Goal: Task Accomplishment & Management: Use online tool/utility

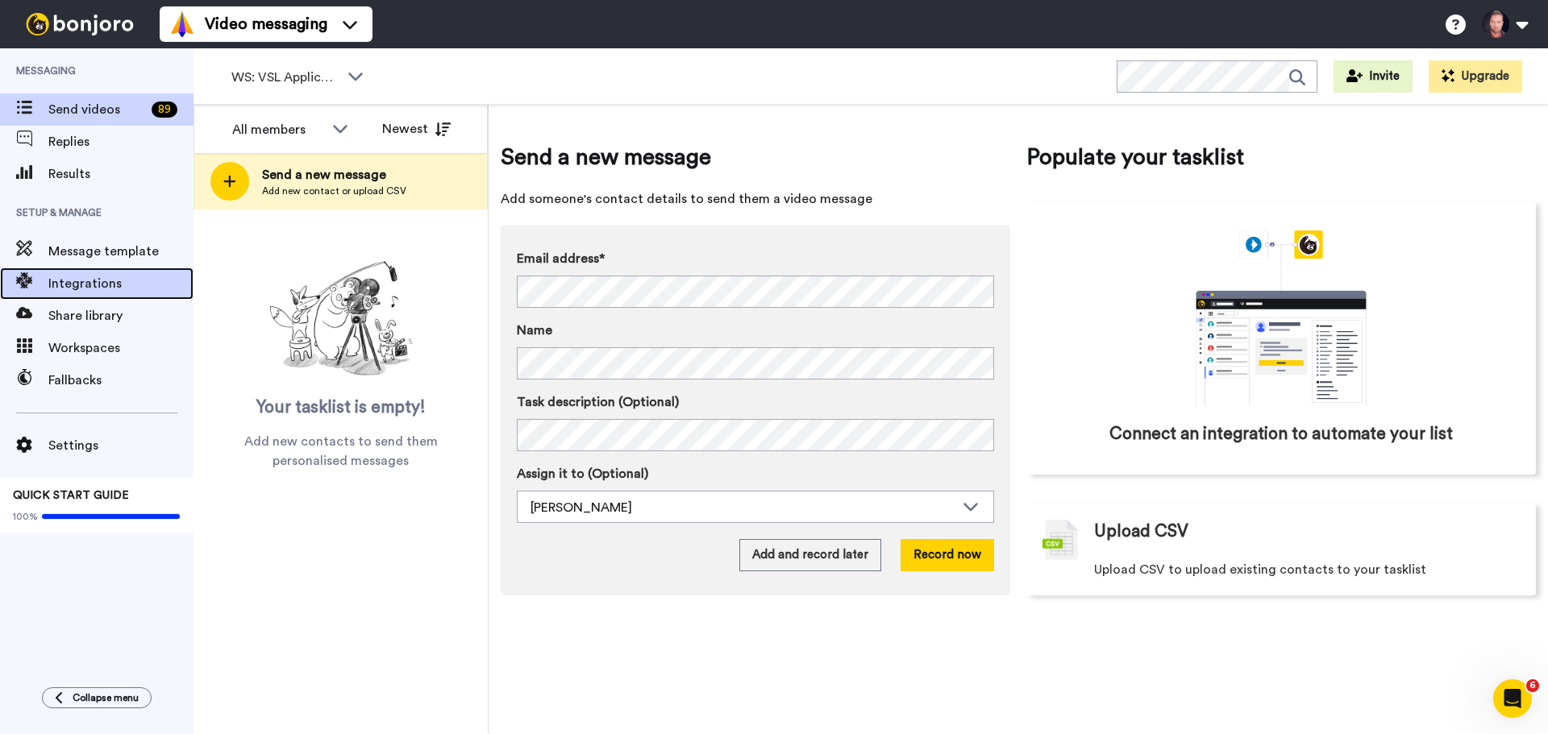
click at [95, 287] on span "Integrations" at bounding box center [120, 283] width 145 height 19
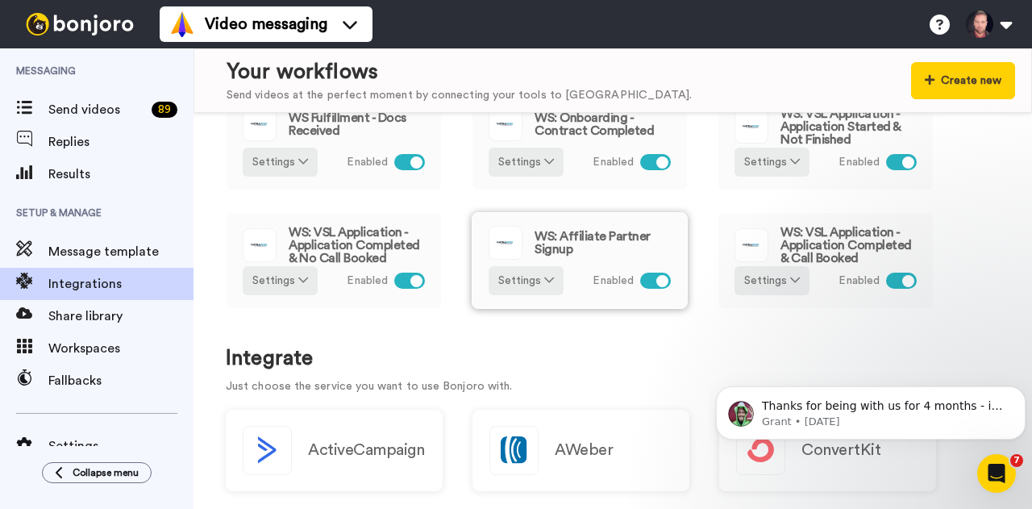
scroll to position [322, 0]
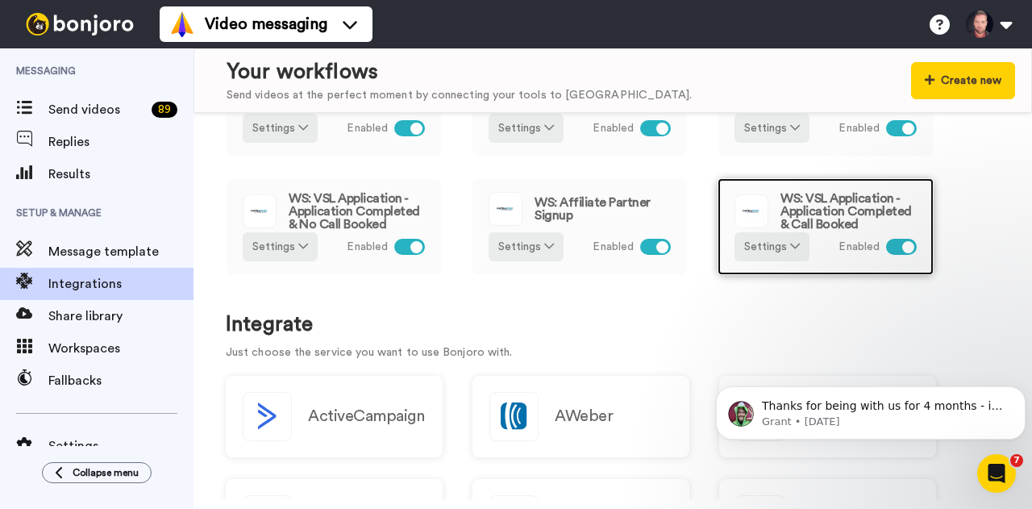
click at [847, 230] on span "WS: VSL Application - Application Completed & Call Booked" at bounding box center [848, 211] width 136 height 39
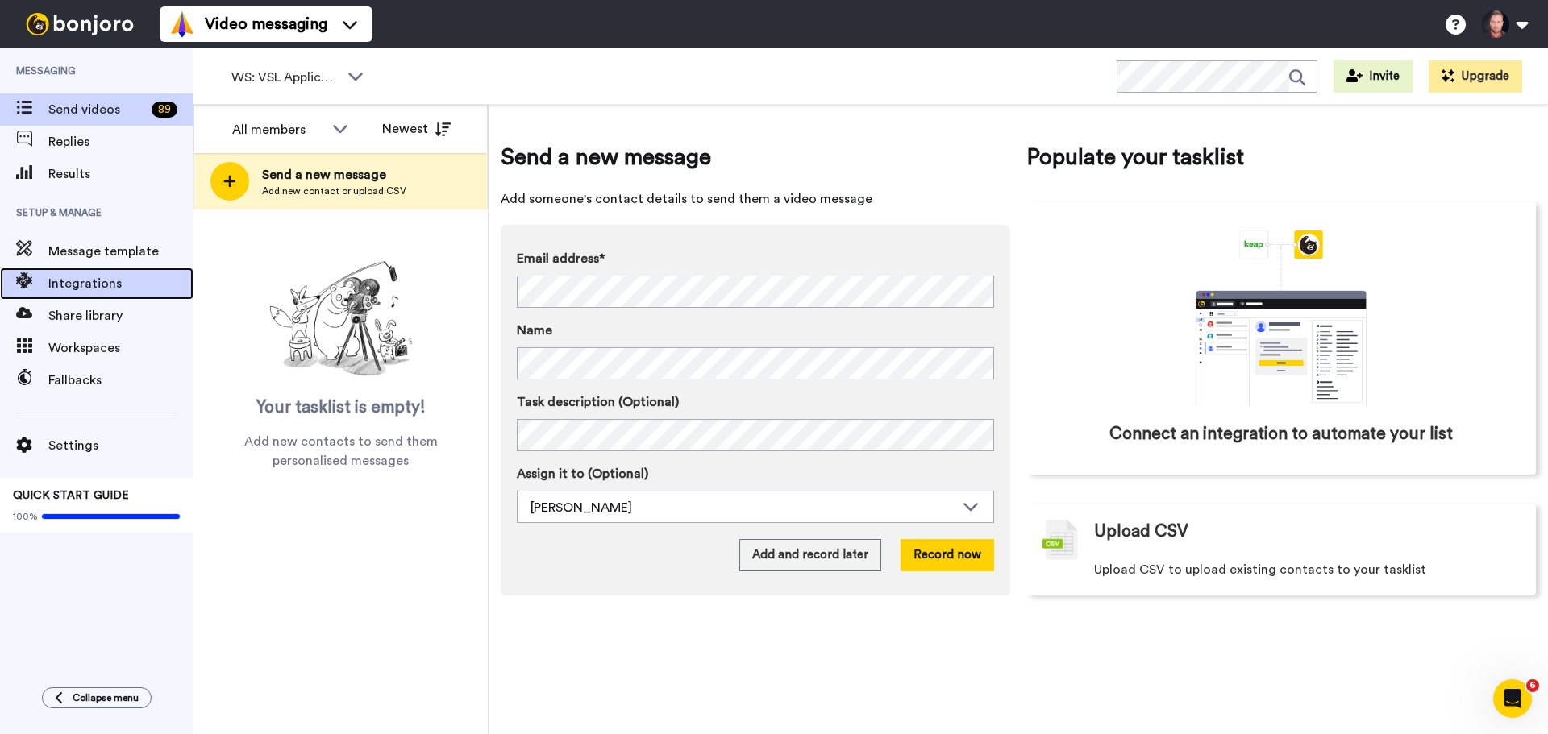
click at [101, 280] on span "Integrations" at bounding box center [120, 283] width 145 height 19
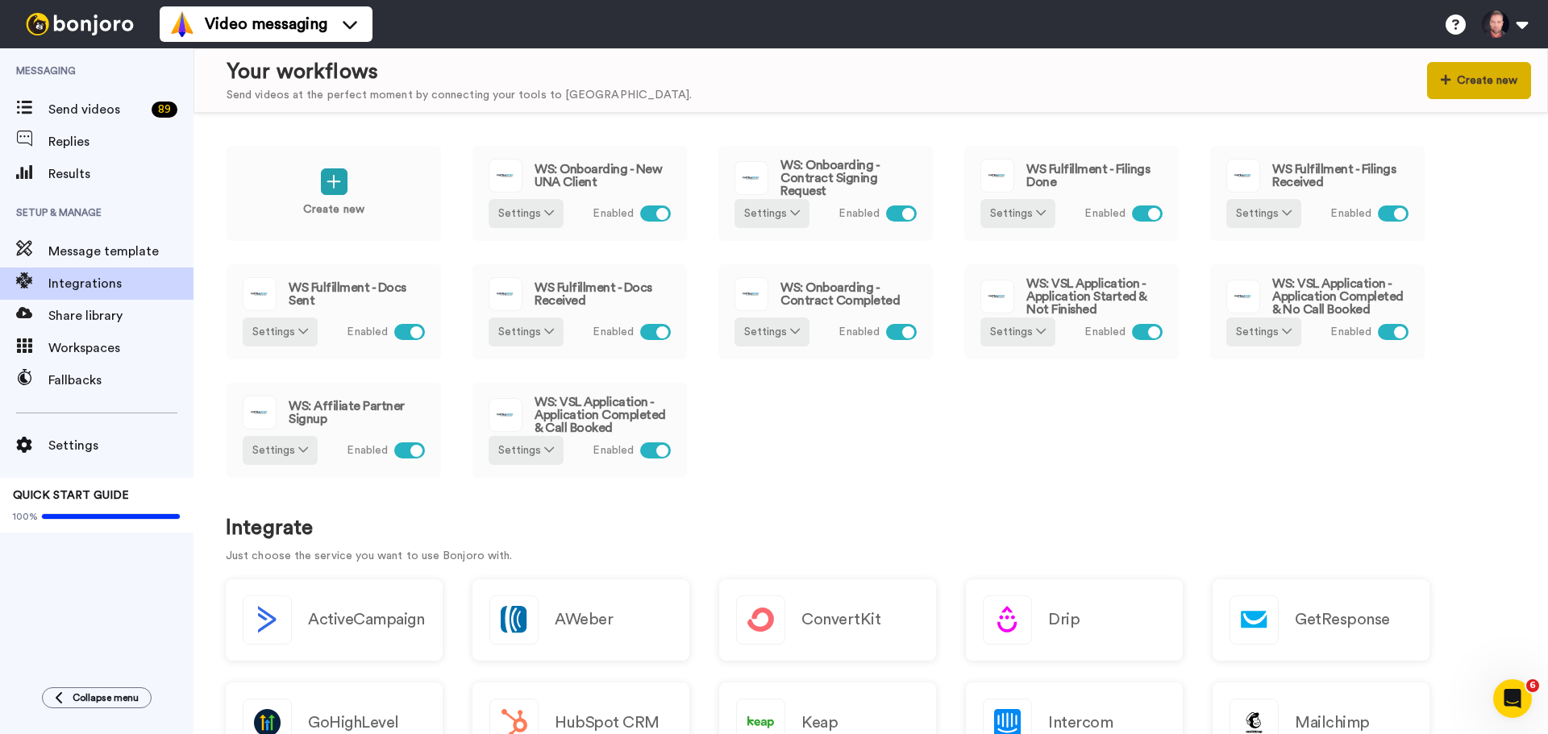
click at [1460, 89] on button "Create new" at bounding box center [1479, 80] width 104 height 37
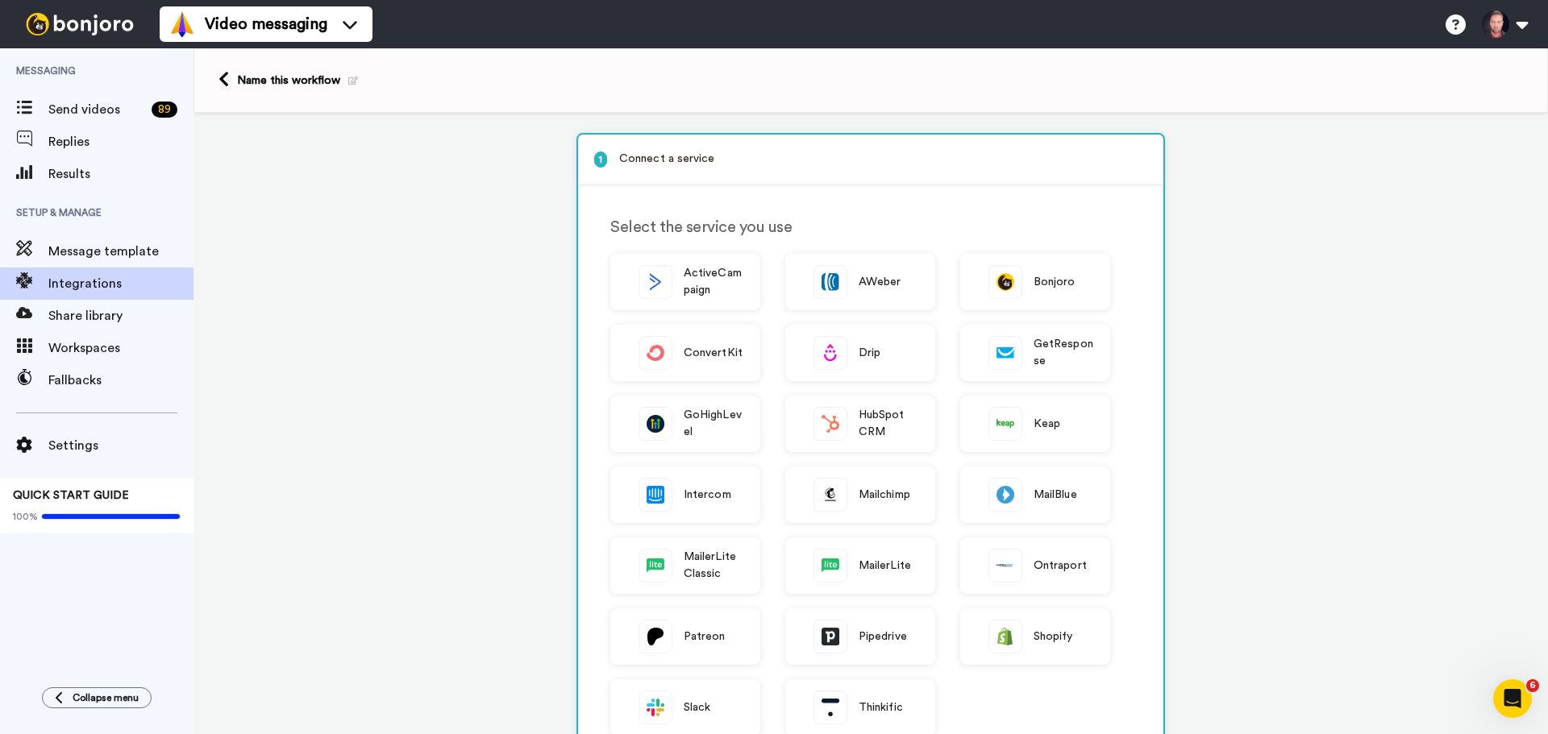
click at [350, 79] on icon at bounding box center [353, 81] width 10 height 9
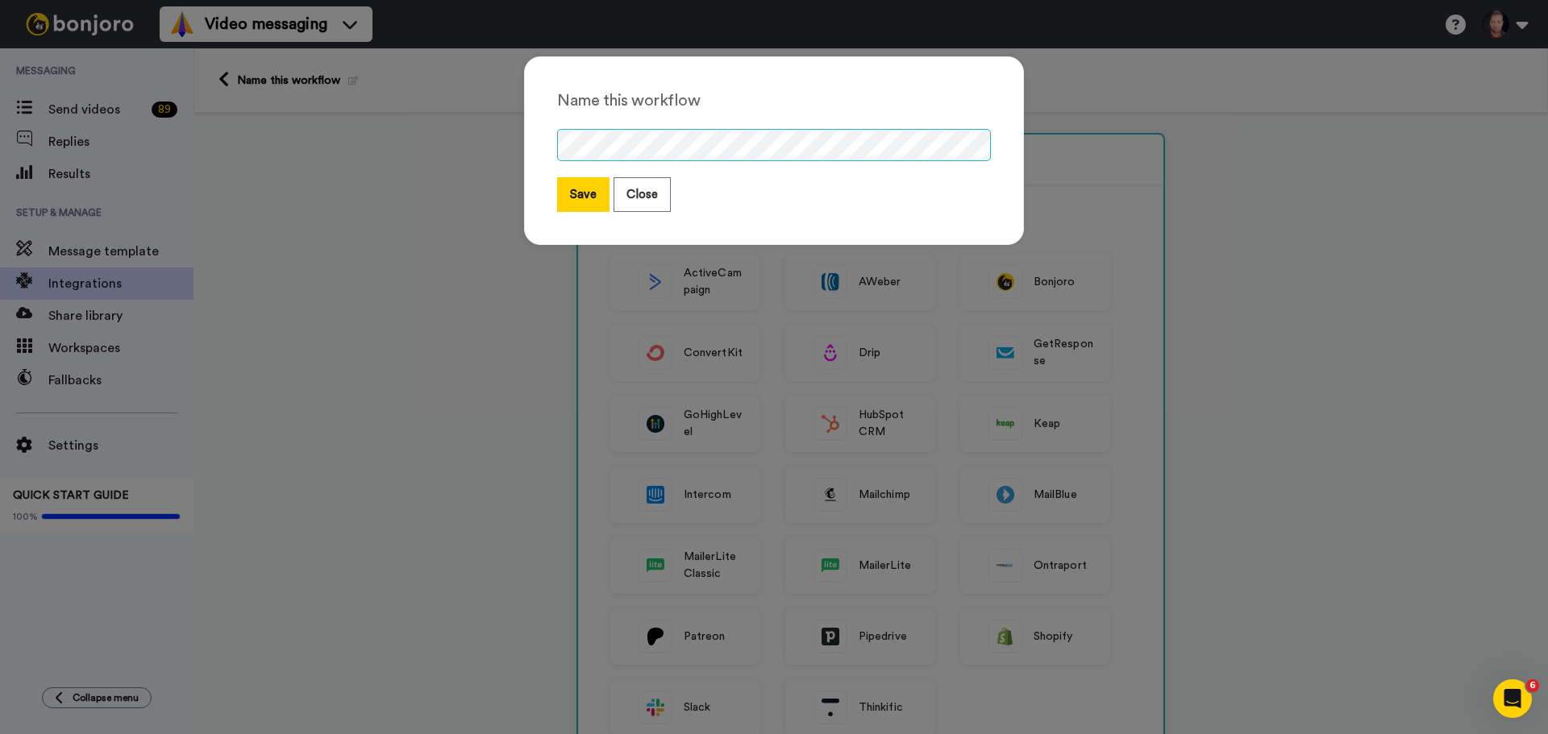
click at [545, 143] on div "Name this workflow Save Close" at bounding box center [774, 150] width 500 height 189
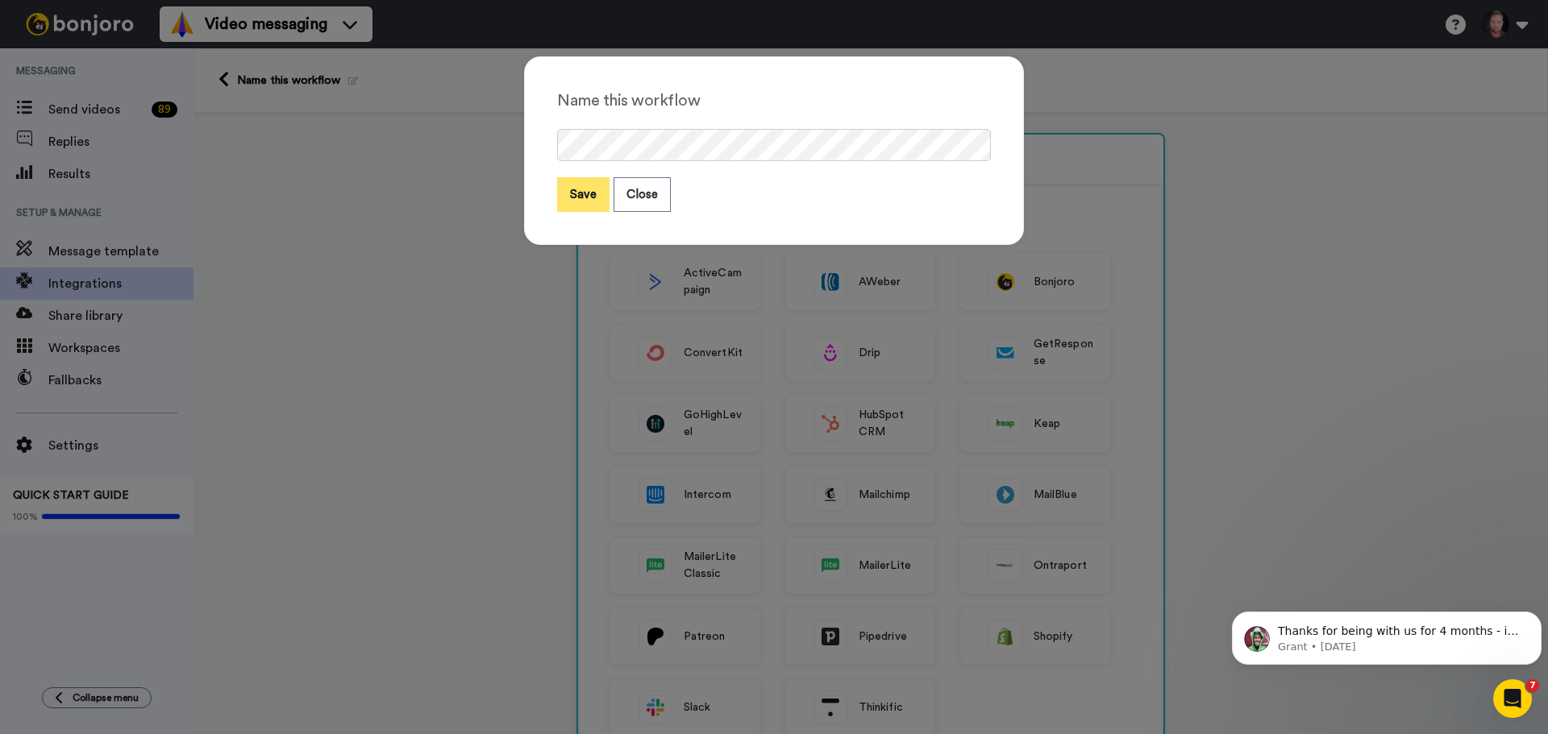
click at [584, 189] on button "Save" at bounding box center [583, 194] width 52 height 35
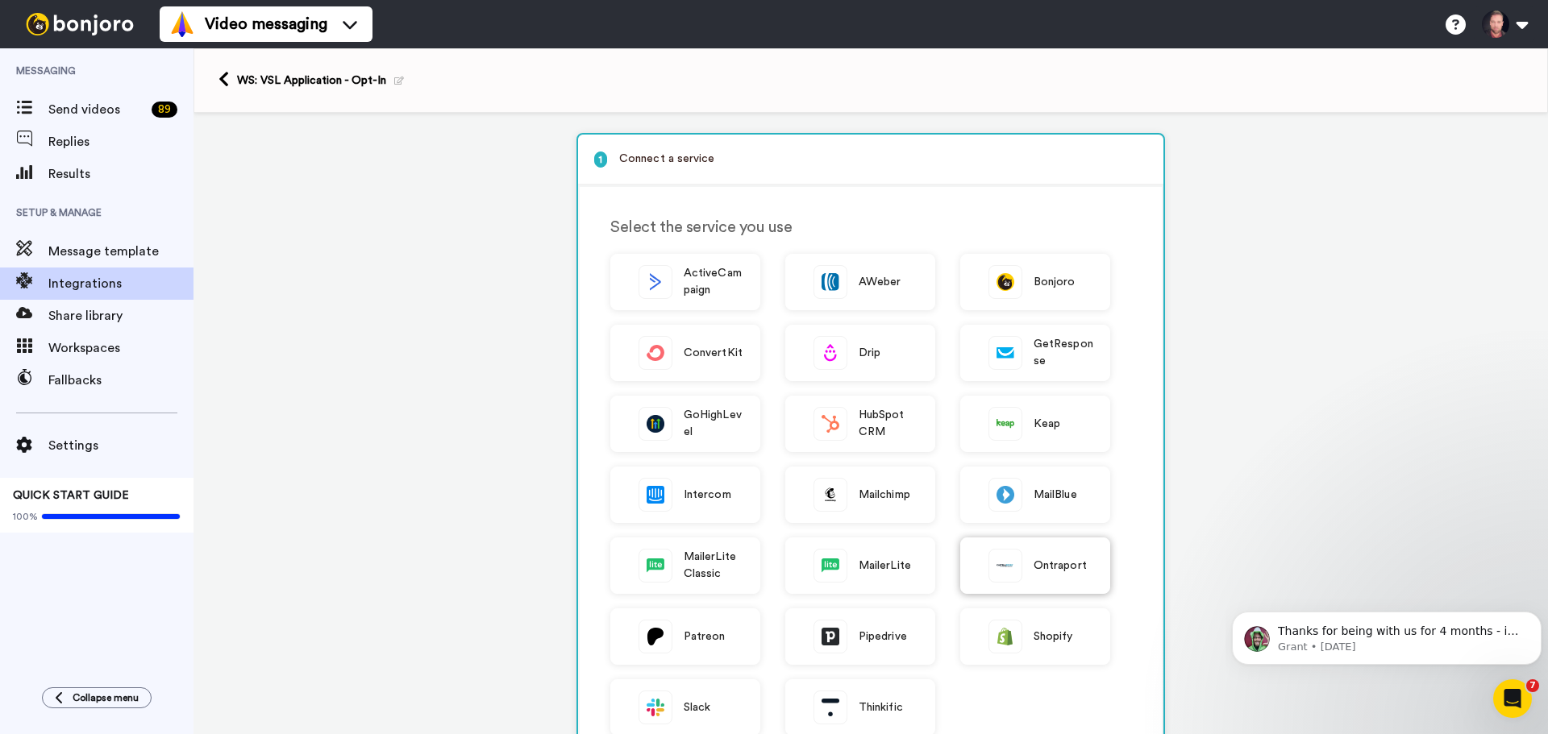
click at [1051, 558] on span "Ontraport" at bounding box center [1059, 566] width 53 height 17
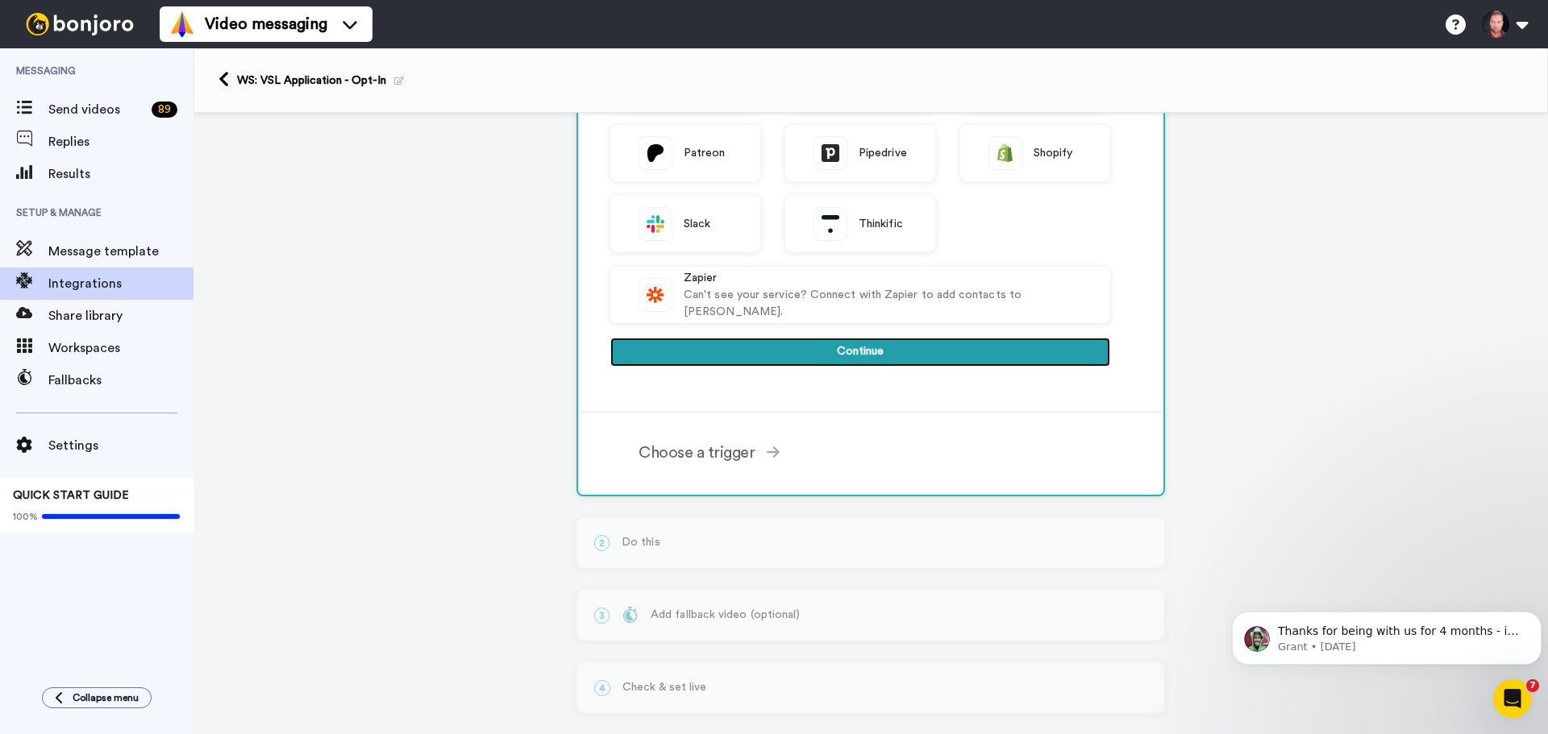
click at [924, 341] on button "Continue" at bounding box center [860, 352] width 500 height 29
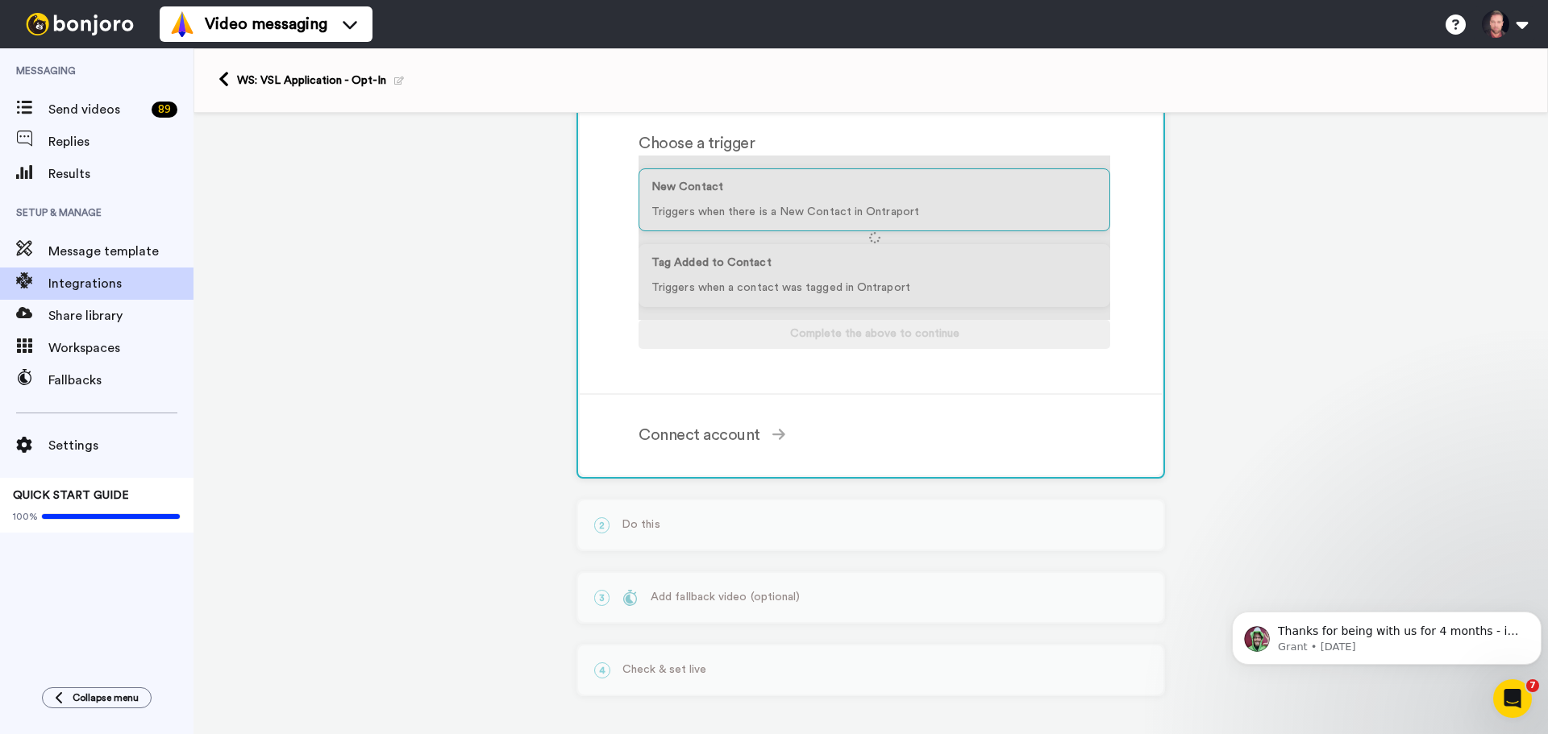
scroll to position [168, 0]
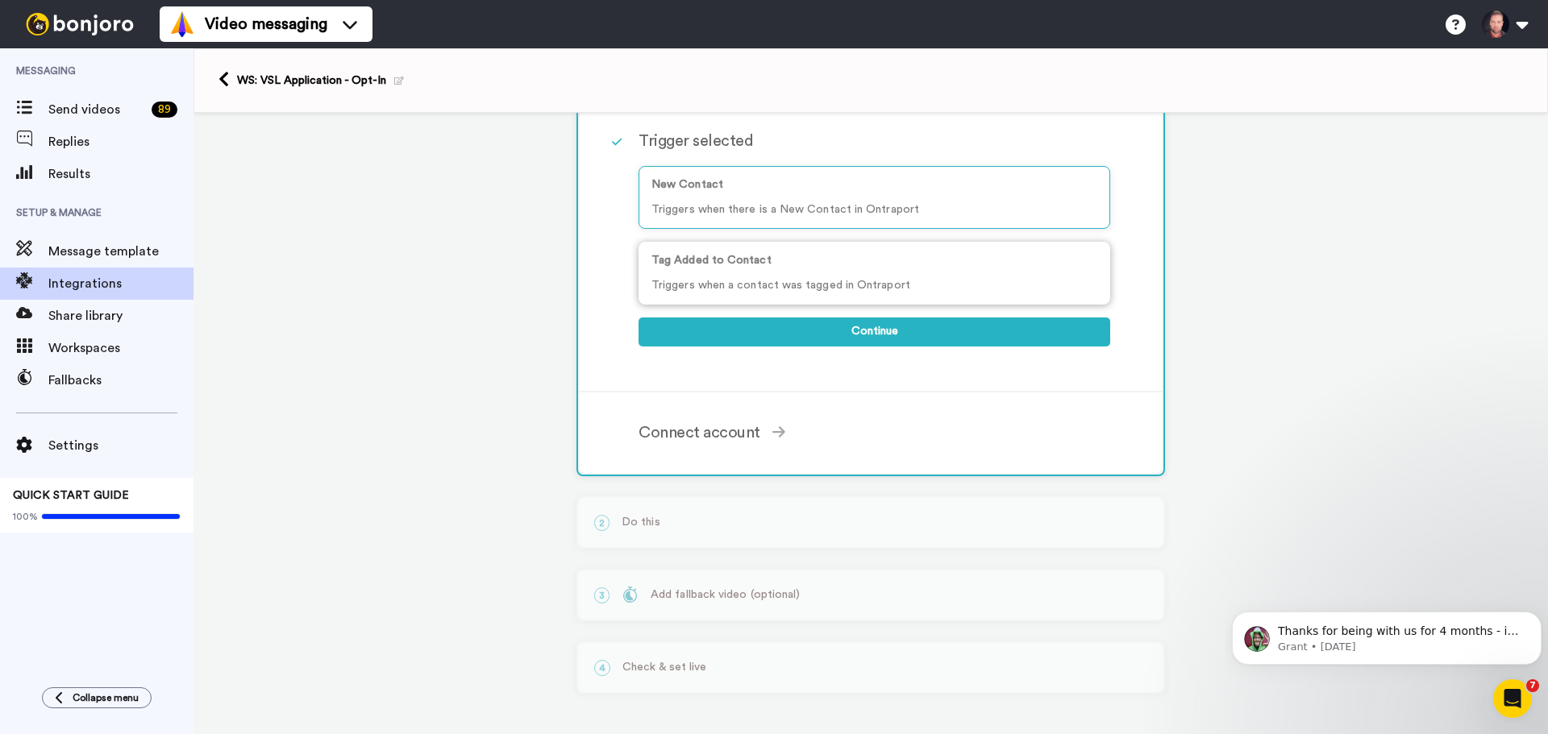
click at [750, 274] on div "Tag Added to Contact Triggers when a contact was tagged in Ontraport" at bounding box center [874, 273] width 472 height 63
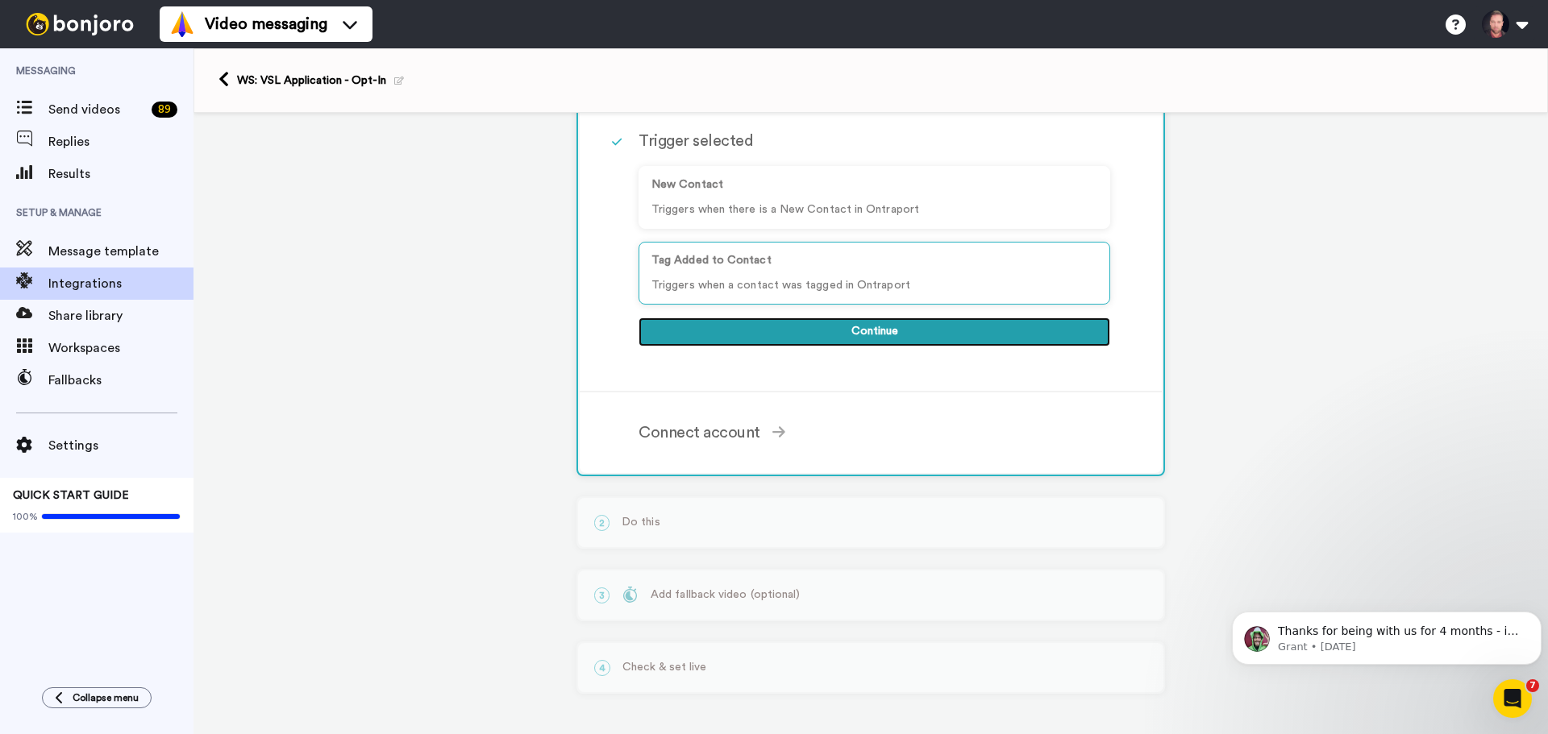
click at [781, 328] on button "Continue" at bounding box center [874, 332] width 472 height 29
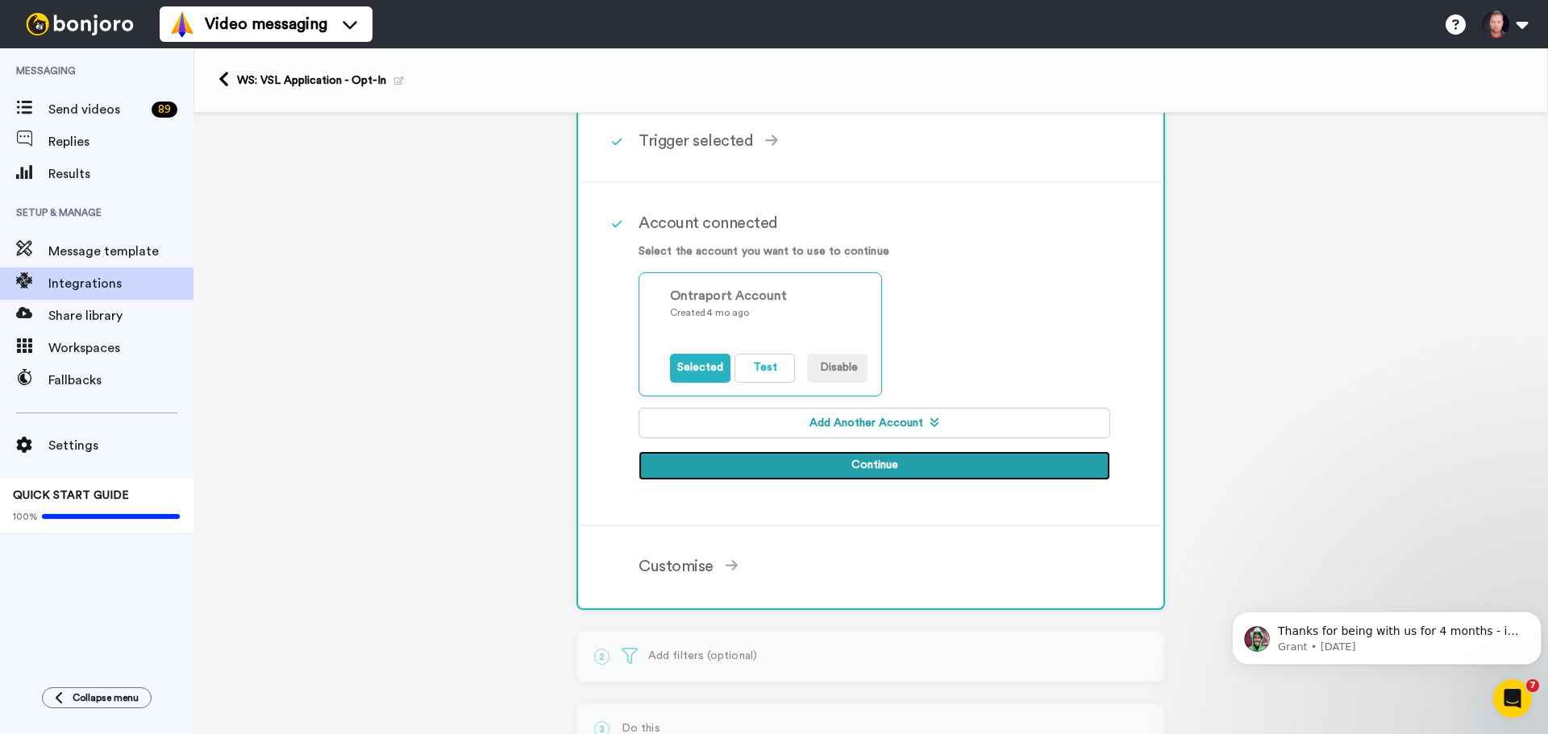
click at [816, 478] on button "Continue" at bounding box center [874, 465] width 472 height 29
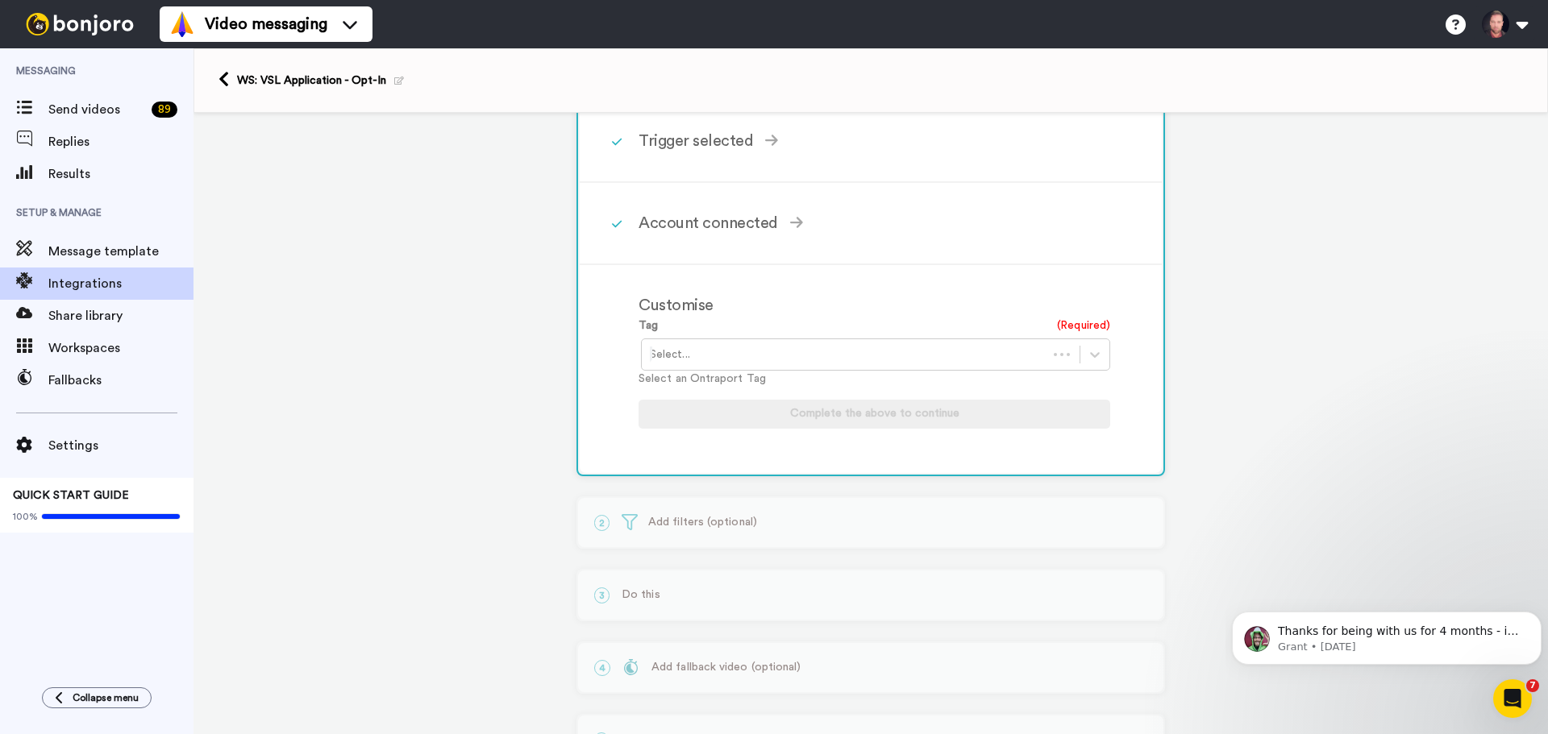
click at [766, 355] on div at bounding box center [844, 354] width 389 height 19
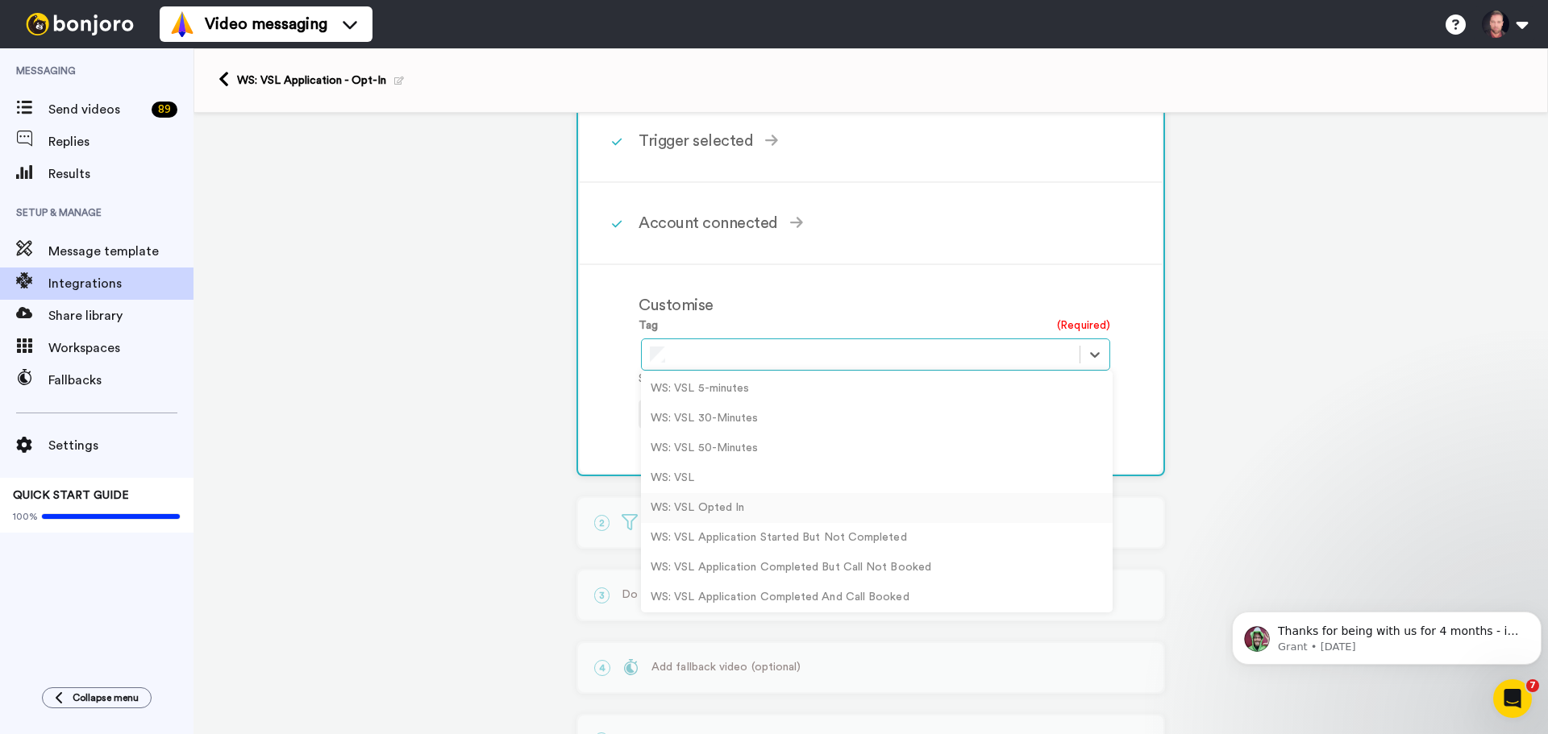
click at [701, 508] on div "WS: VSL Opted In" at bounding box center [877, 508] width 472 height 30
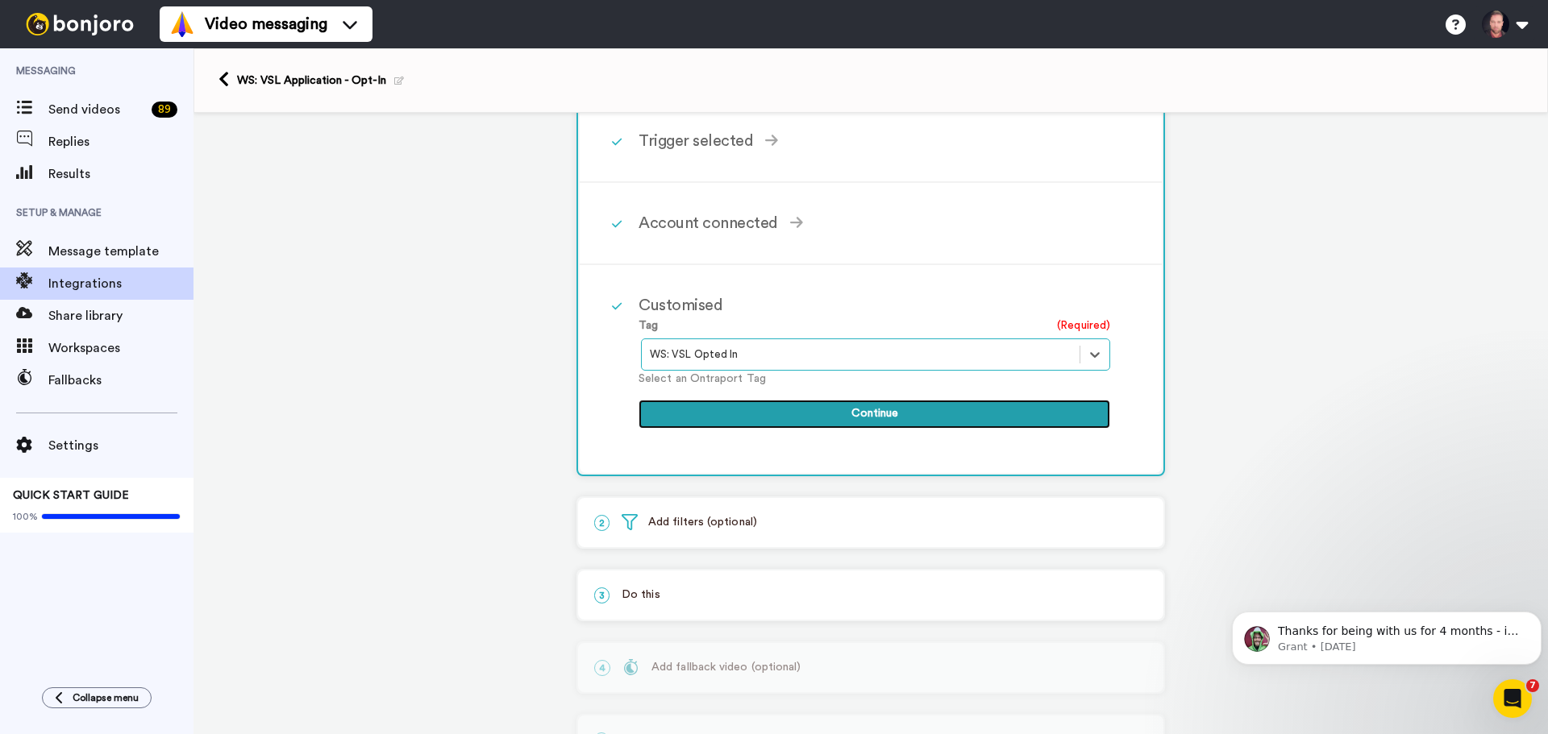
click at [800, 422] on button "Continue" at bounding box center [874, 414] width 472 height 29
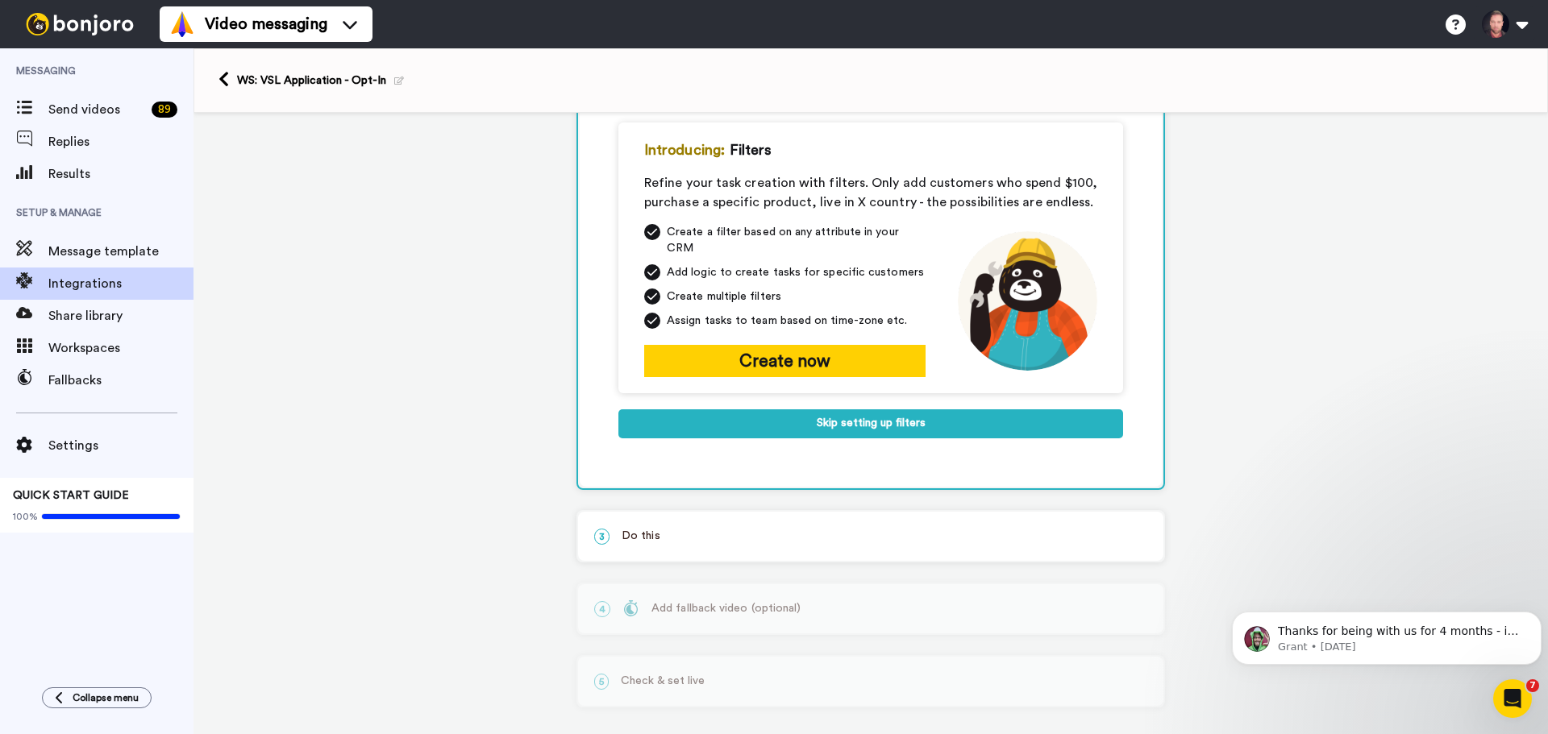
click at [678, 512] on div "3 Do this" at bounding box center [870, 536] width 585 height 49
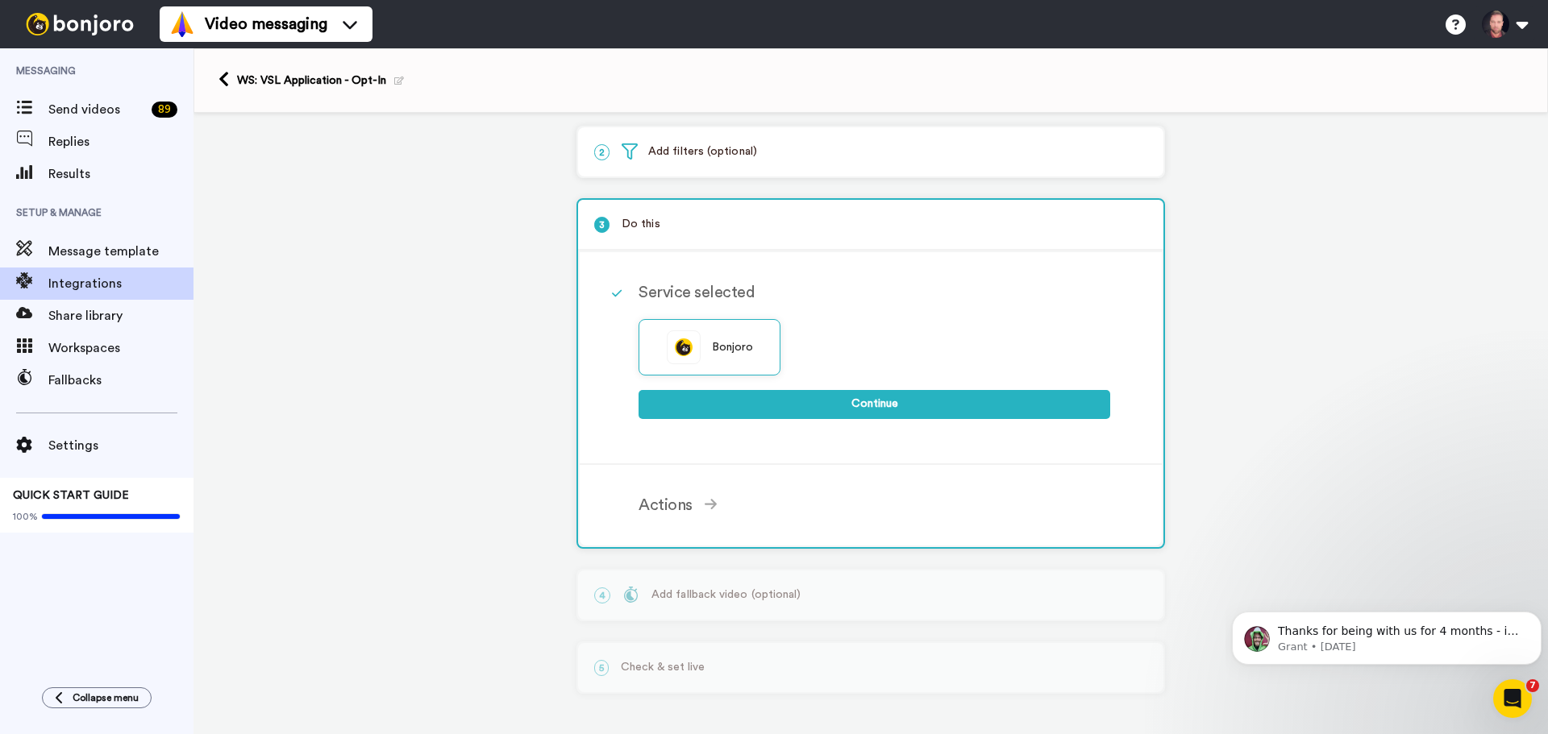
scroll to position [80, 0]
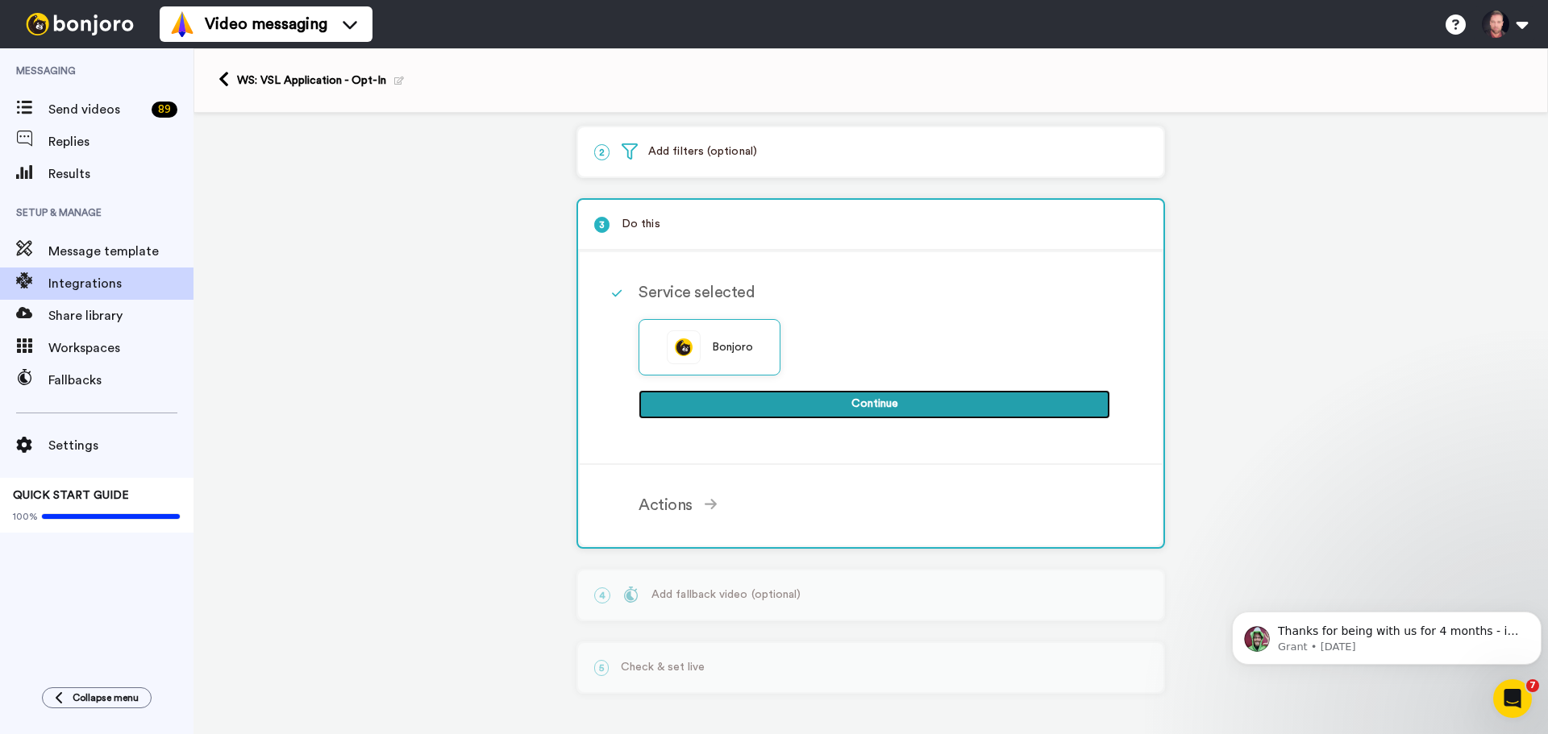
click at [742, 396] on button "Continue" at bounding box center [874, 404] width 472 height 29
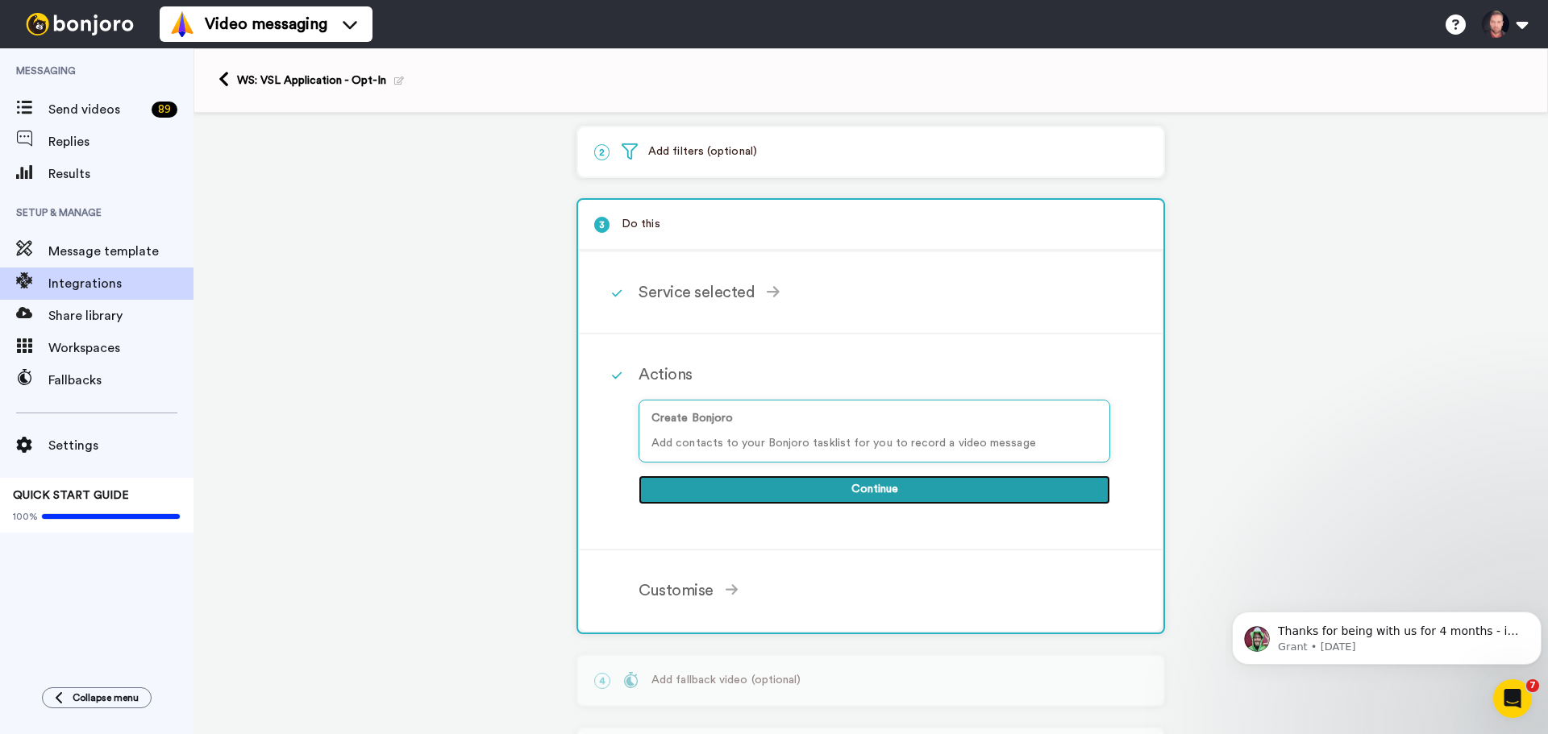
click at [788, 493] on button "Continue" at bounding box center [874, 490] width 472 height 29
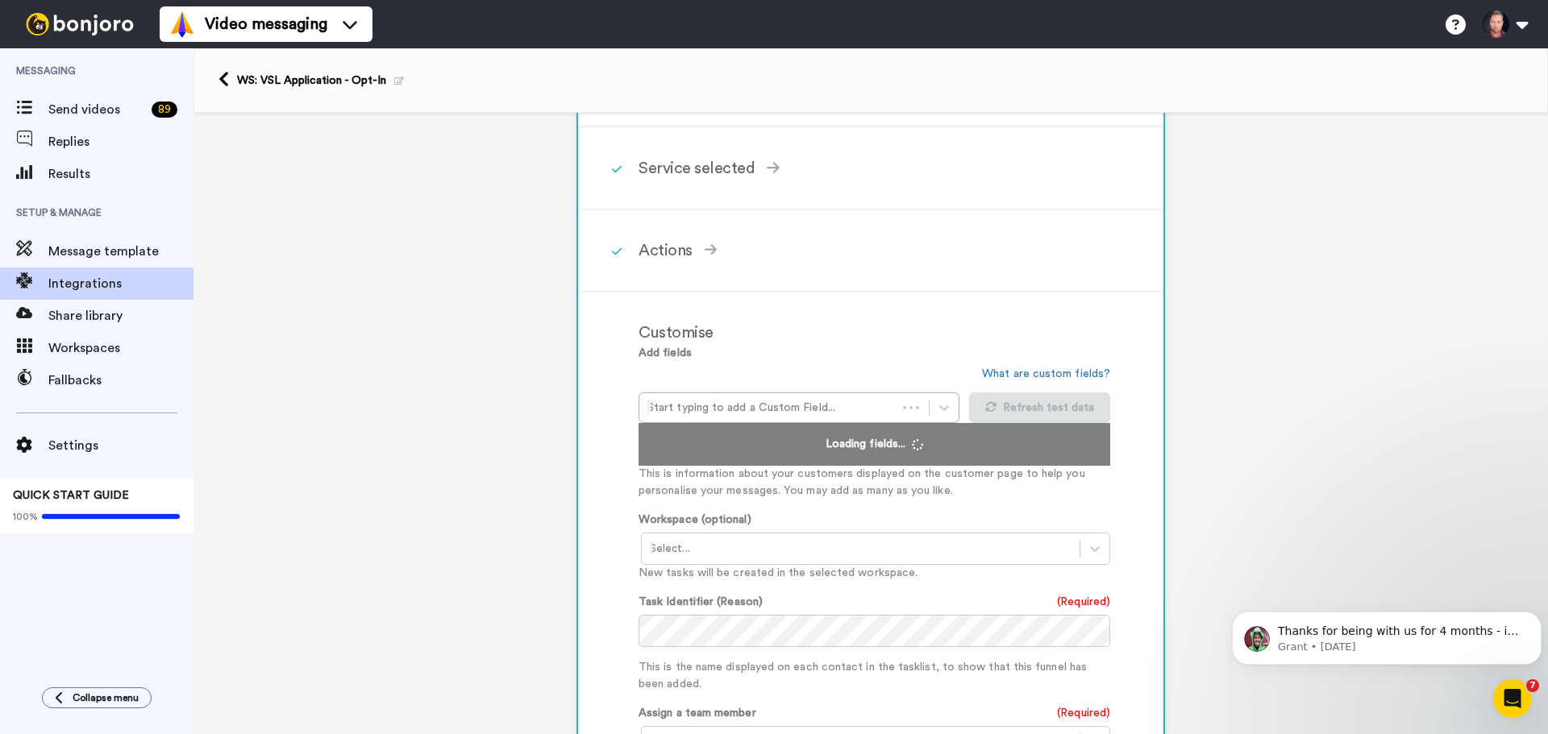
scroll to position [322, 0]
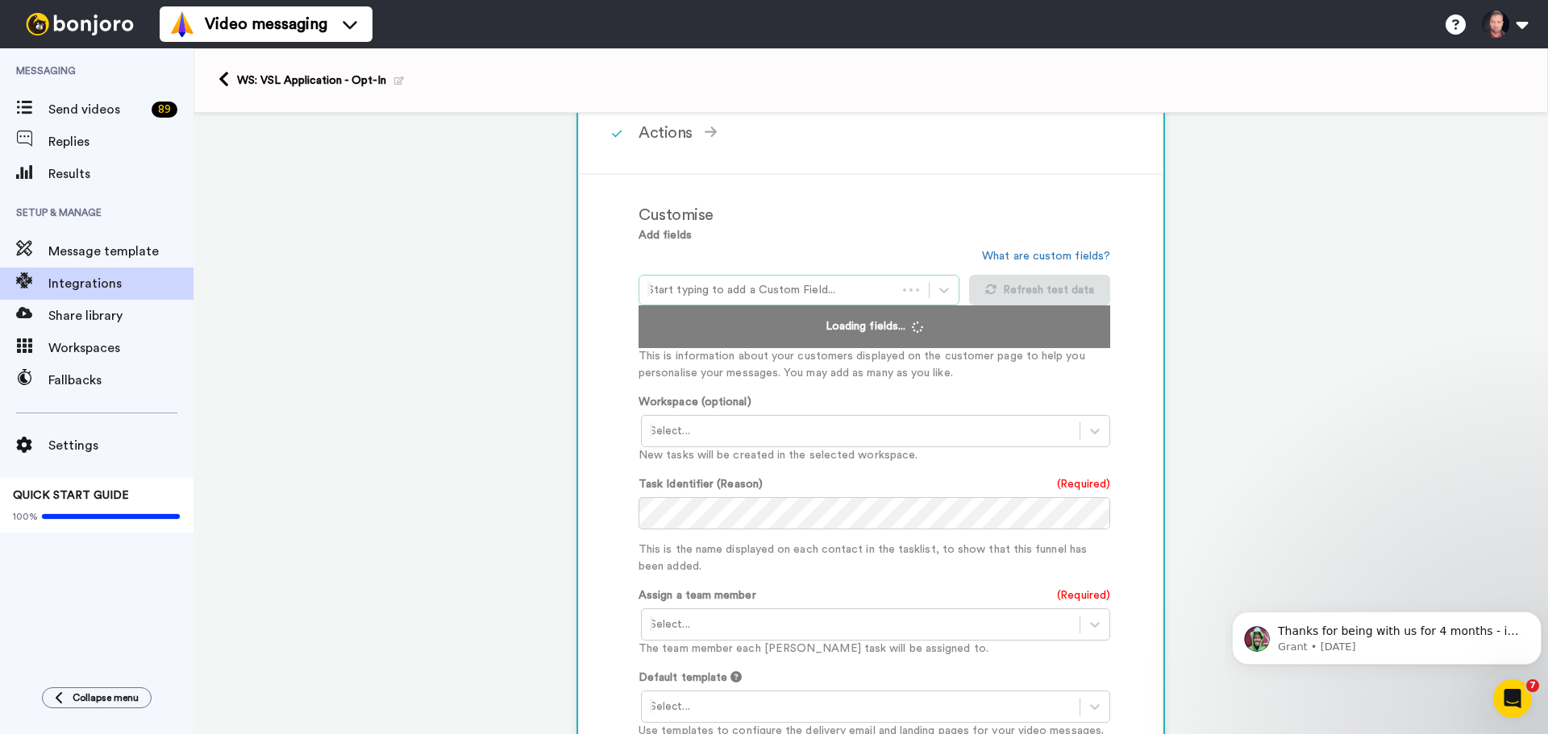
click at [731, 283] on div at bounding box center [767, 290] width 241 height 19
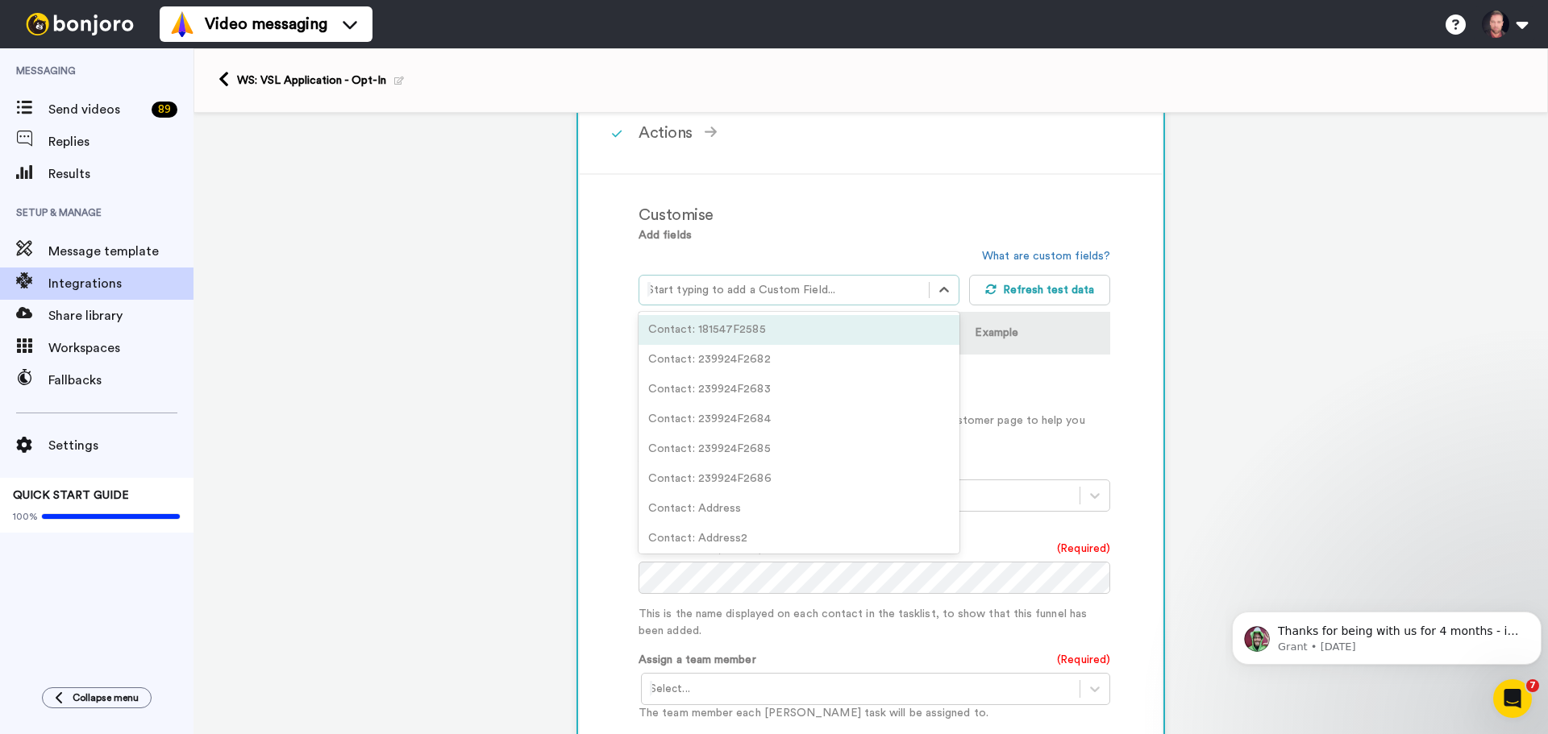
click at [732, 282] on div at bounding box center [783, 290] width 273 height 19
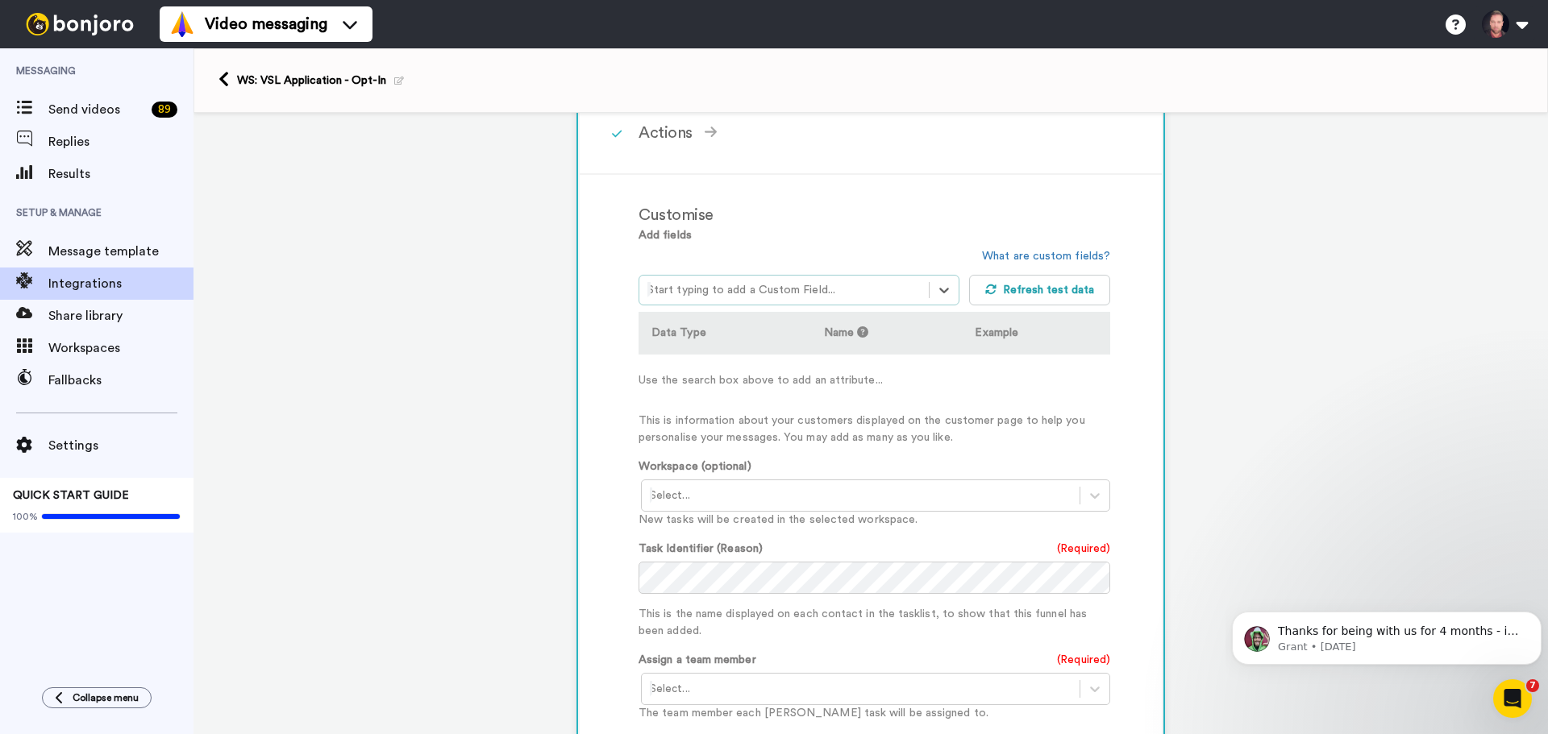
click at [739, 286] on div at bounding box center [783, 290] width 273 height 19
click at [737, 335] on div "Contact: Firstname" at bounding box center [798, 330] width 321 height 30
click at [743, 292] on div at bounding box center [783, 290] width 273 height 19
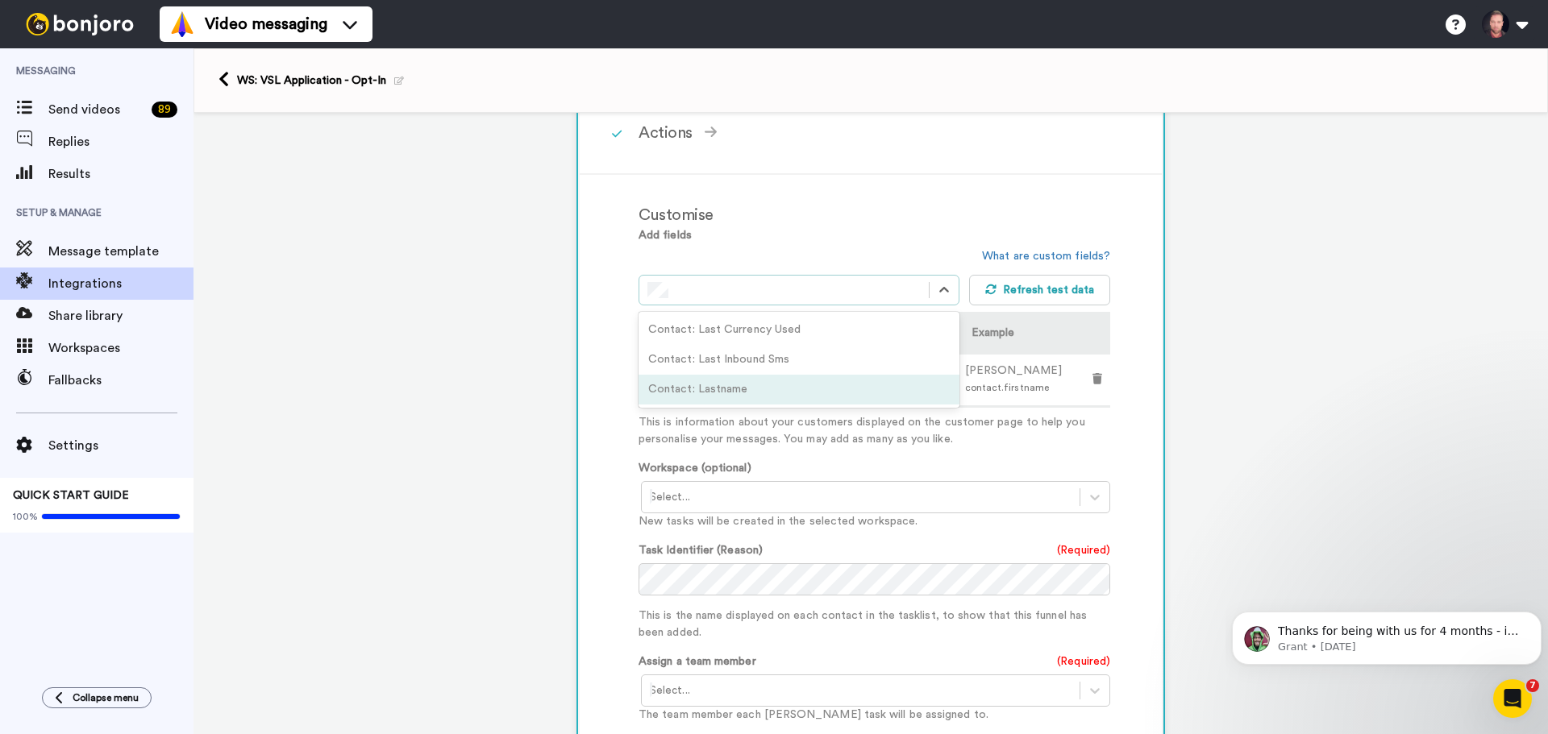
click at [752, 385] on div "Contact: Lastname" at bounding box center [798, 390] width 321 height 30
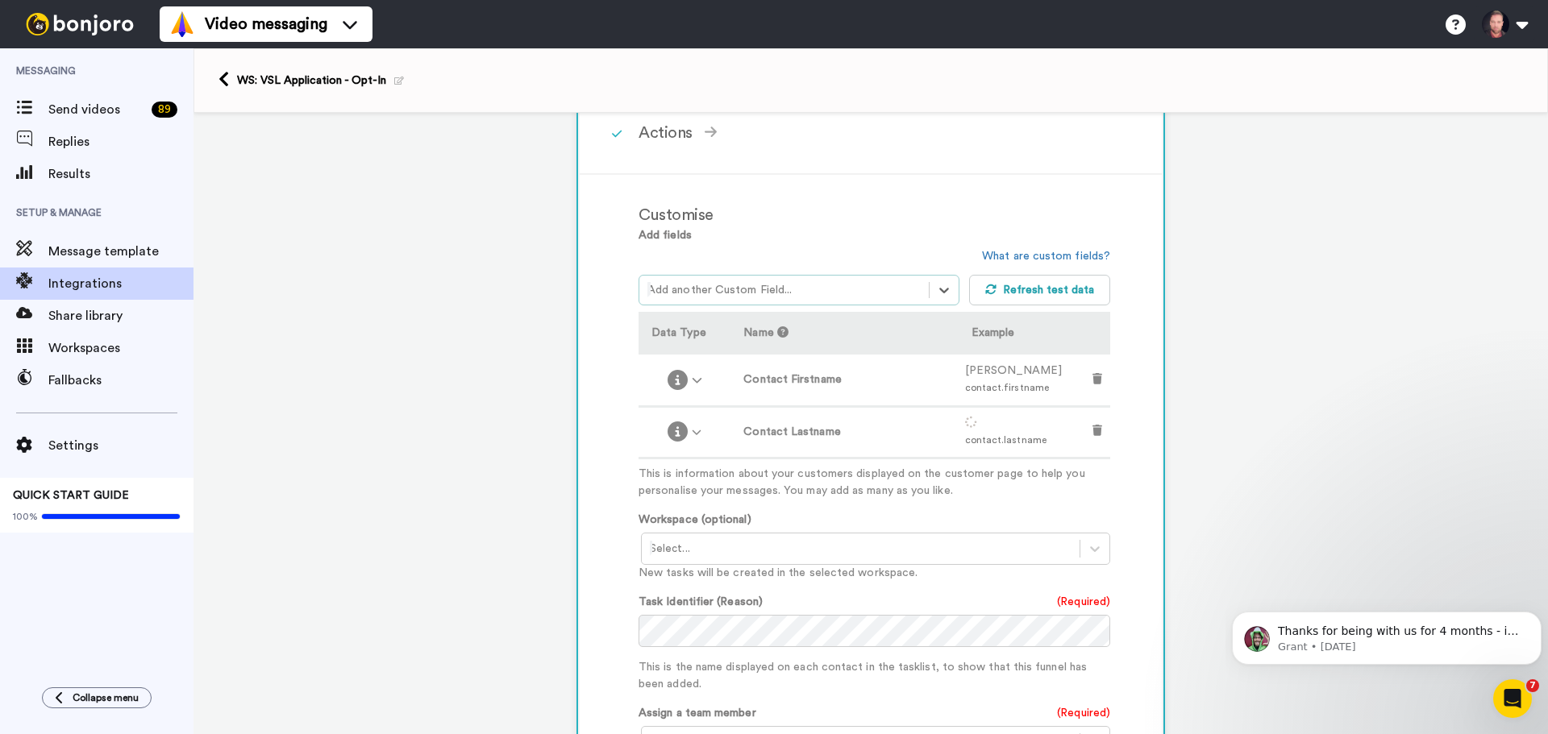
click at [758, 295] on div at bounding box center [783, 290] width 273 height 19
click at [744, 326] on div "Contact: State" at bounding box center [798, 330] width 321 height 30
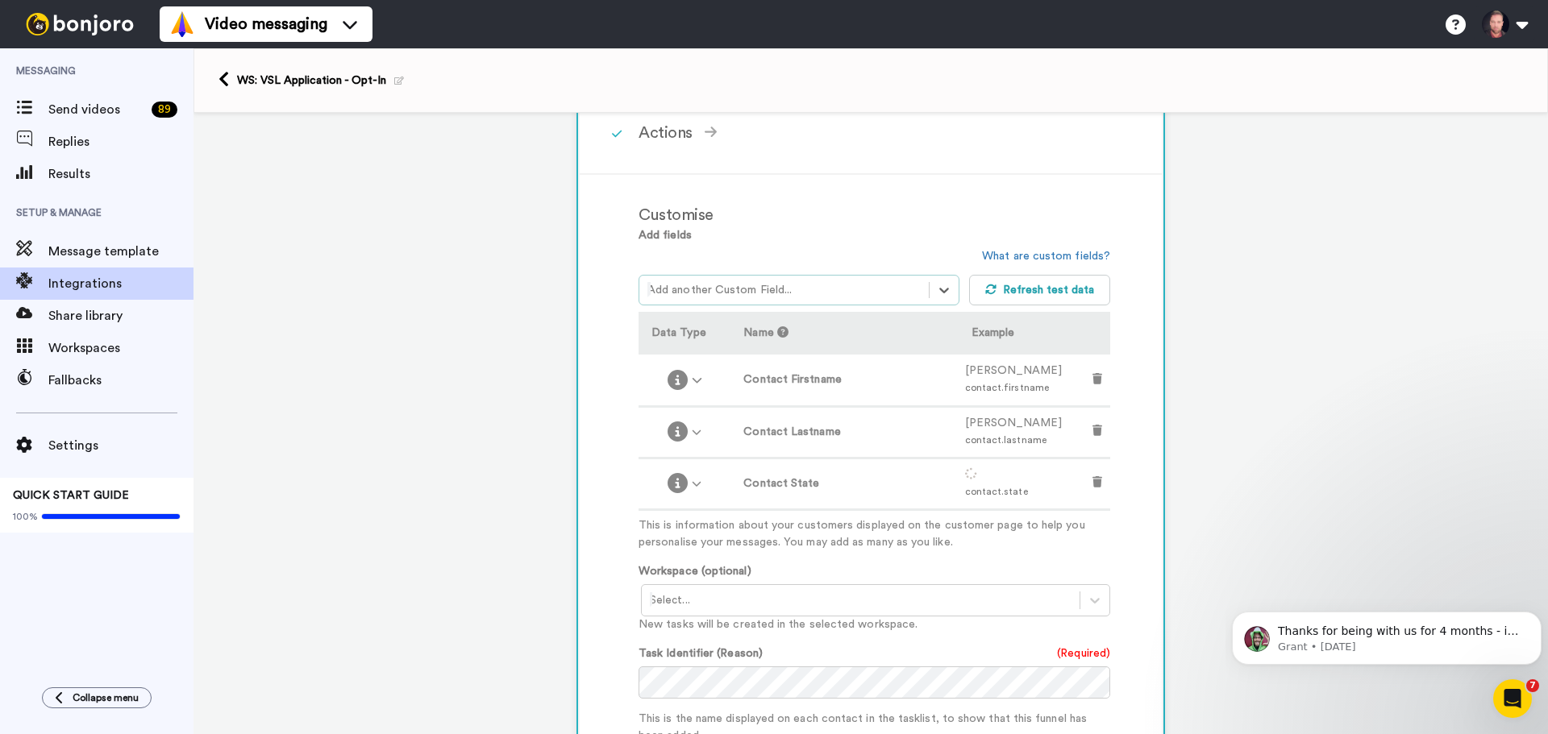
click at [759, 295] on div at bounding box center [783, 290] width 273 height 19
click at [765, 328] on div "Contact: City" at bounding box center [798, 330] width 321 height 30
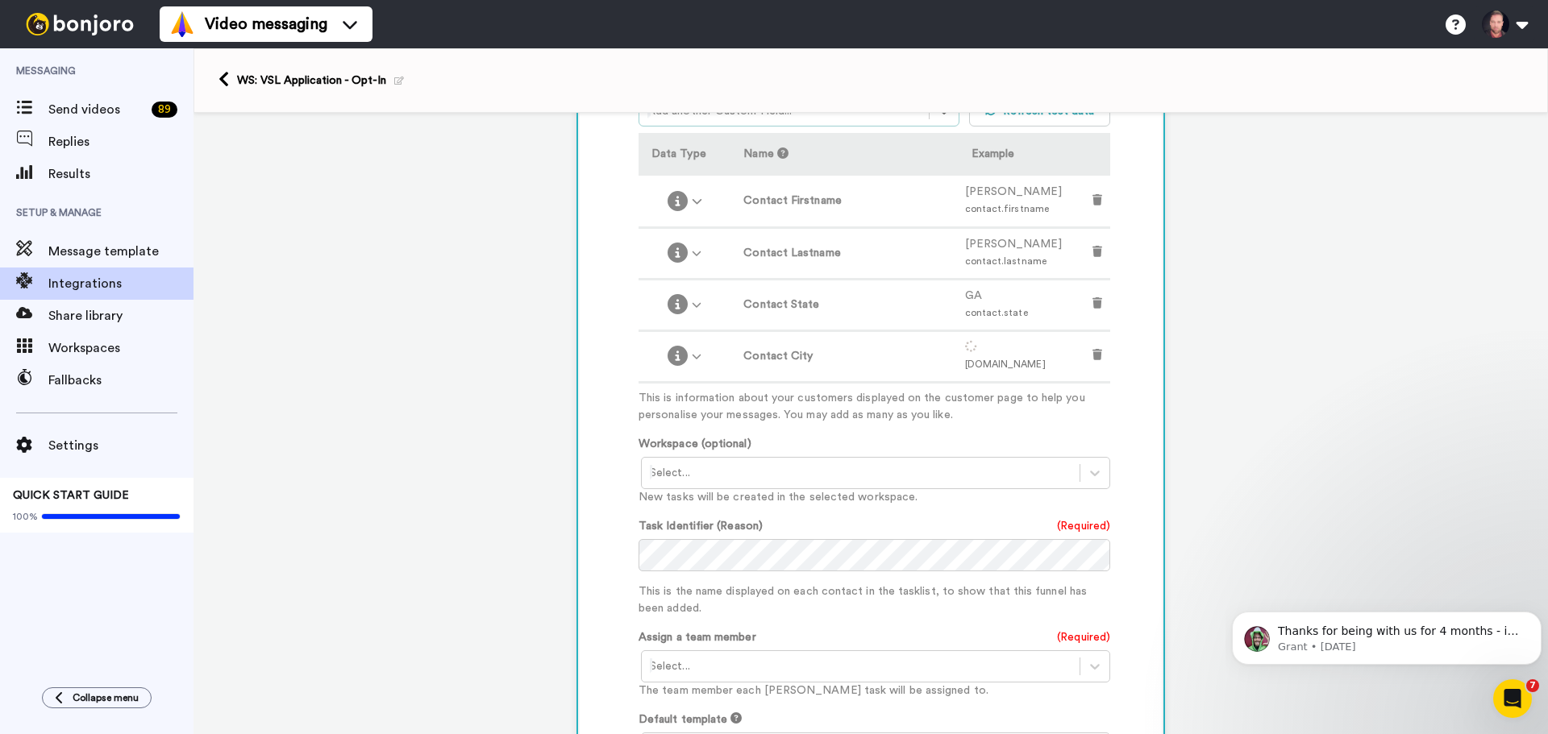
scroll to position [563, 0]
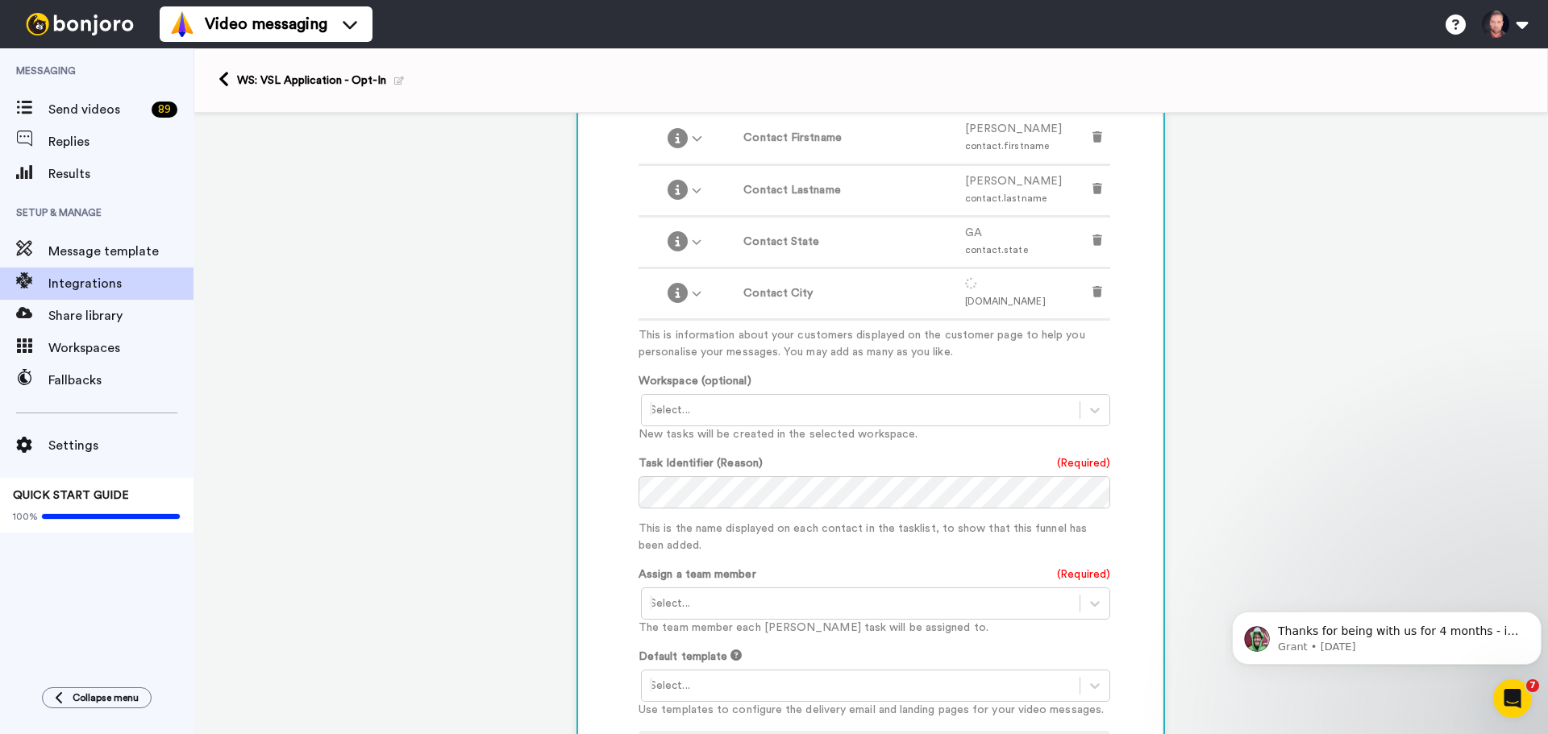
click at [671, 401] on div at bounding box center [861, 410] width 422 height 19
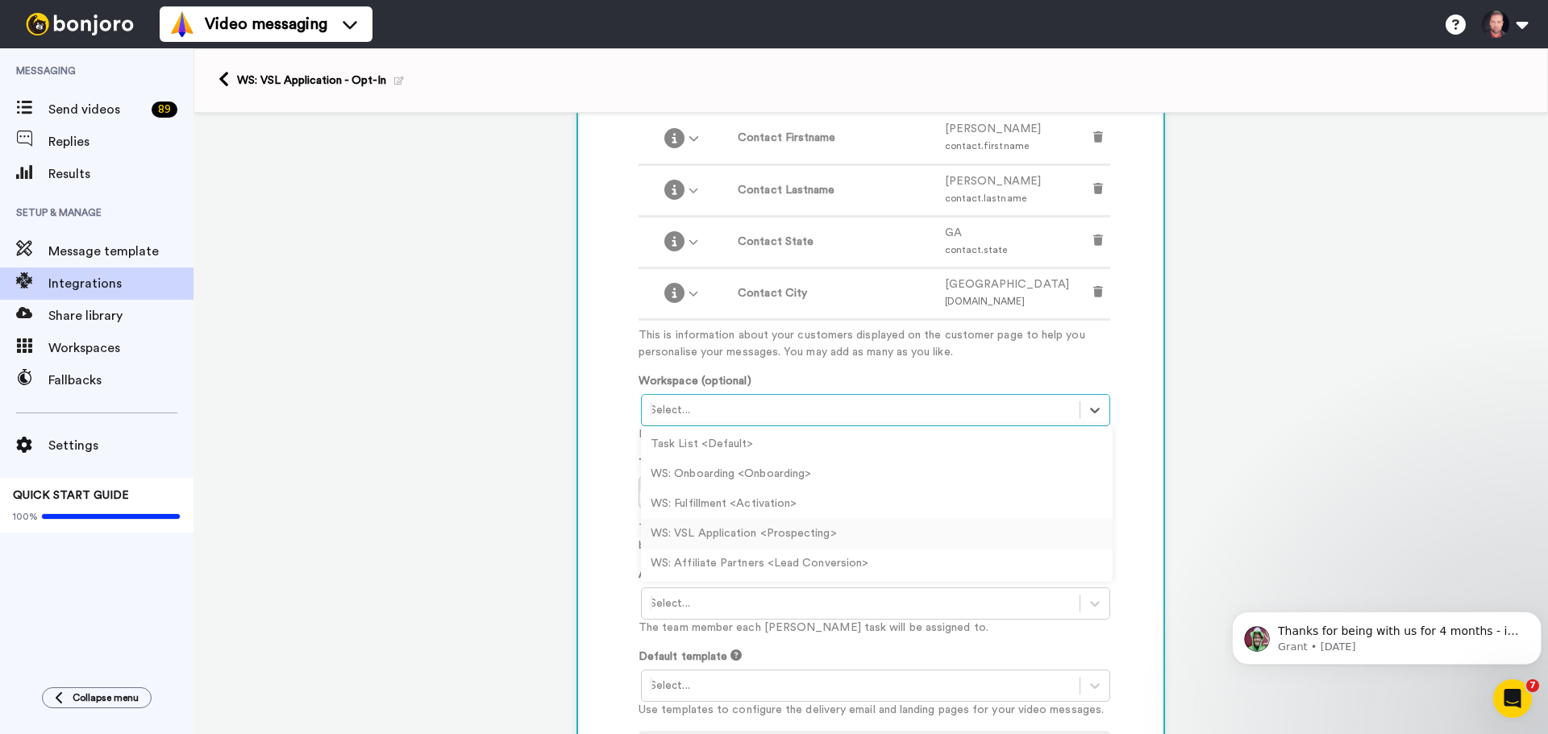
click at [735, 530] on div "WS: VSL Application <Prospecting>" at bounding box center [877, 534] width 472 height 30
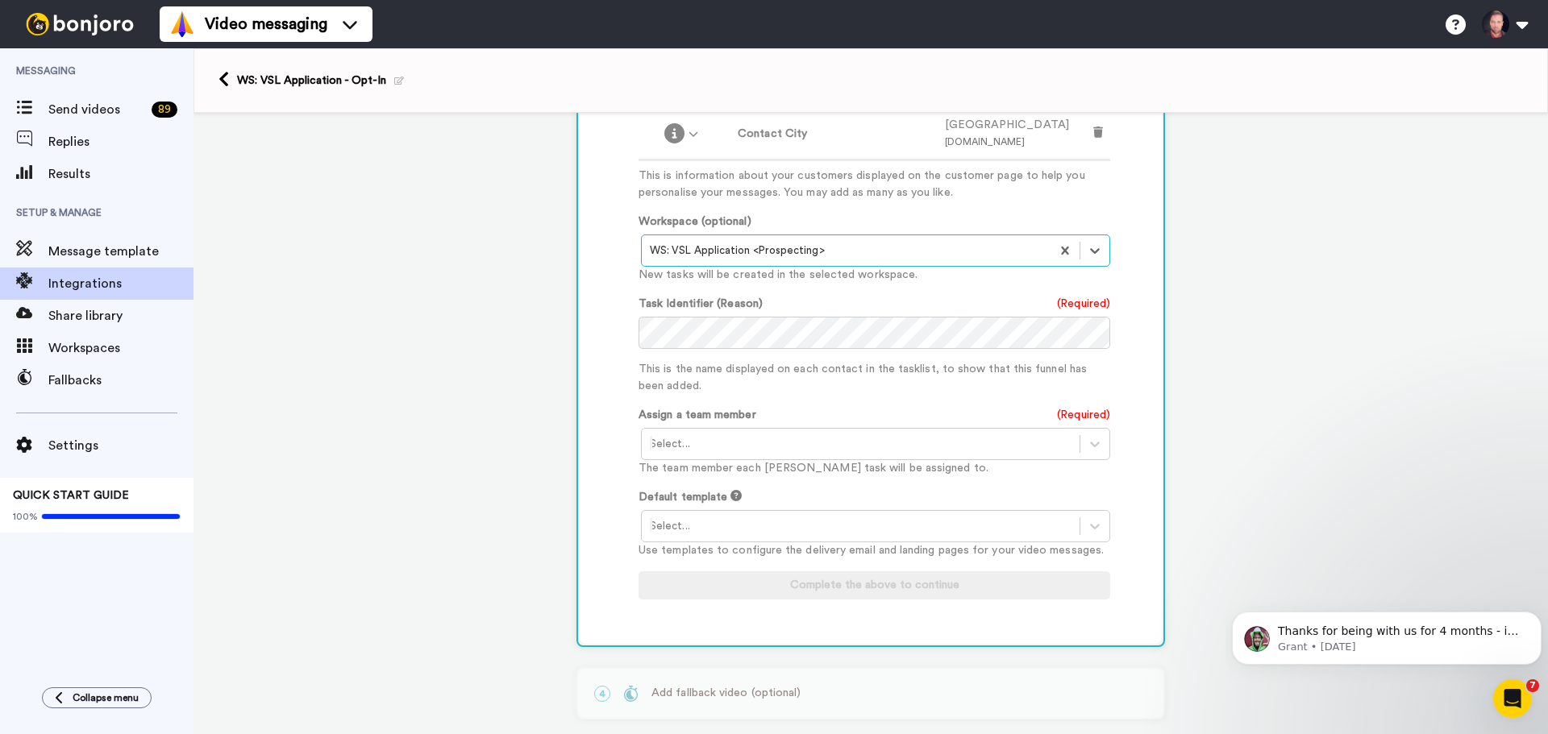
scroll to position [725, 0]
click at [398, 81] on icon at bounding box center [399, 81] width 10 height 9
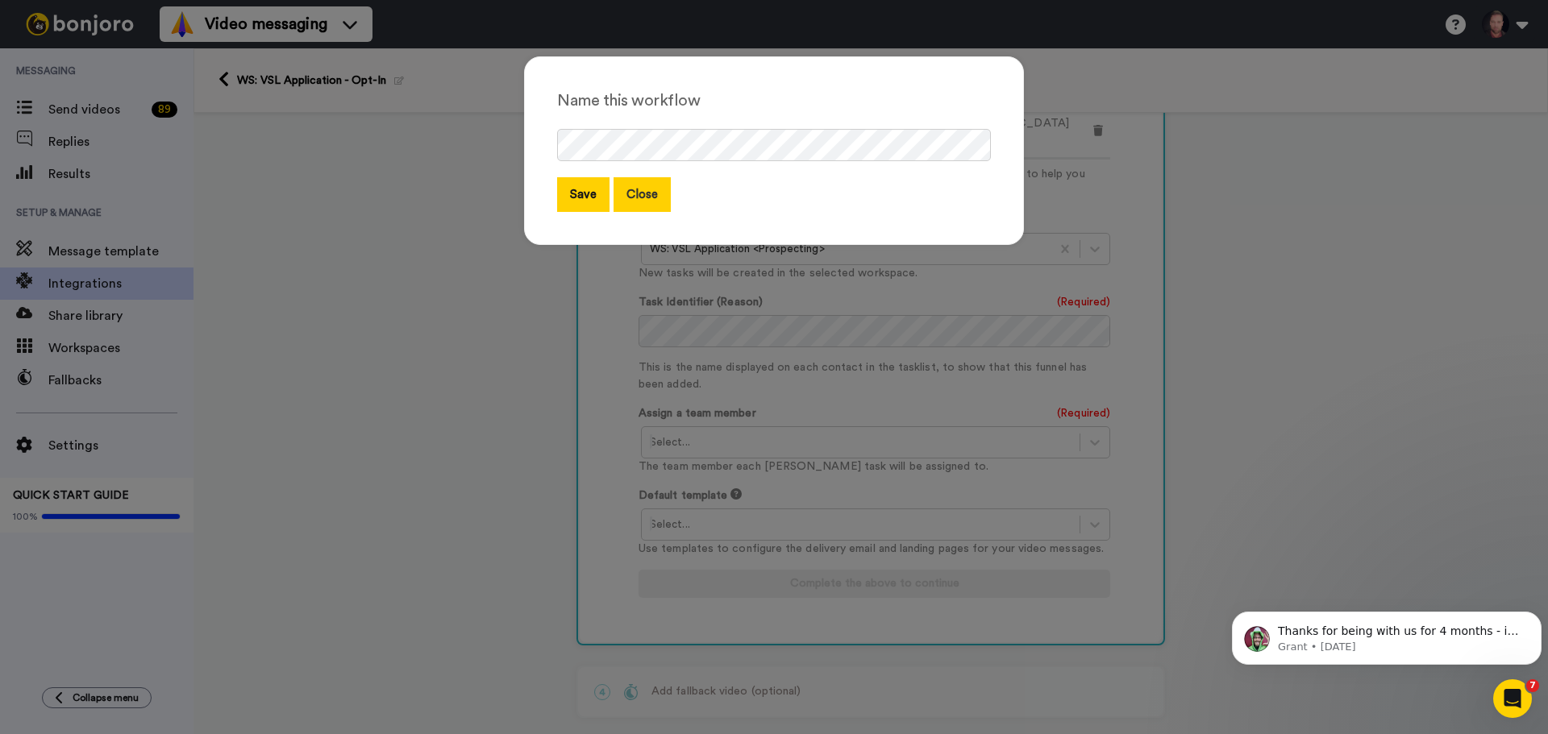
click at [642, 195] on button "Close" at bounding box center [641, 194] width 57 height 35
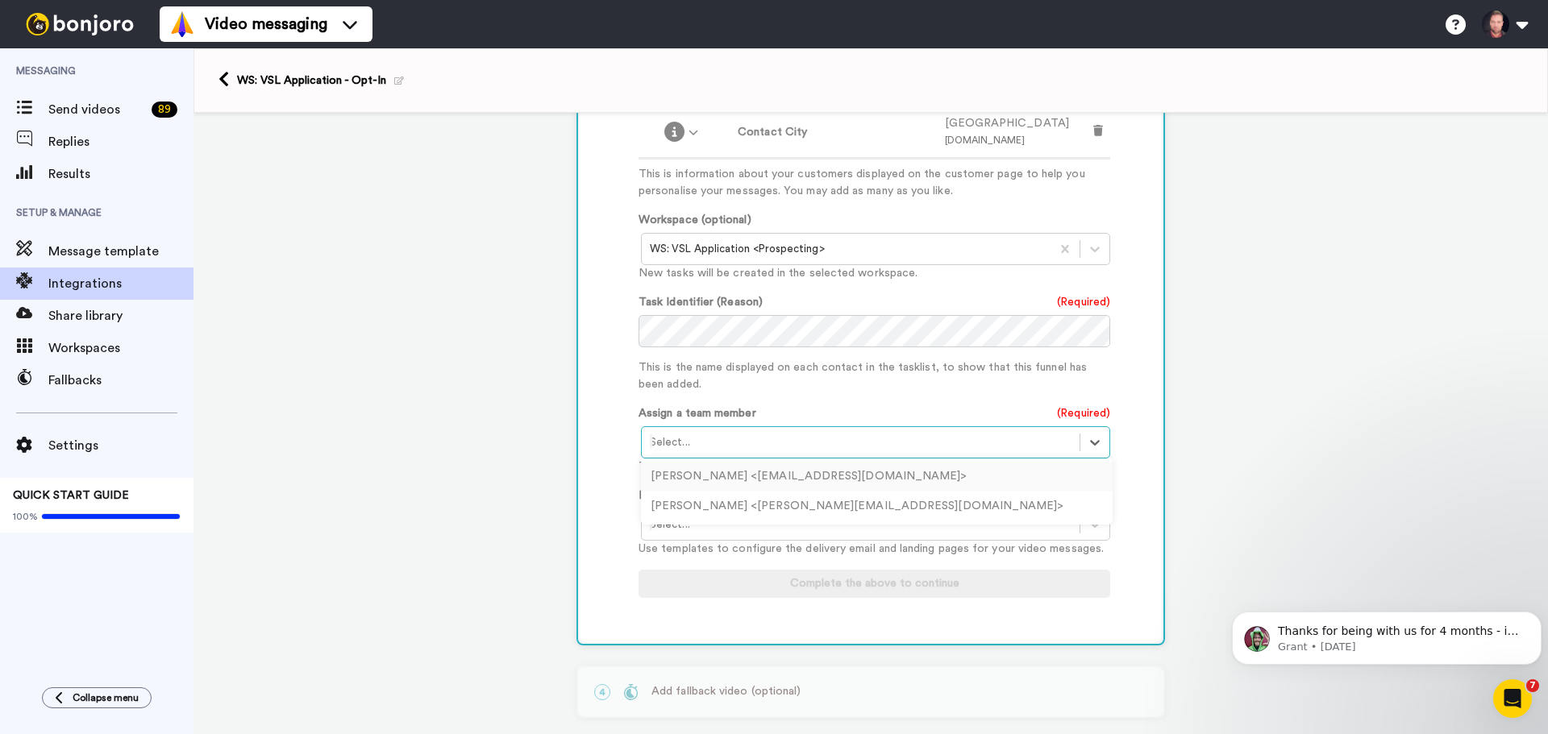
click at [717, 447] on div at bounding box center [861, 442] width 422 height 19
click at [715, 474] on div "Seth Ellsworth <admin@warrentrust.co>" at bounding box center [877, 477] width 472 height 30
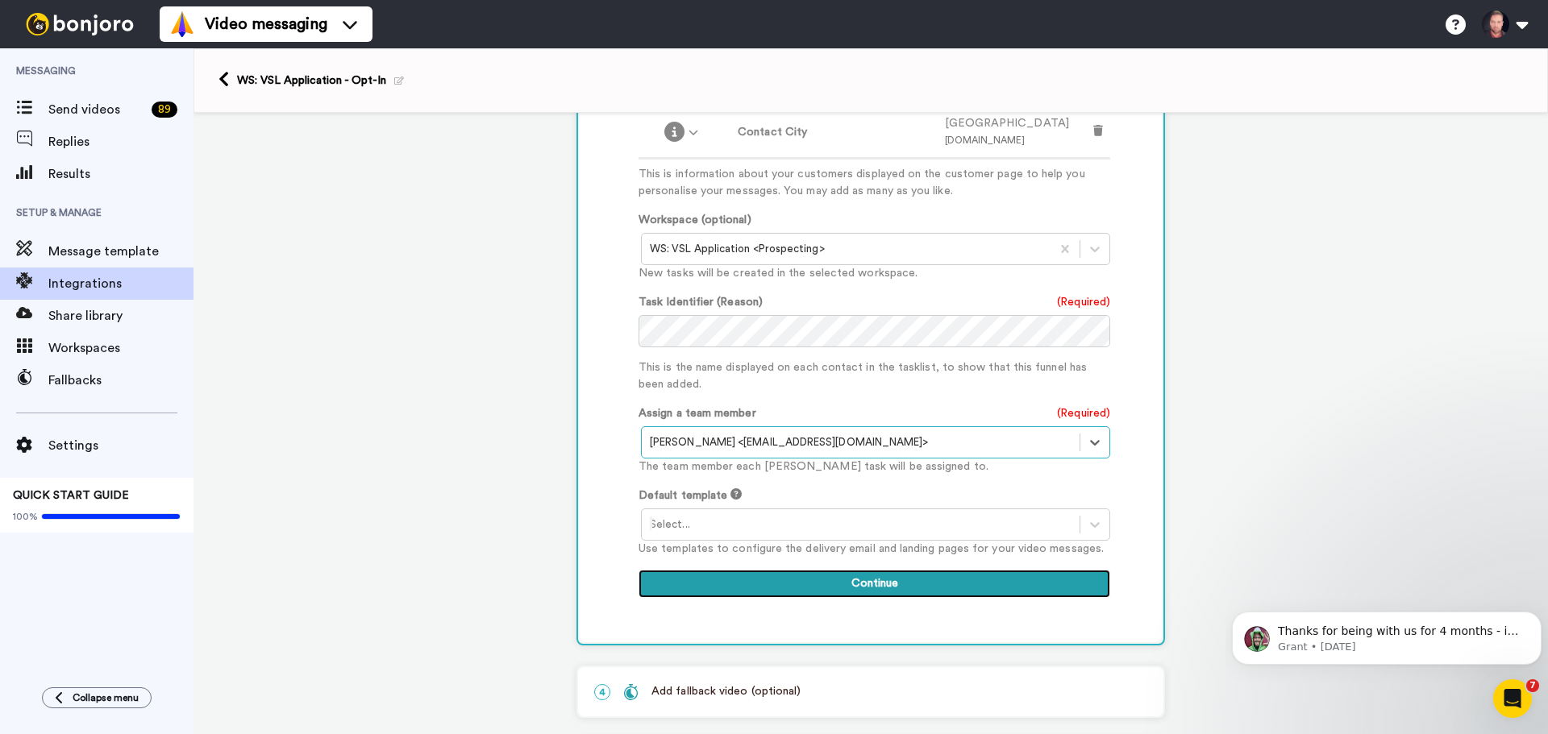
click at [717, 580] on button "Continue" at bounding box center [874, 584] width 472 height 29
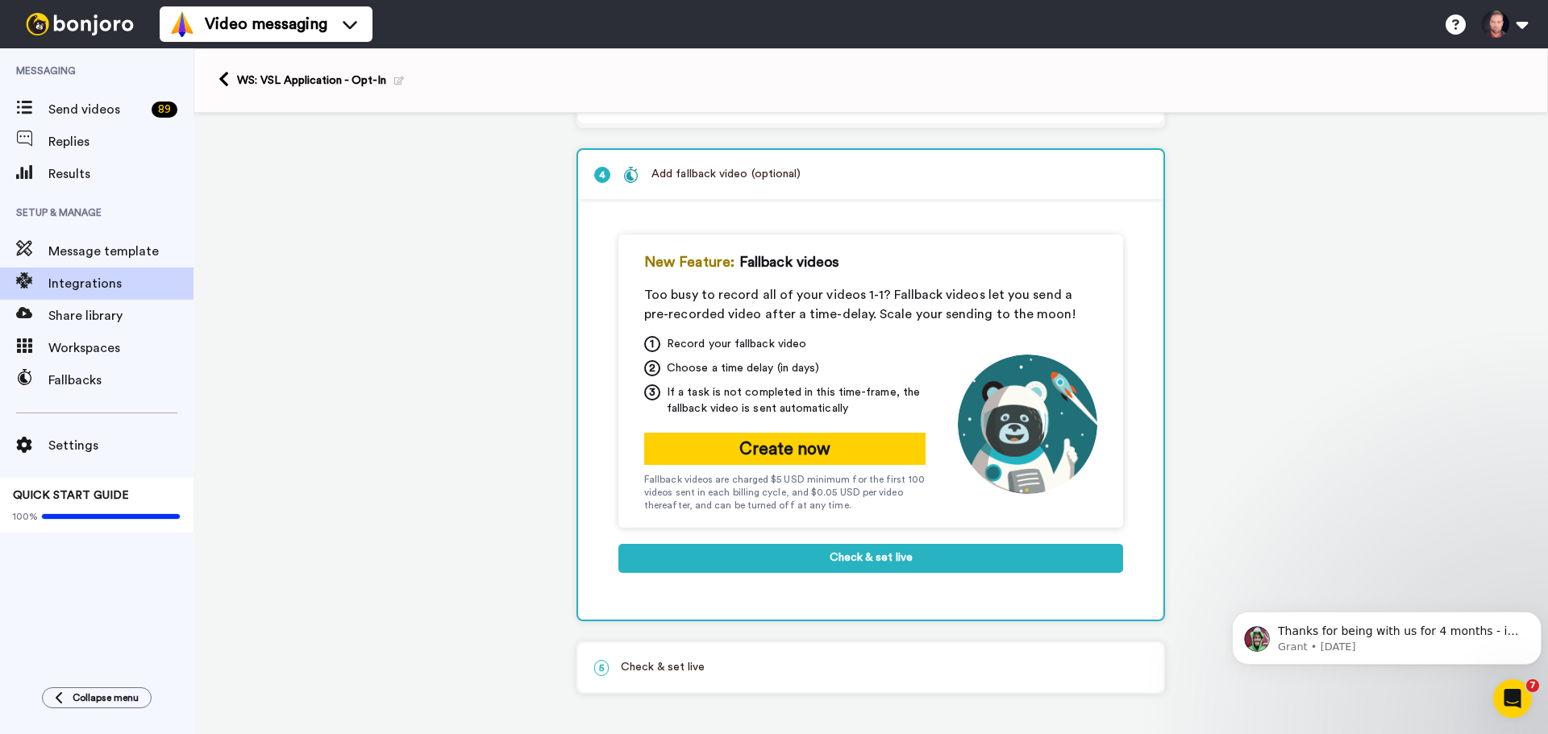
scroll to position [206, 0]
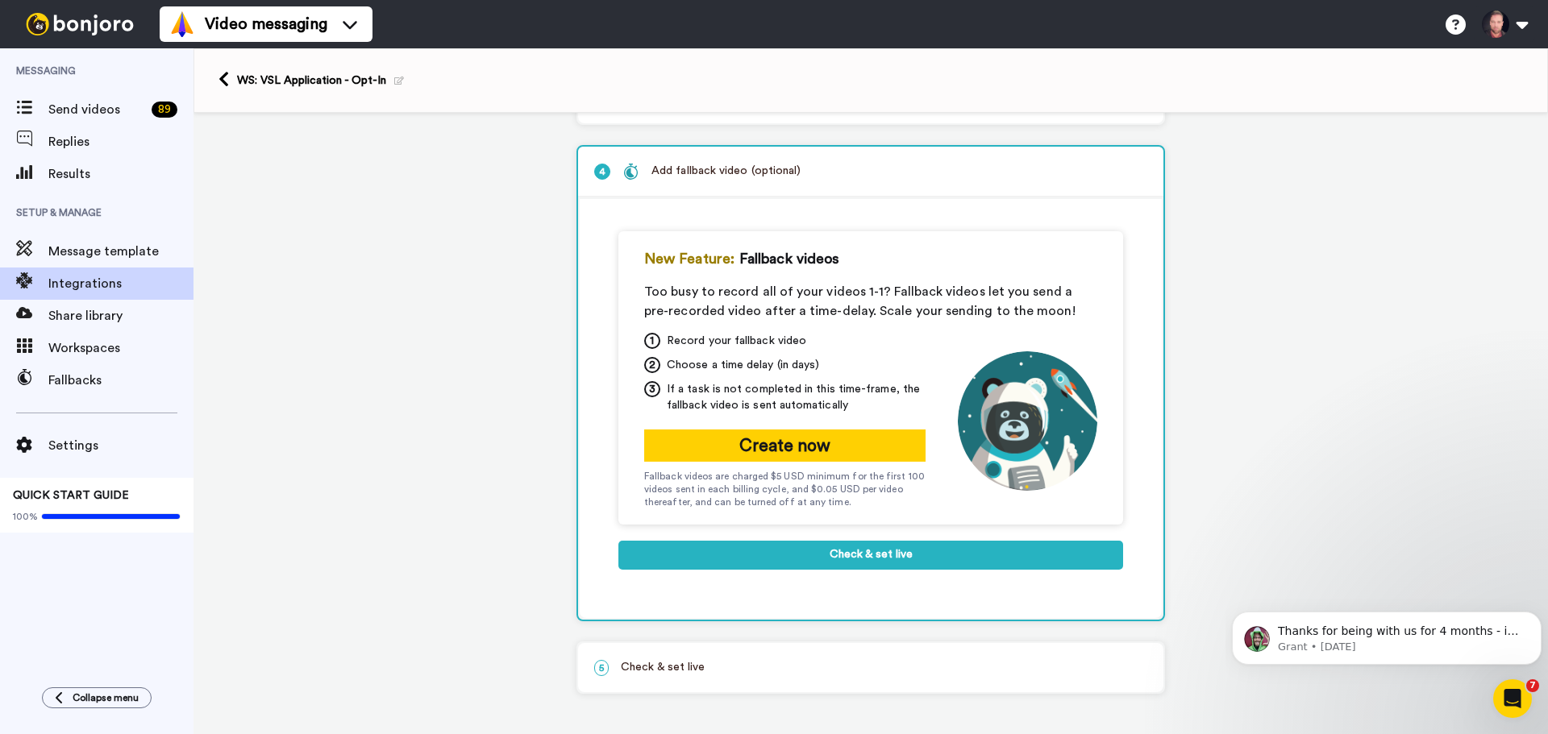
click at [710, 647] on div "5 Check & set live" at bounding box center [870, 667] width 585 height 49
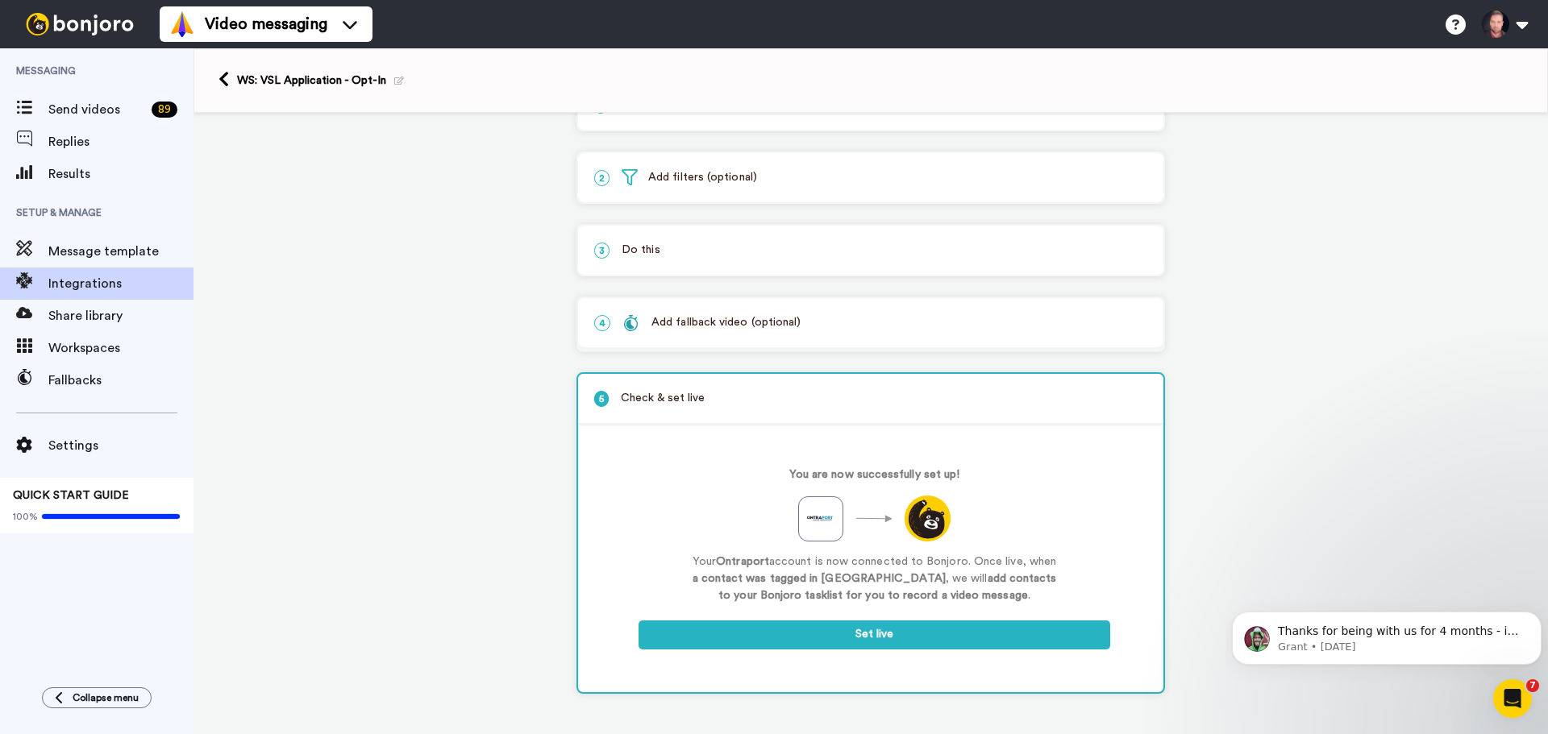
scroll to position [54, 0]
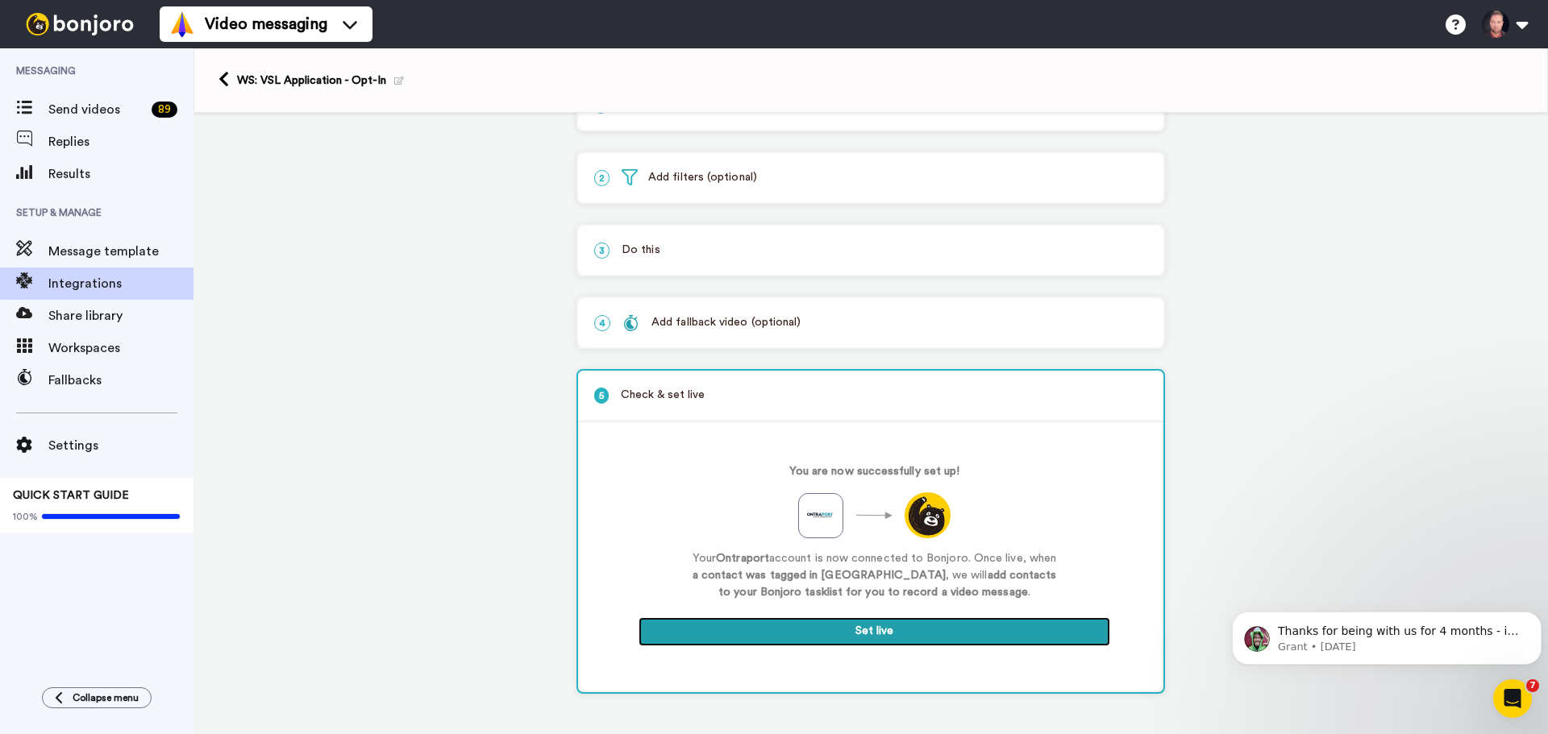
click at [859, 632] on button "Set live" at bounding box center [874, 631] width 472 height 29
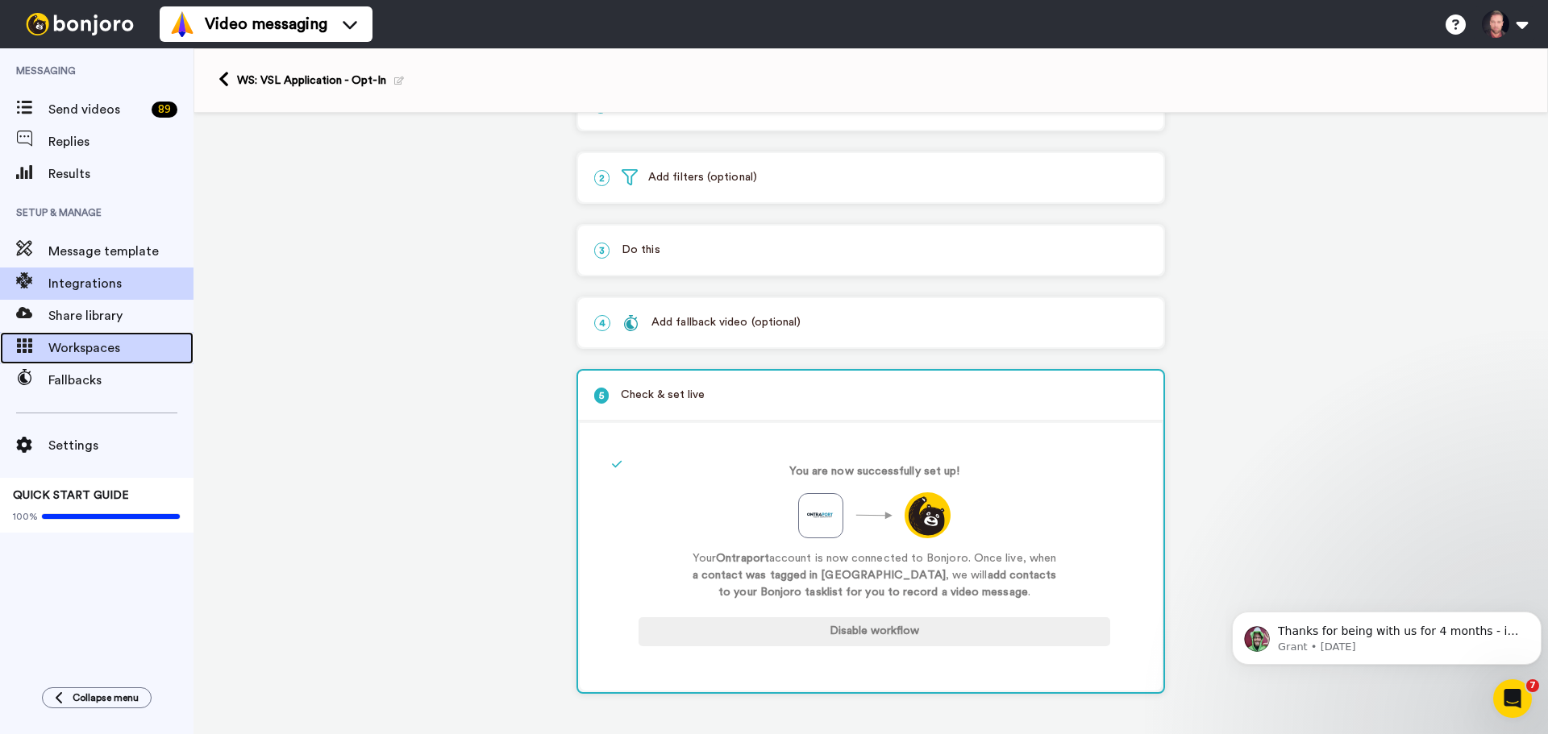
click at [114, 342] on span "Workspaces" at bounding box center [120, 348] width 145 height 19
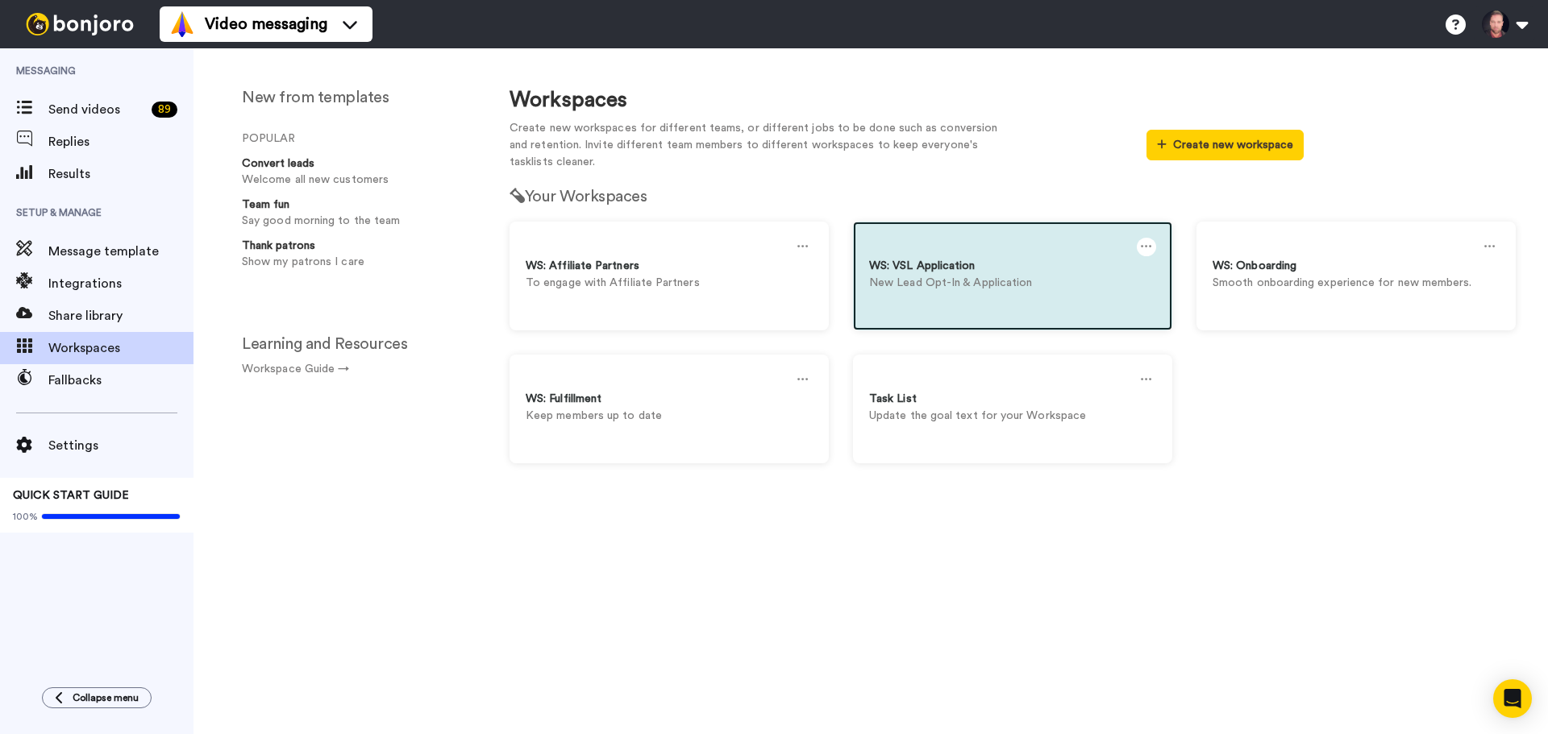
click at [969, 281] on p "New Lead Opt-In & Application" at bounding box center [1012, 283] width 287 height 17
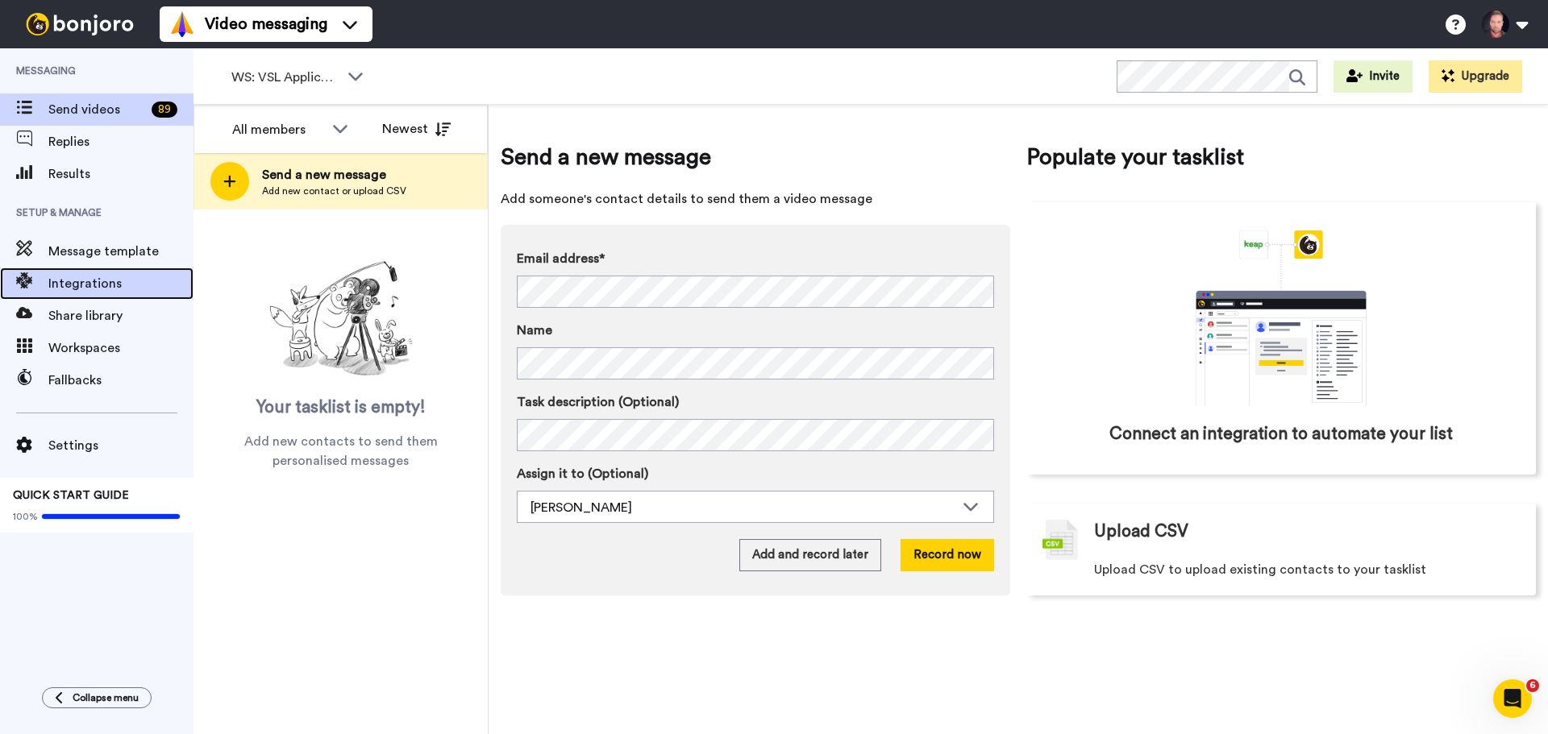
click at [106, 276] on span "Integrations" at bounding box center [120, 283] width 145 height 19
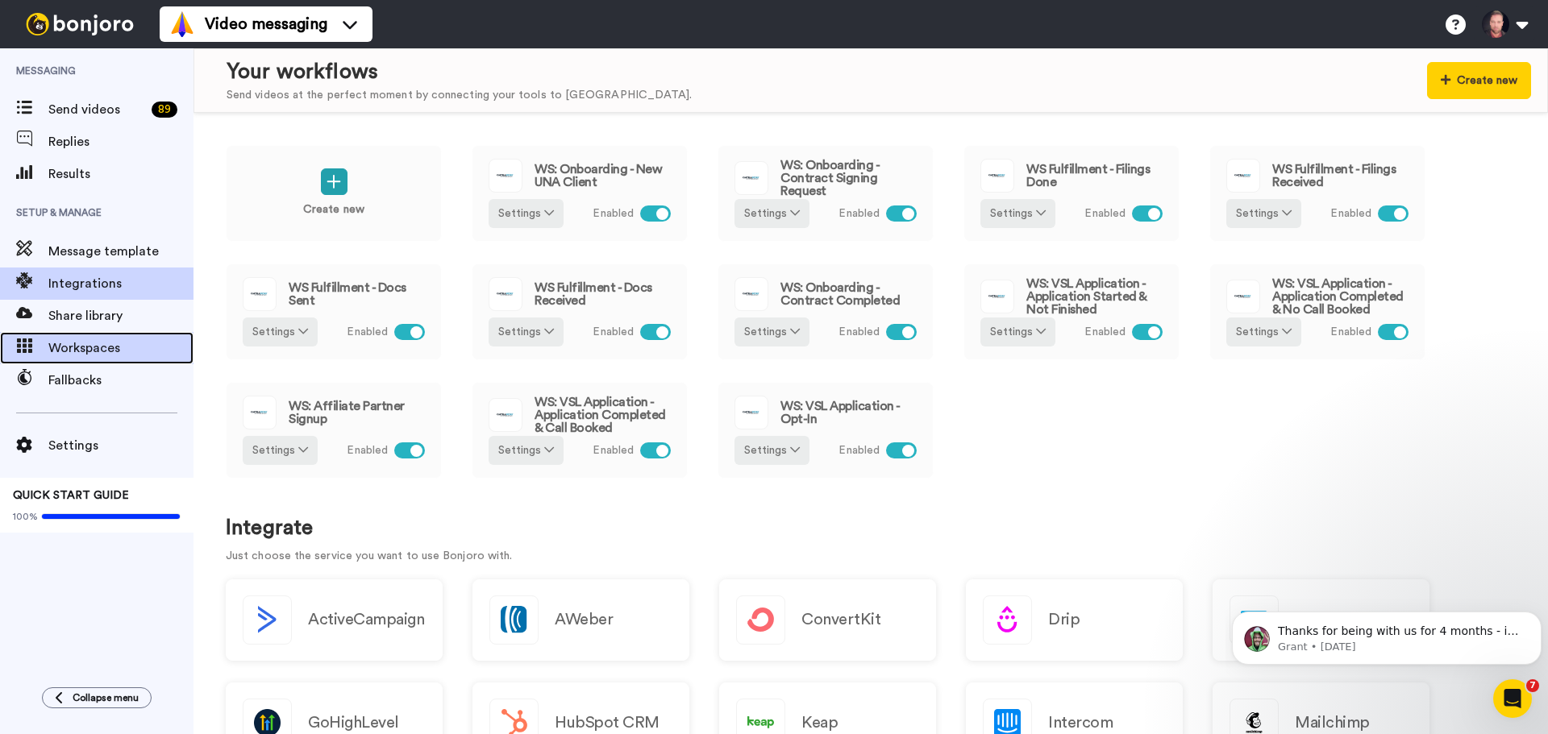
click at [83, 355] on span "Workspaces" at bounding box center [120, 348] width 145 height 19
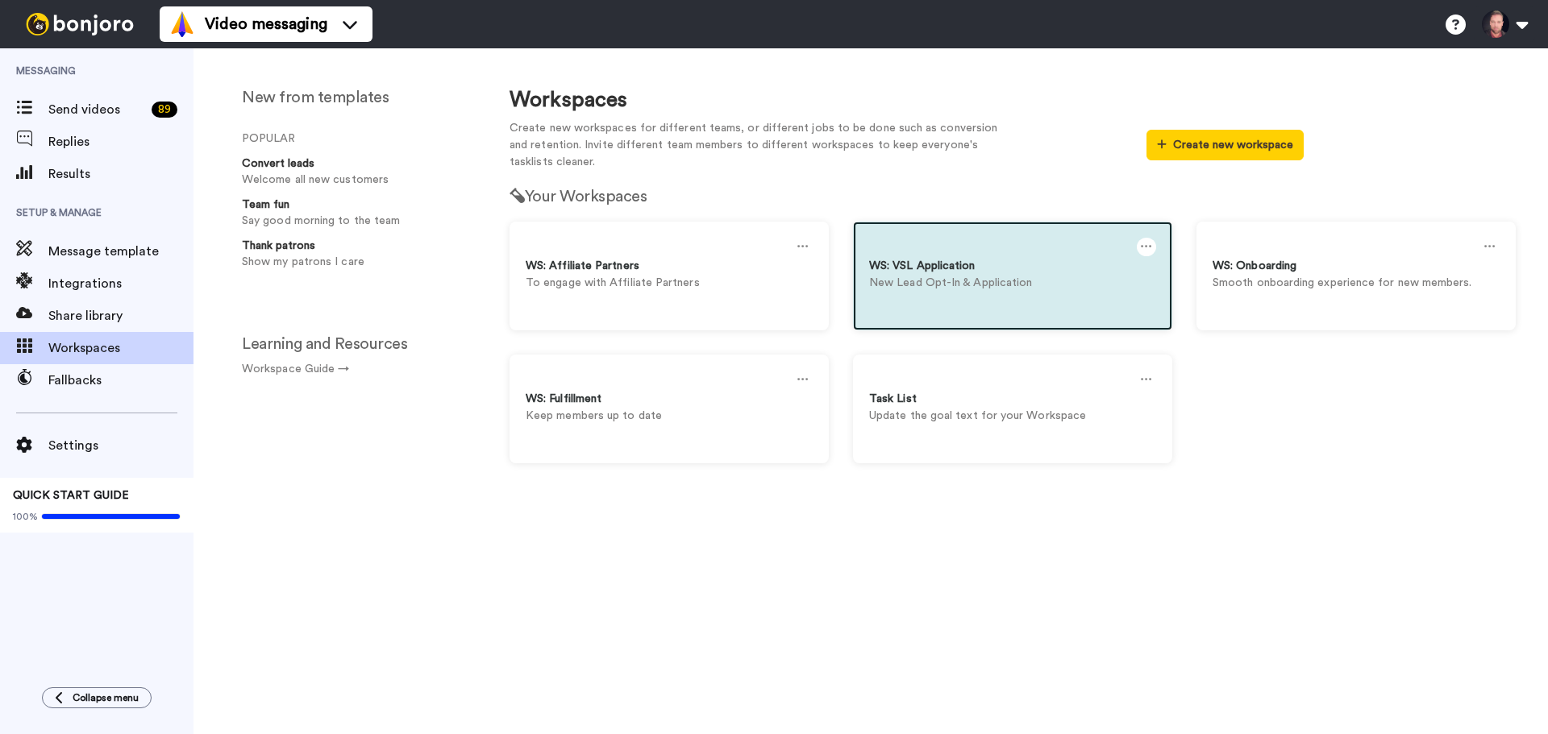
click at [1059, 263] on div "WS: VSL Application" at bounding box center [1012, 266] width 287 height 17
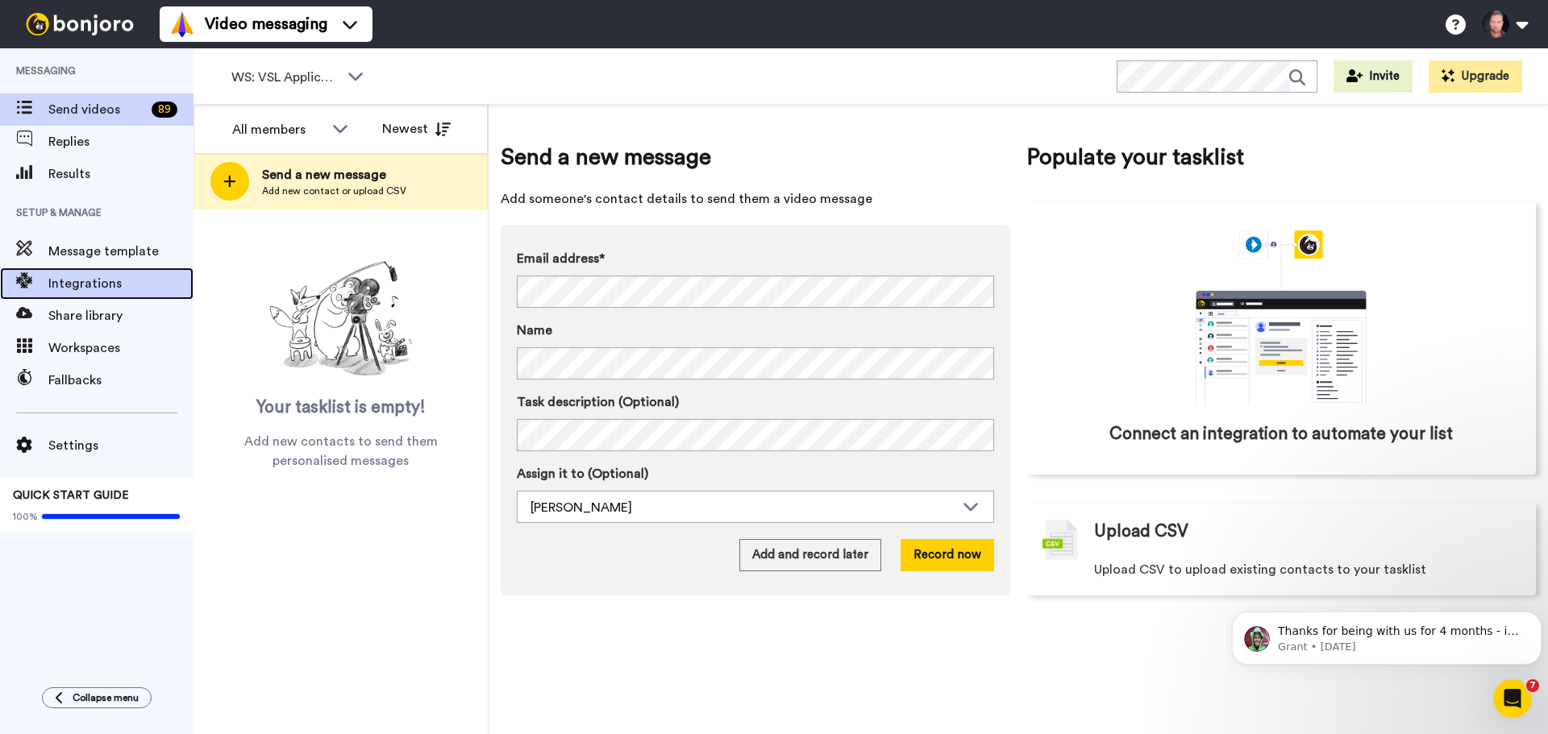
click at [87, 279] on span "Integrations" at bounding box center [120, 283] width 145 height 19
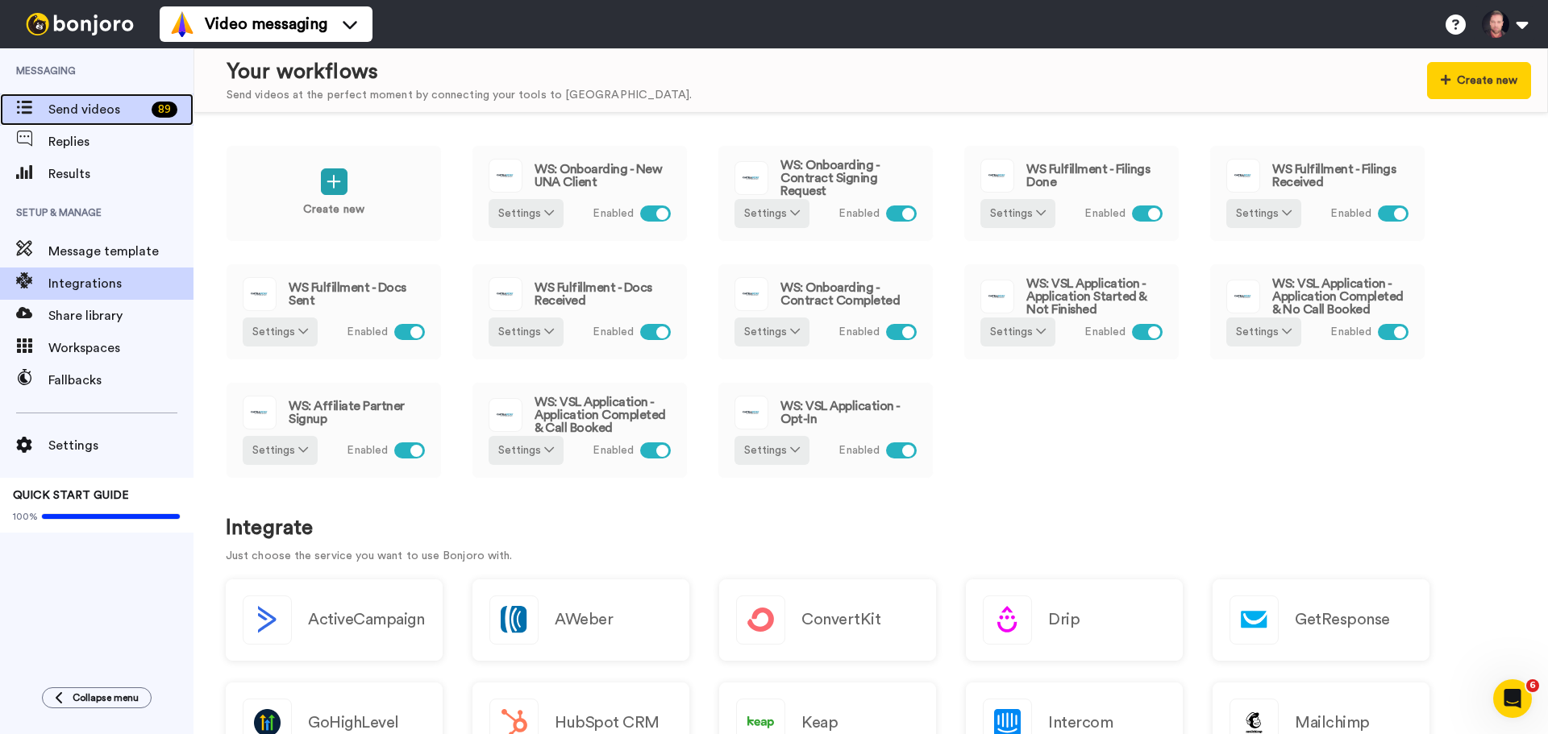
click at [109, 112] on span "Send videos" at bounding box center [96, 109] width 97 height 19
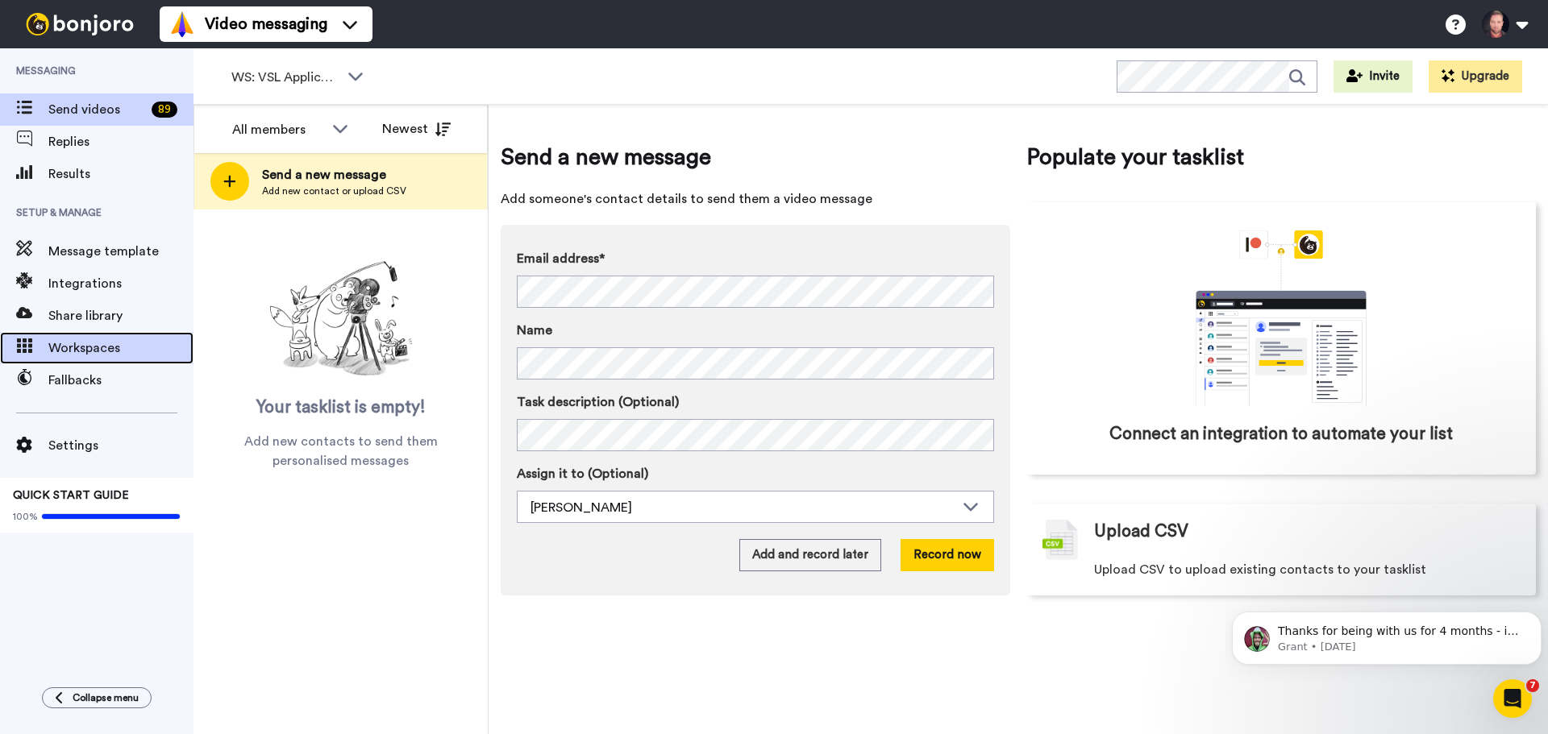
click at [100, 348] on span "Workspaces" at bounding box center [120, 348] width 145 height 19
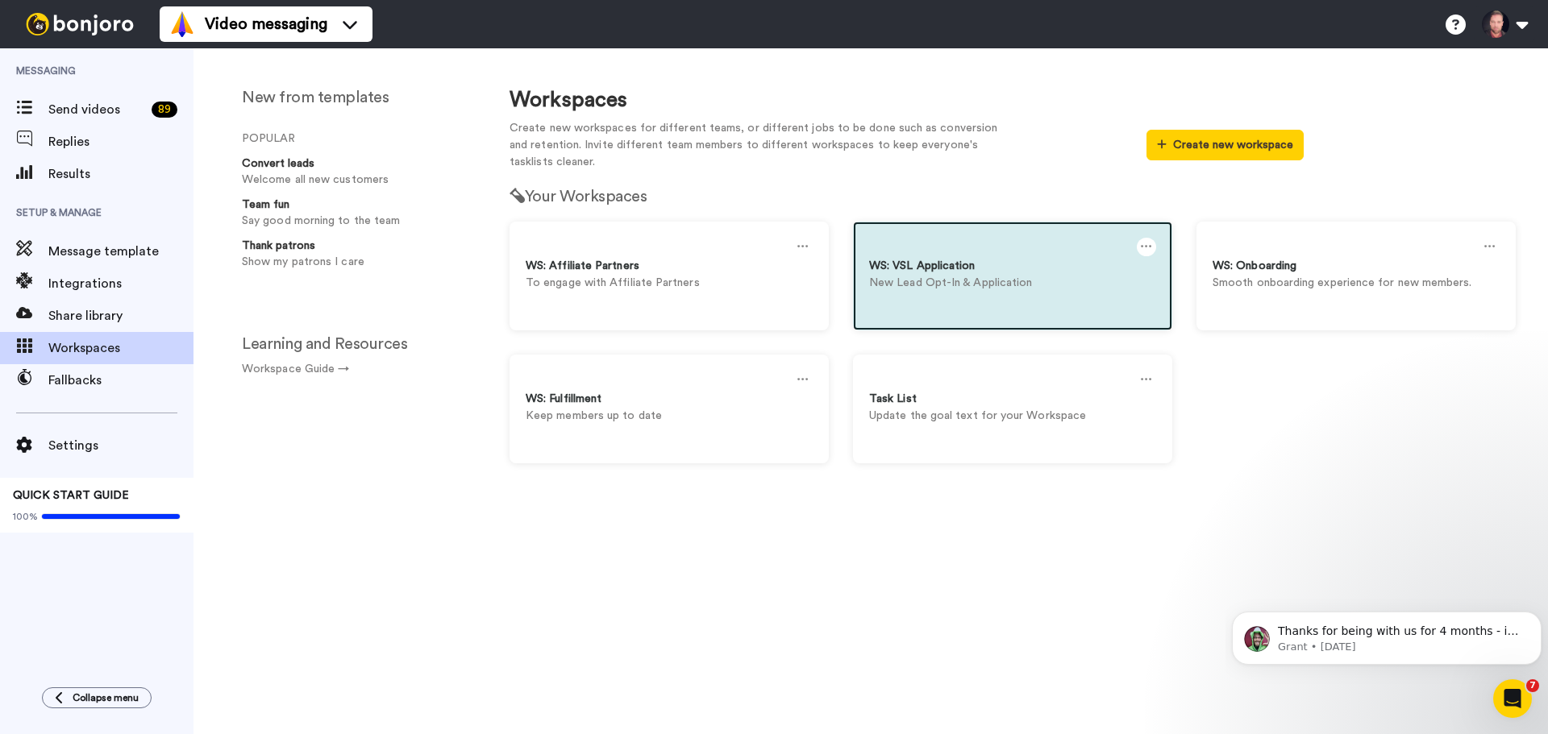
click at [996, 275] on p "New Lead Opt-In & Application" at bounding box center [1012, 283] width 287 height 17
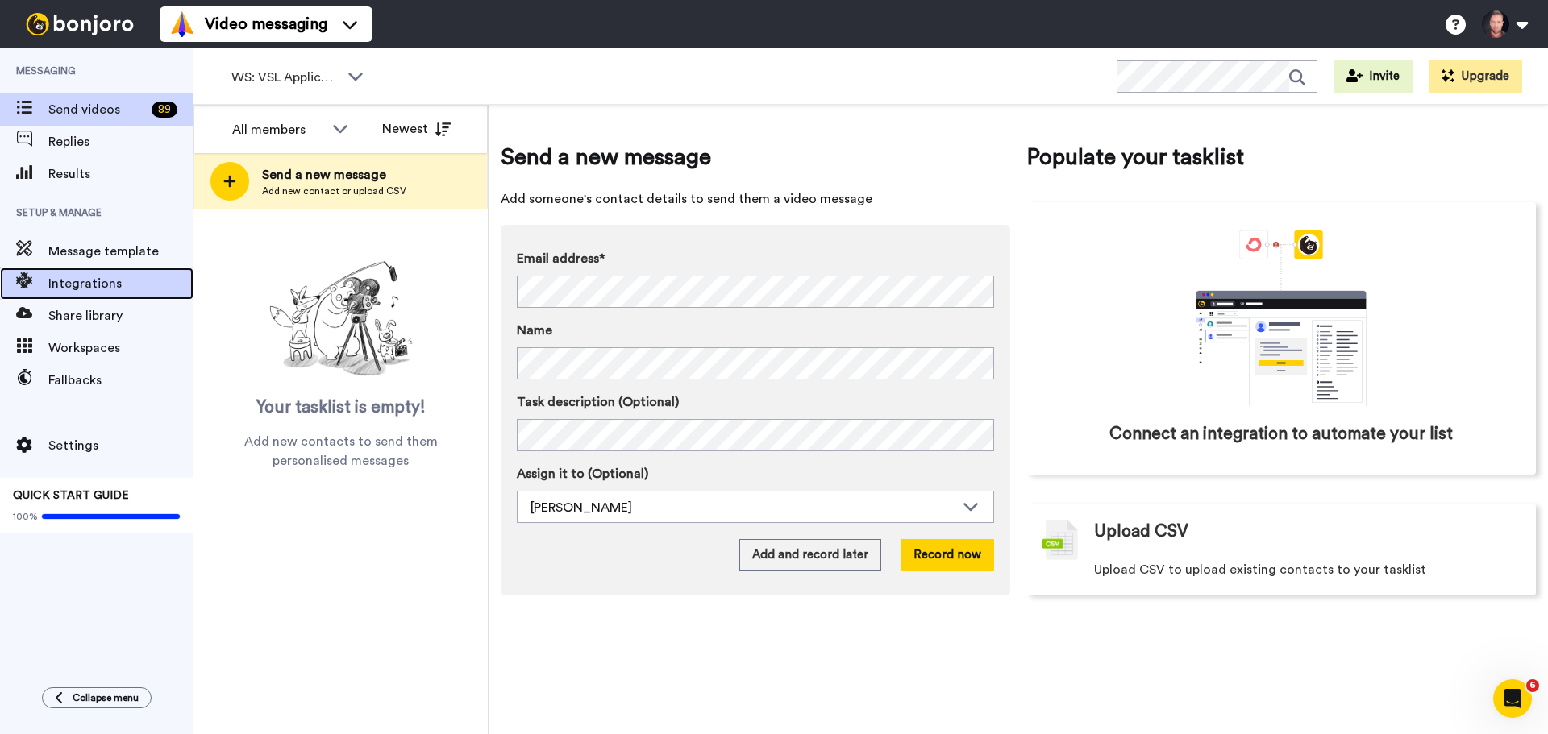
click at [69, 289] on span "Integrations" at bounding box center [120, 283] width 145 height 19
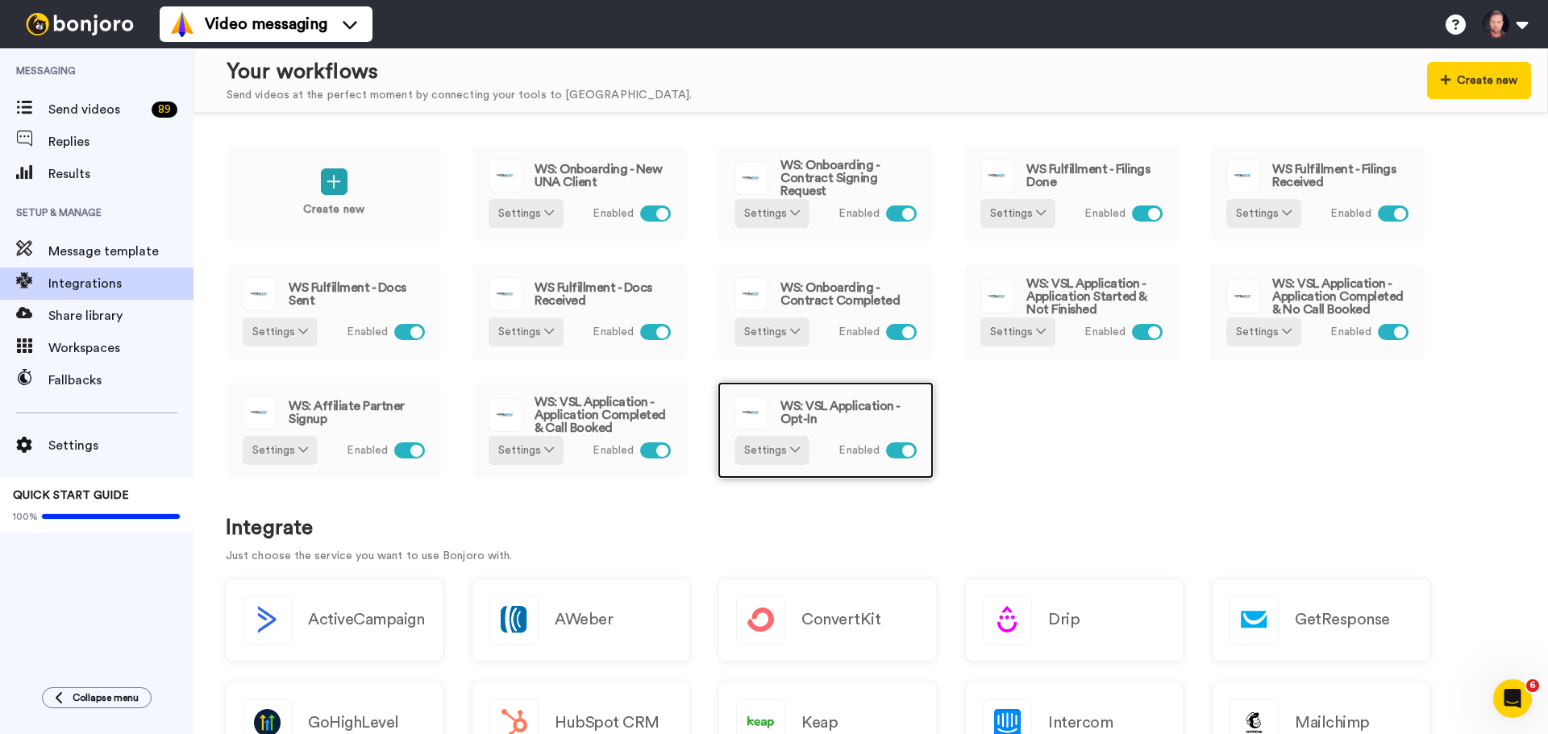
click at [839, 410] on span "WS: VSL Application - Opt-In" at bounding box center [848, 413] width 136 height 26
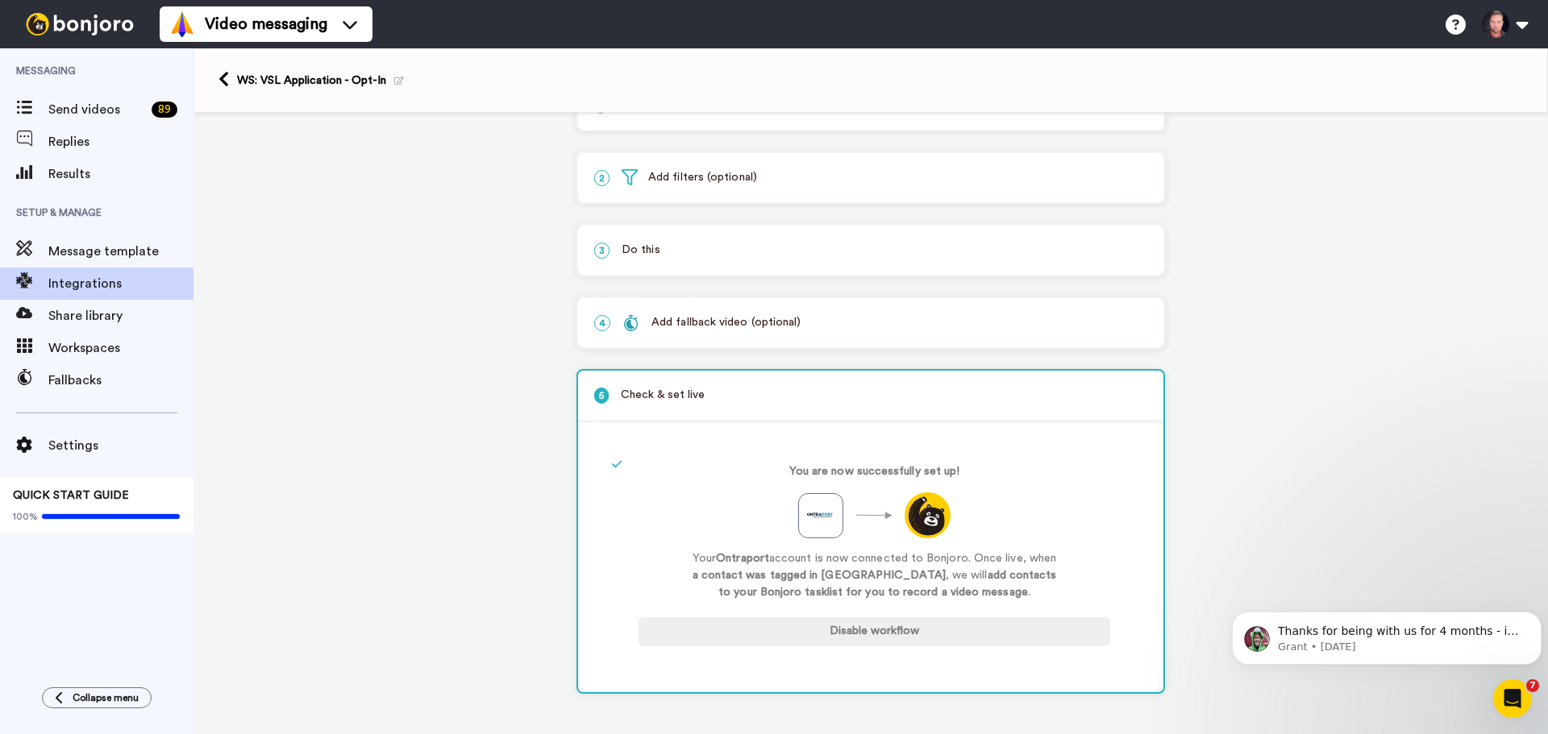
click at [781, 252] on p "3 Do this" at bounding box center [870, 250] width 553 height 17
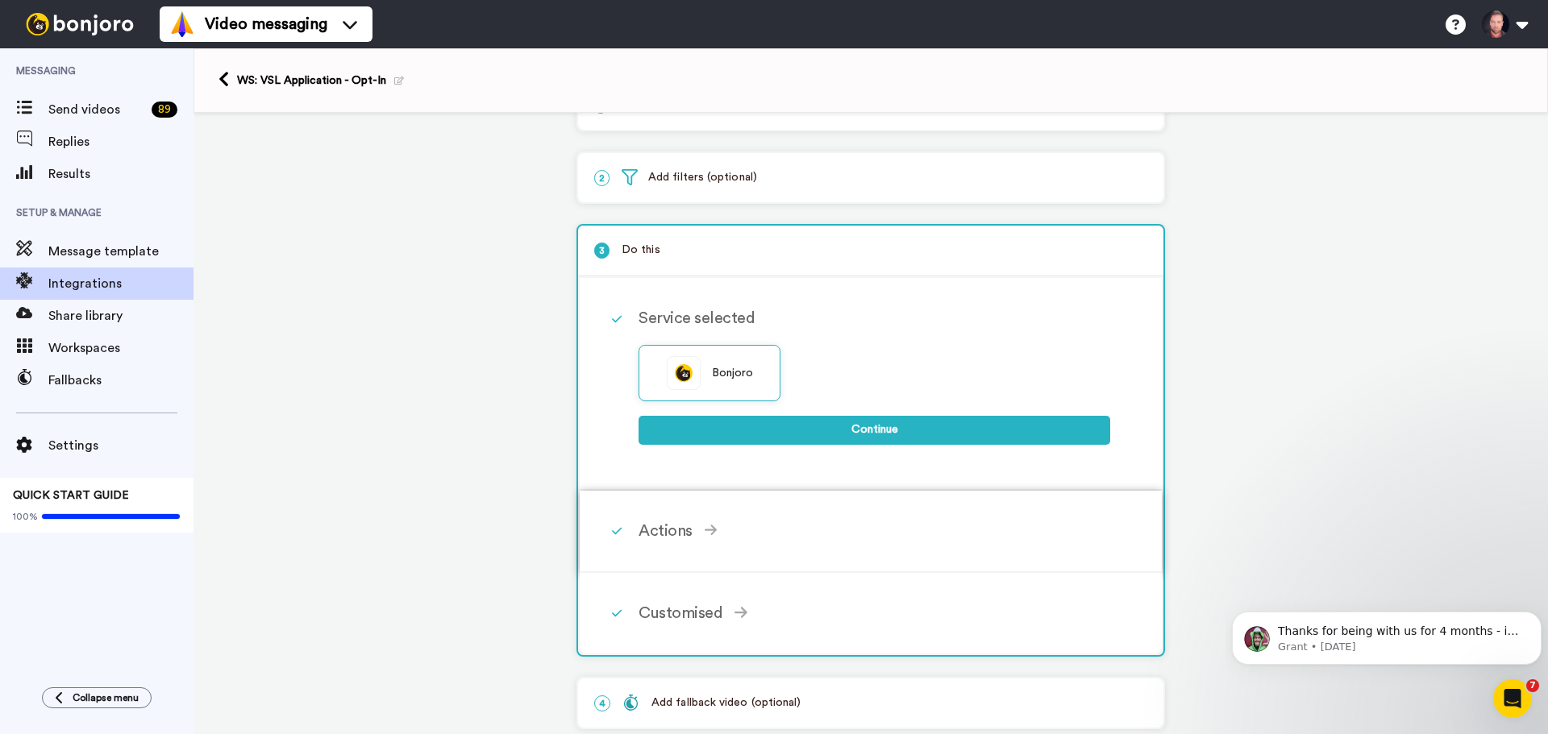
click at [820, 517] on div "Actions Create [PERSON_NAME] Add contacts to your Bonjoro tasklist for you to r…" at bounding box center [891, 531] width 507 height 48
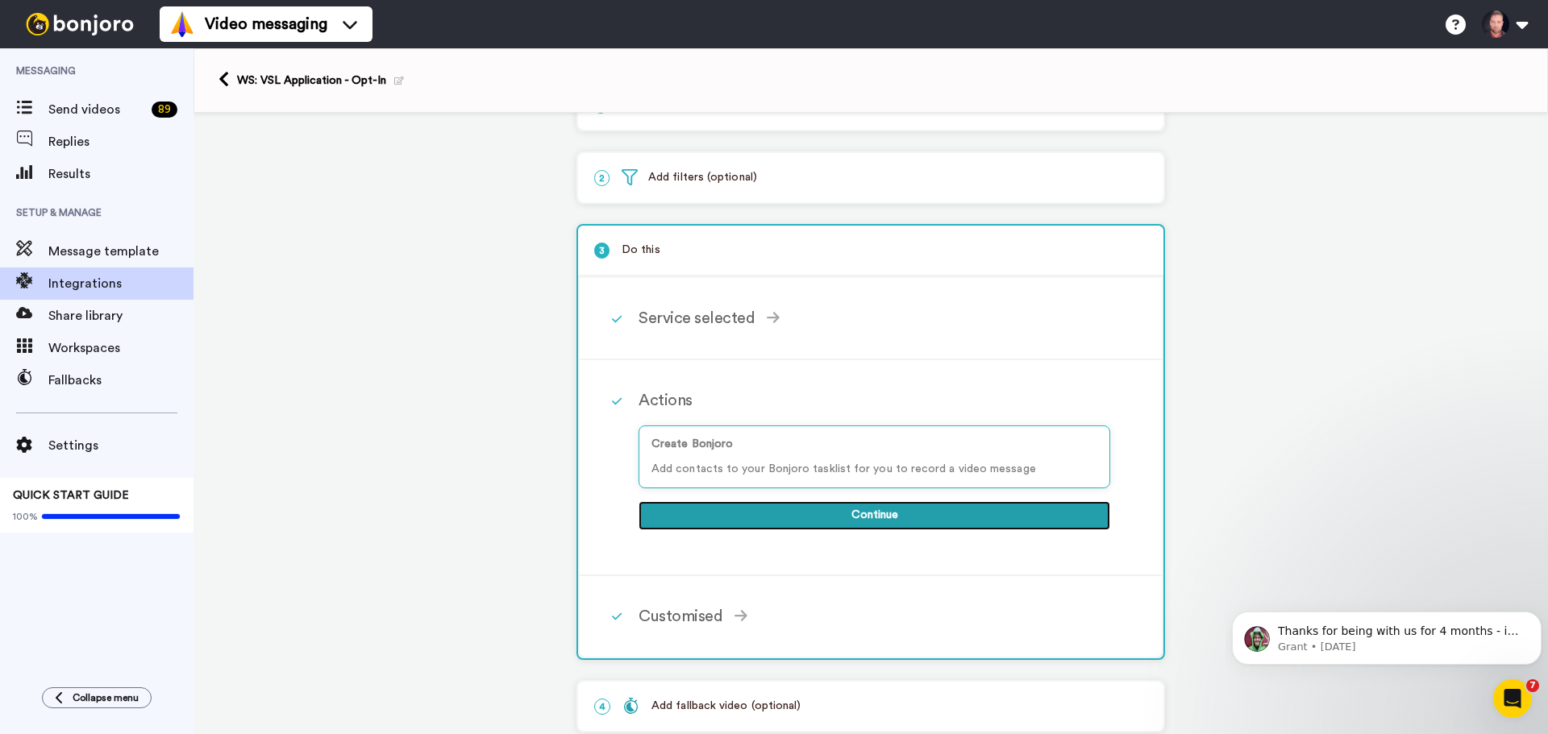
click at [876, 523] on button "Continue" at bounding box center [874, 515] width 472 height 29
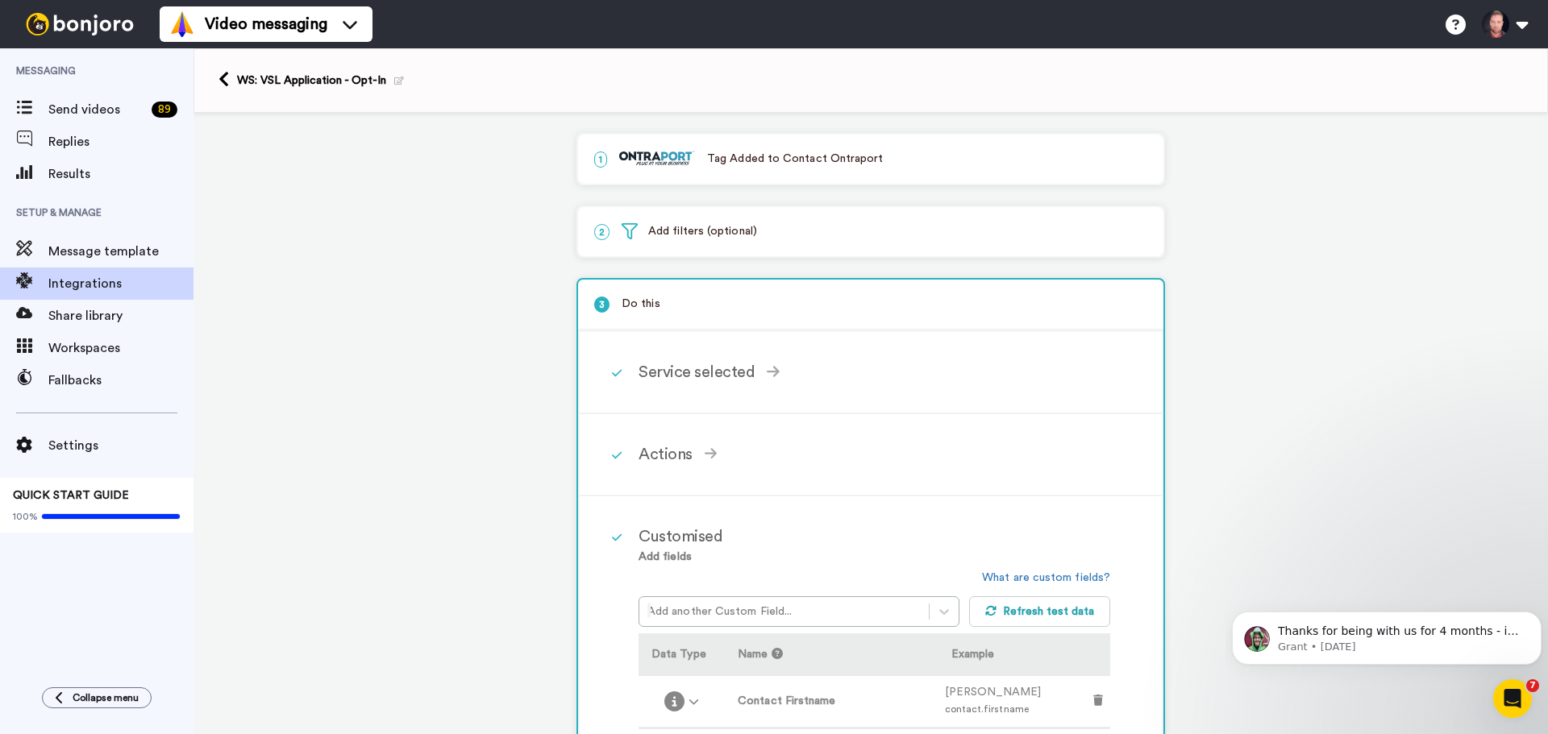
click at [818, 220] on div "2 Add filters (optional)" at bounding box center [870, 231] width 585 height 49
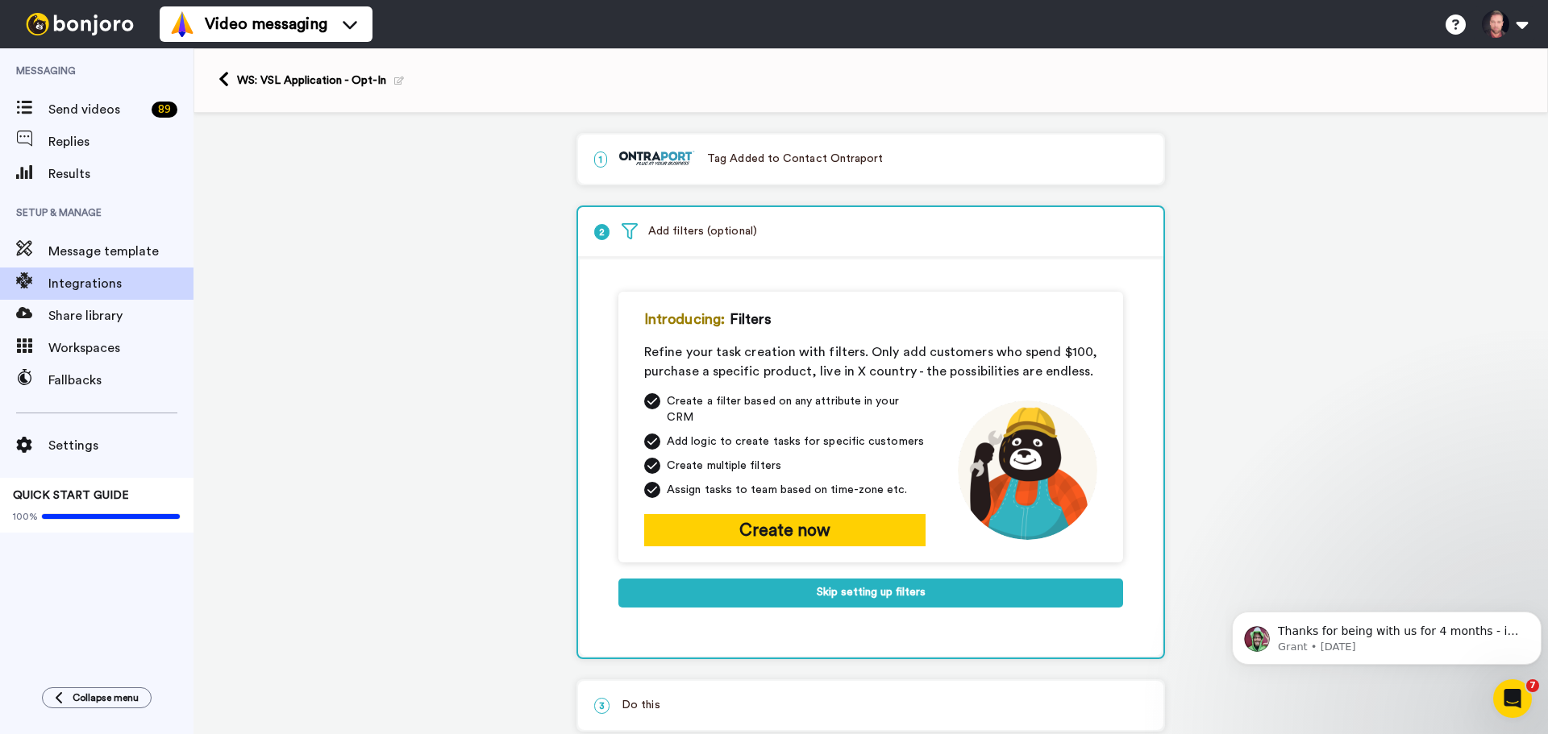
click at [828, 148] on div "1 Tag Added to Contact Ontraport" at bounding box center [870, 159] width 585 height 49
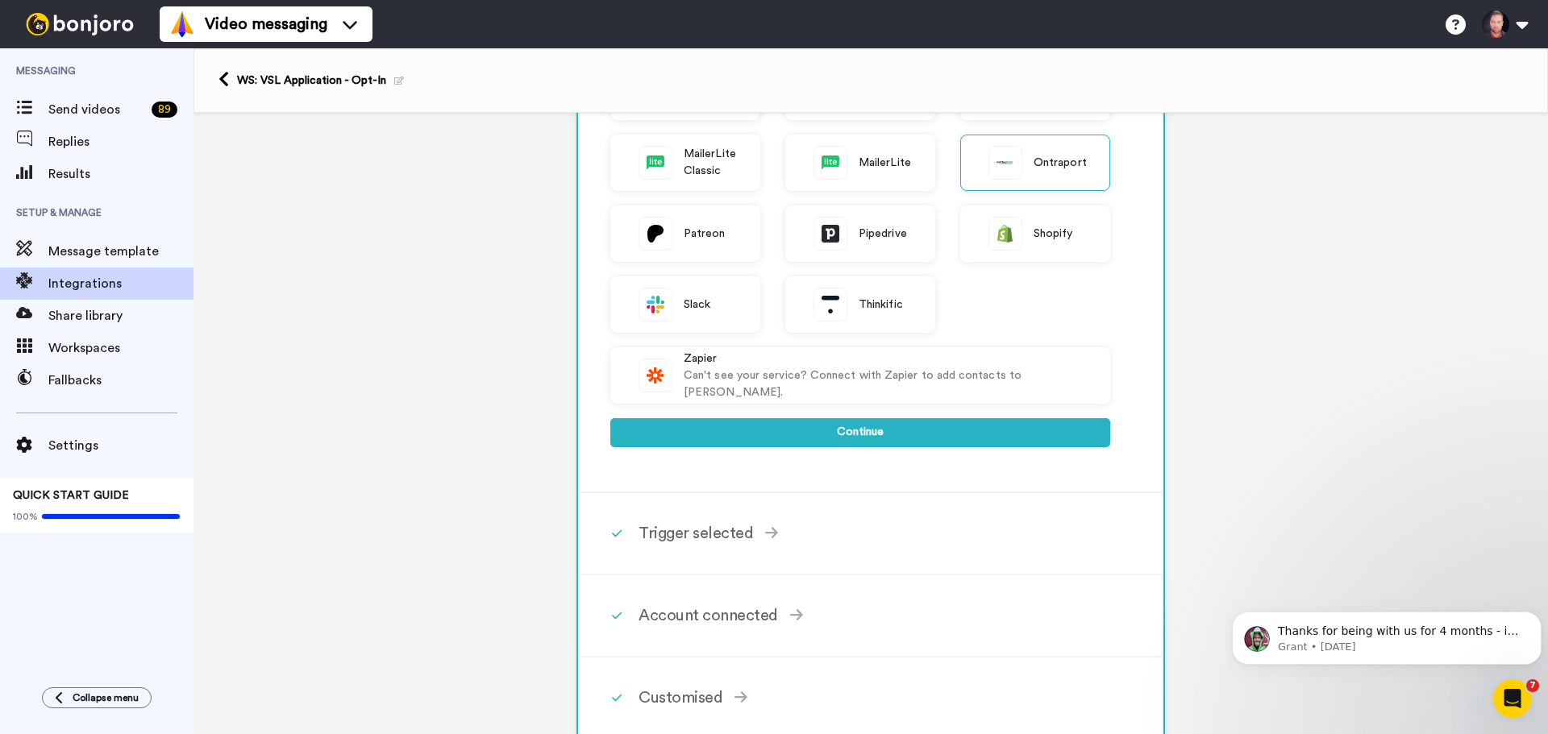
scroll to position [645, 0]
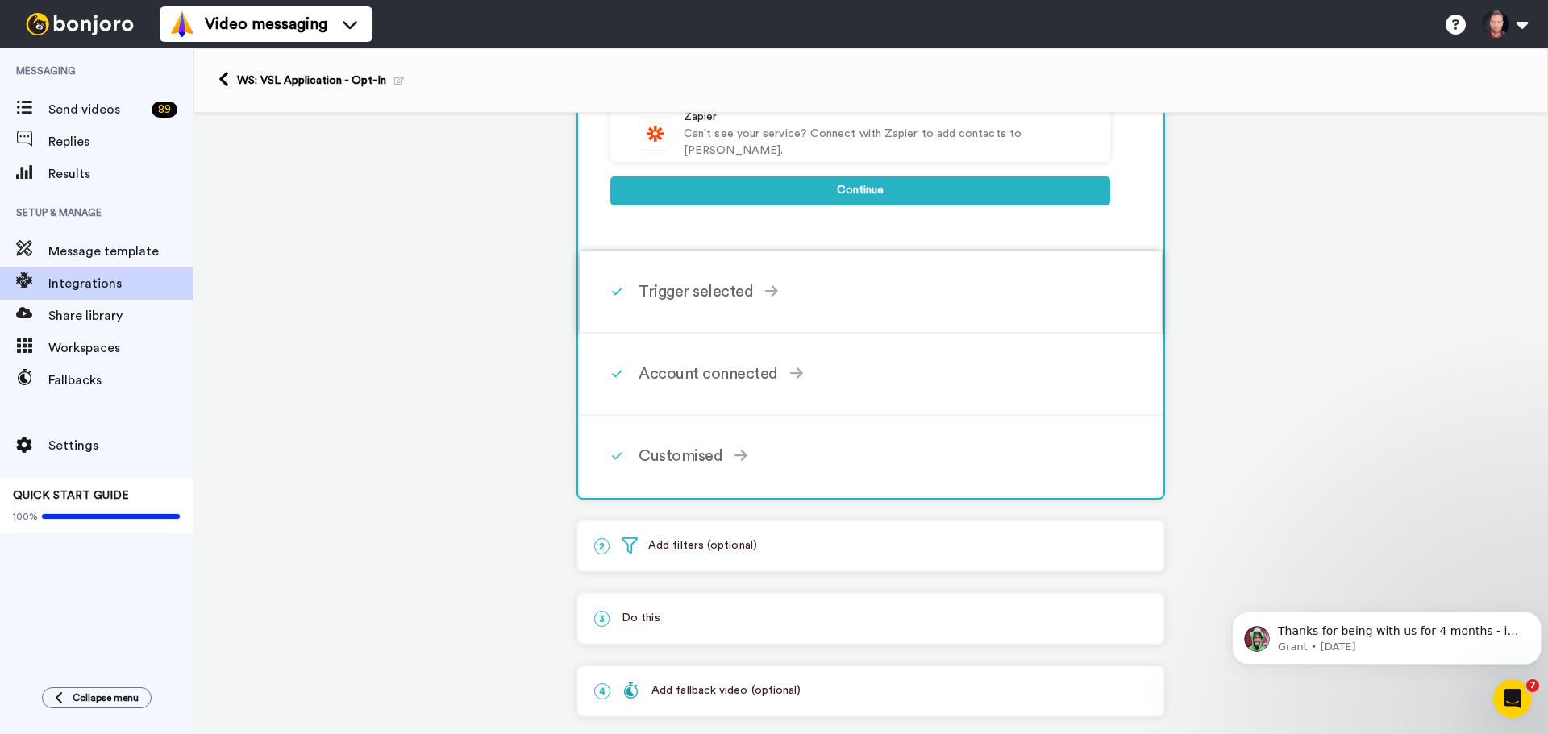
click at [704, 293] on div "Trigger selected" at bounding box center [874, 292] width 472 height 24
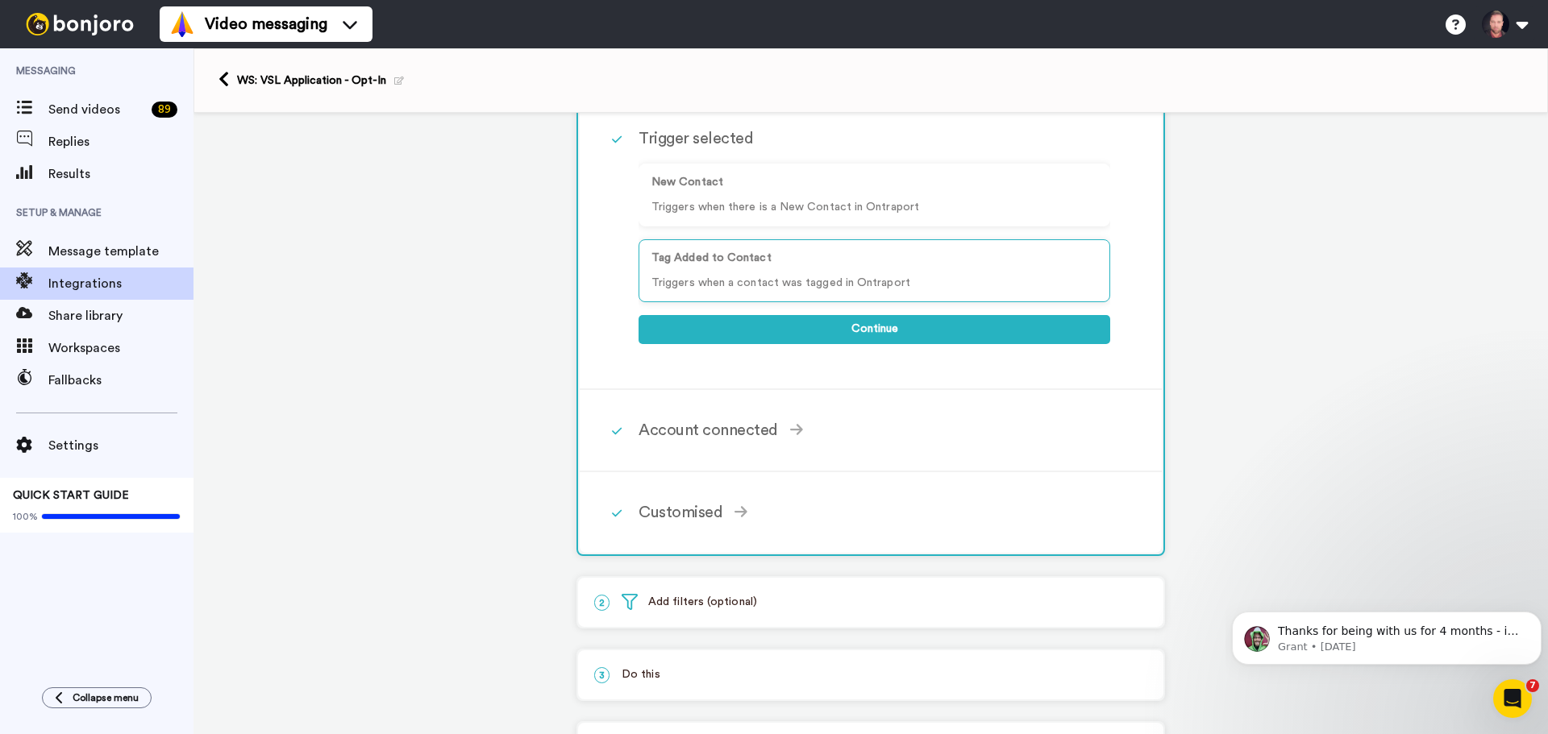
scroll to position [171, 0]
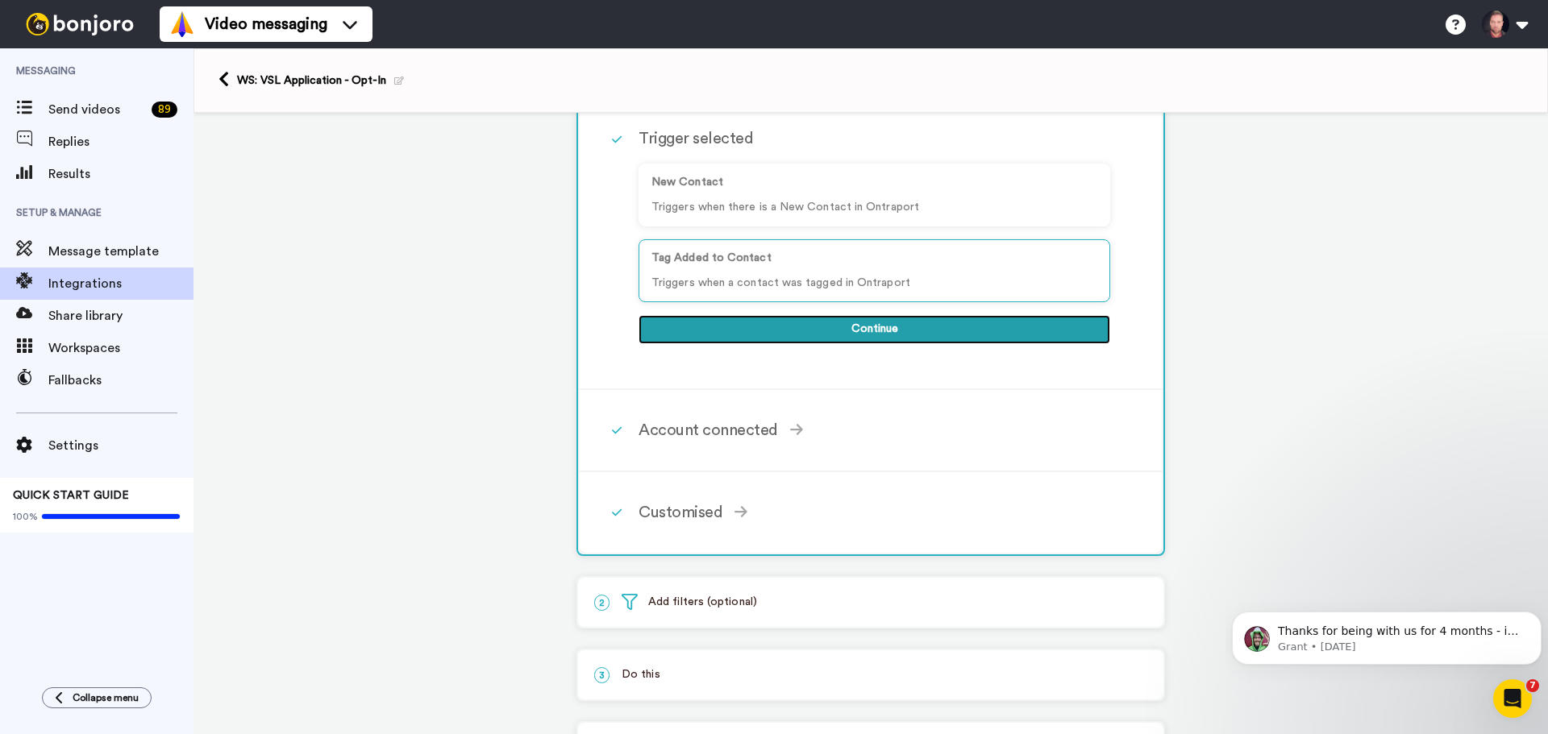
click at [746, 331] on button "Continue" at bounding box center [874, 329] width 472 height 29
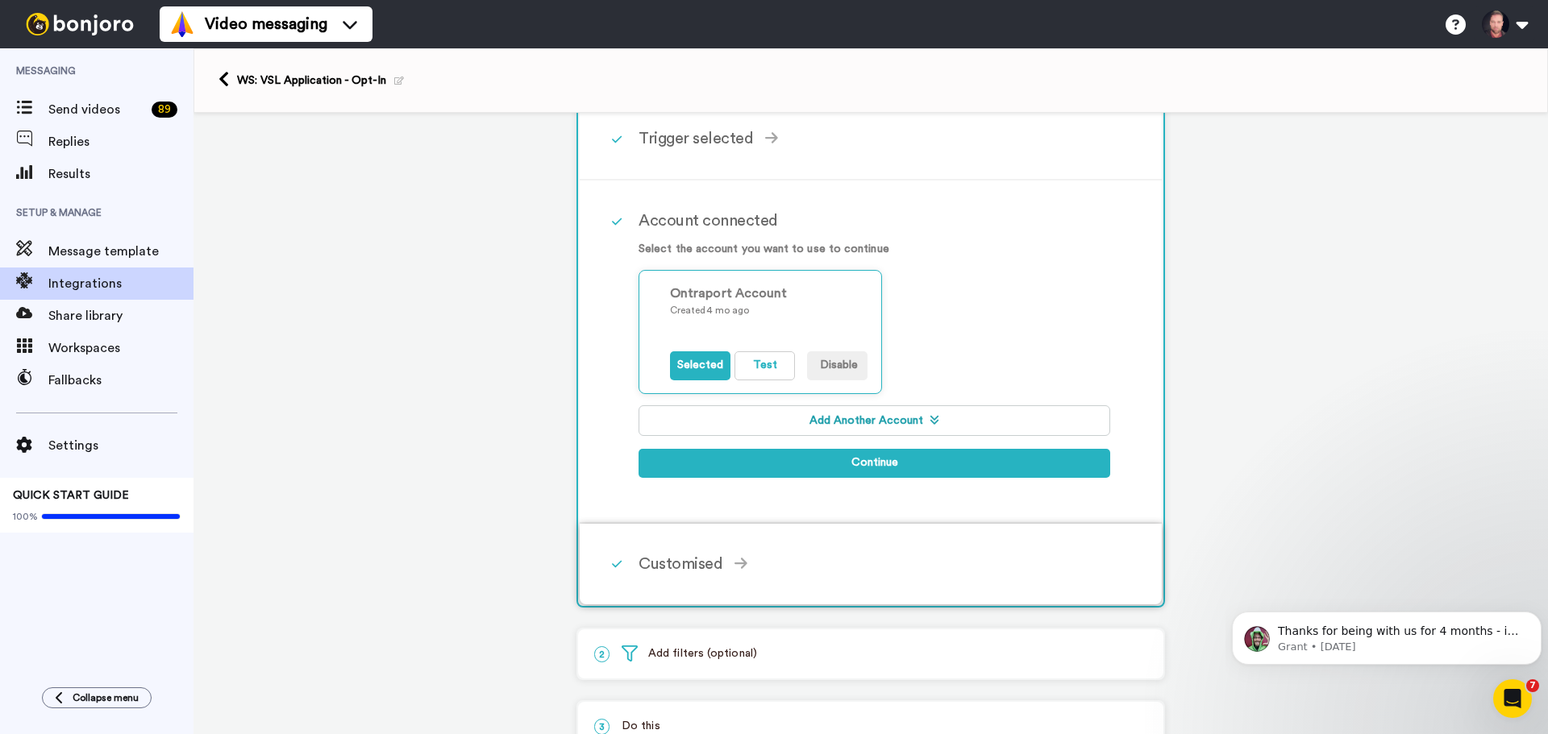
click at [692, 555] on div "Customised" at bounding box center [874, 564] width 472 height 24
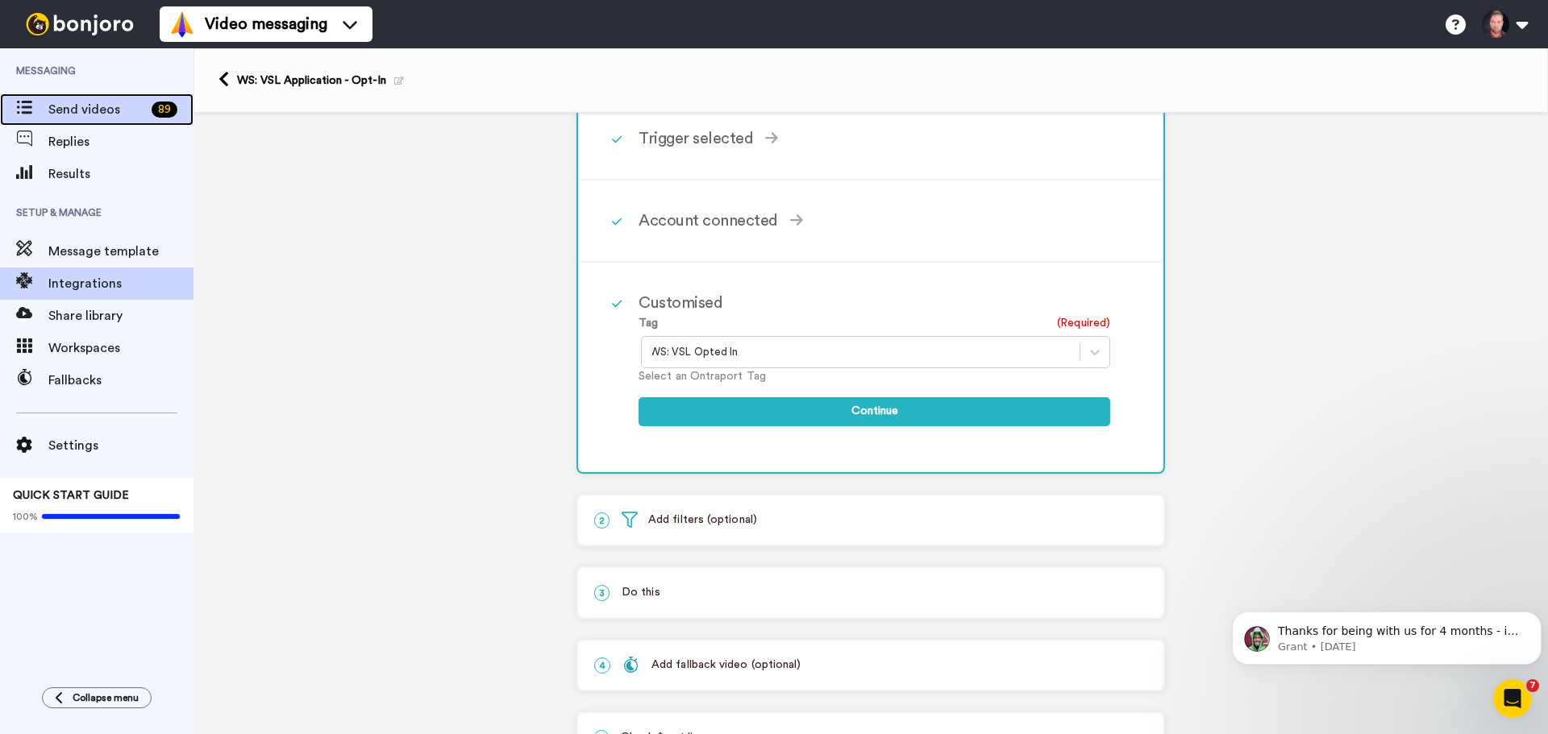
click at [95, 110] on span "Send videos" at bounding box center [96, 109] width 97 height 19
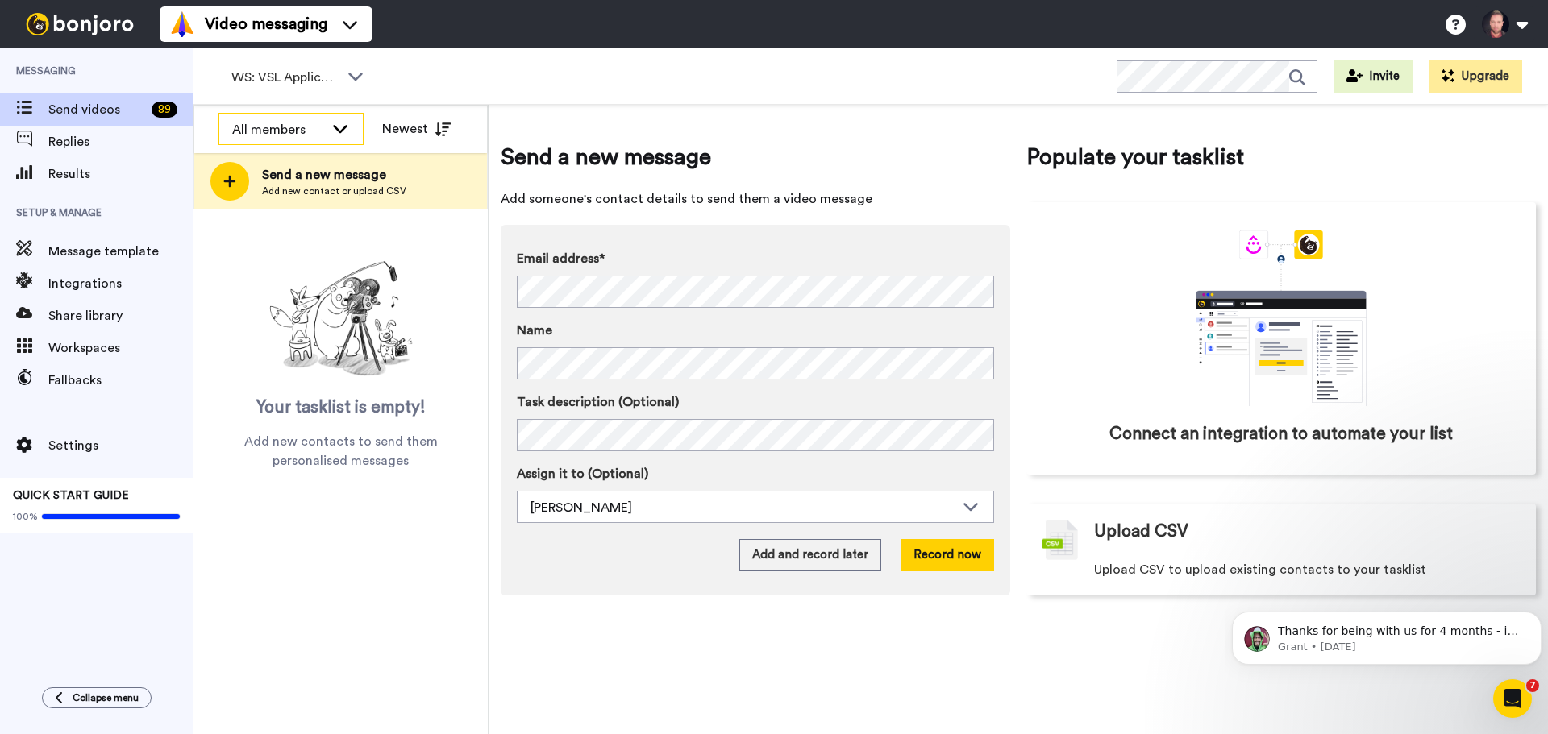
click at [328, 127] on div "All members" at bounding box center [290, 130] width 143 height 32
click at [285, 160] on span "All members" at bounding box center [259, 164] width 82 height 16
click at [301, 73] on span "WS: VSL Application" at bounding box center [285, 77] width 108 height 19
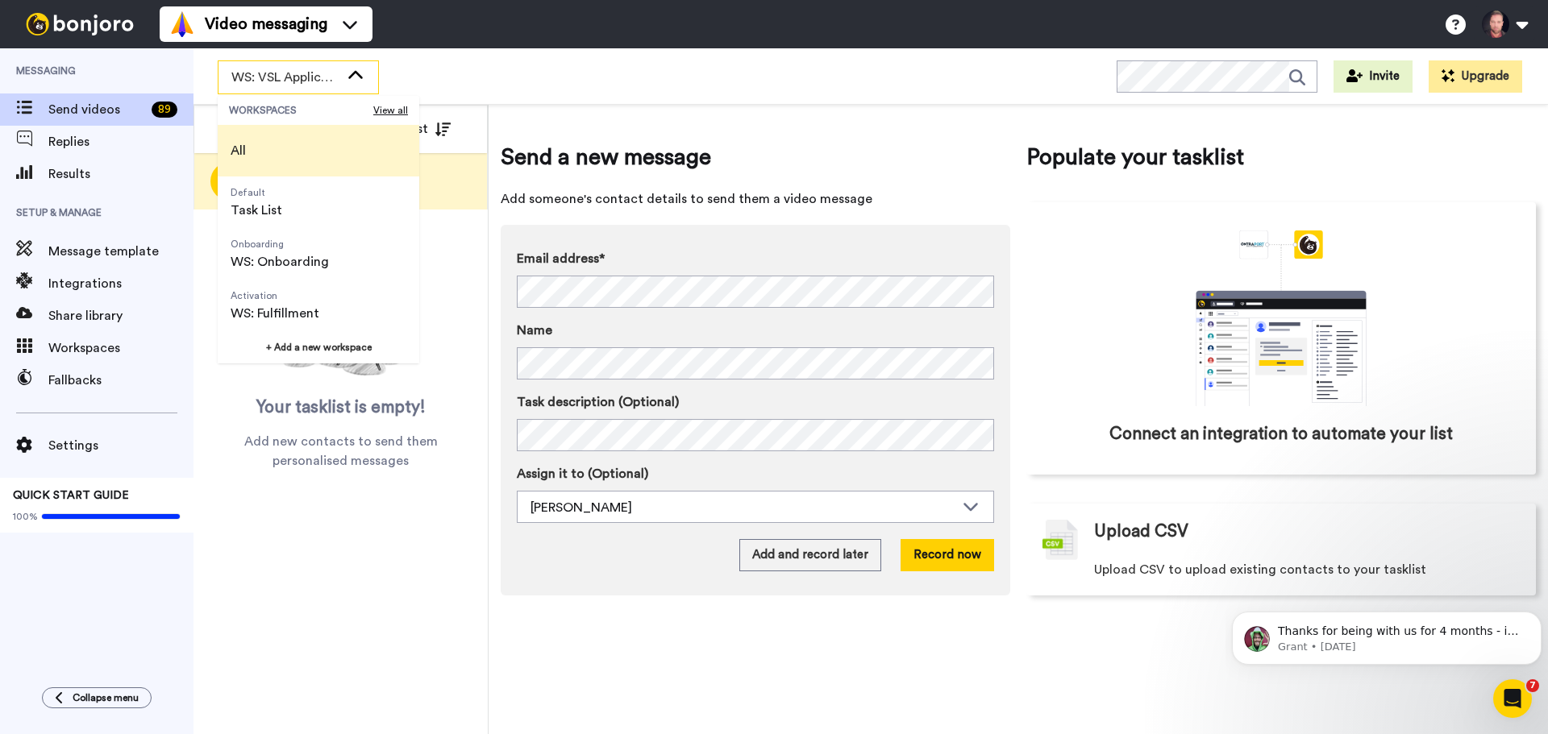
click at [284, 151] on li "All" at bounding box center [319, 151] width 202 height 52
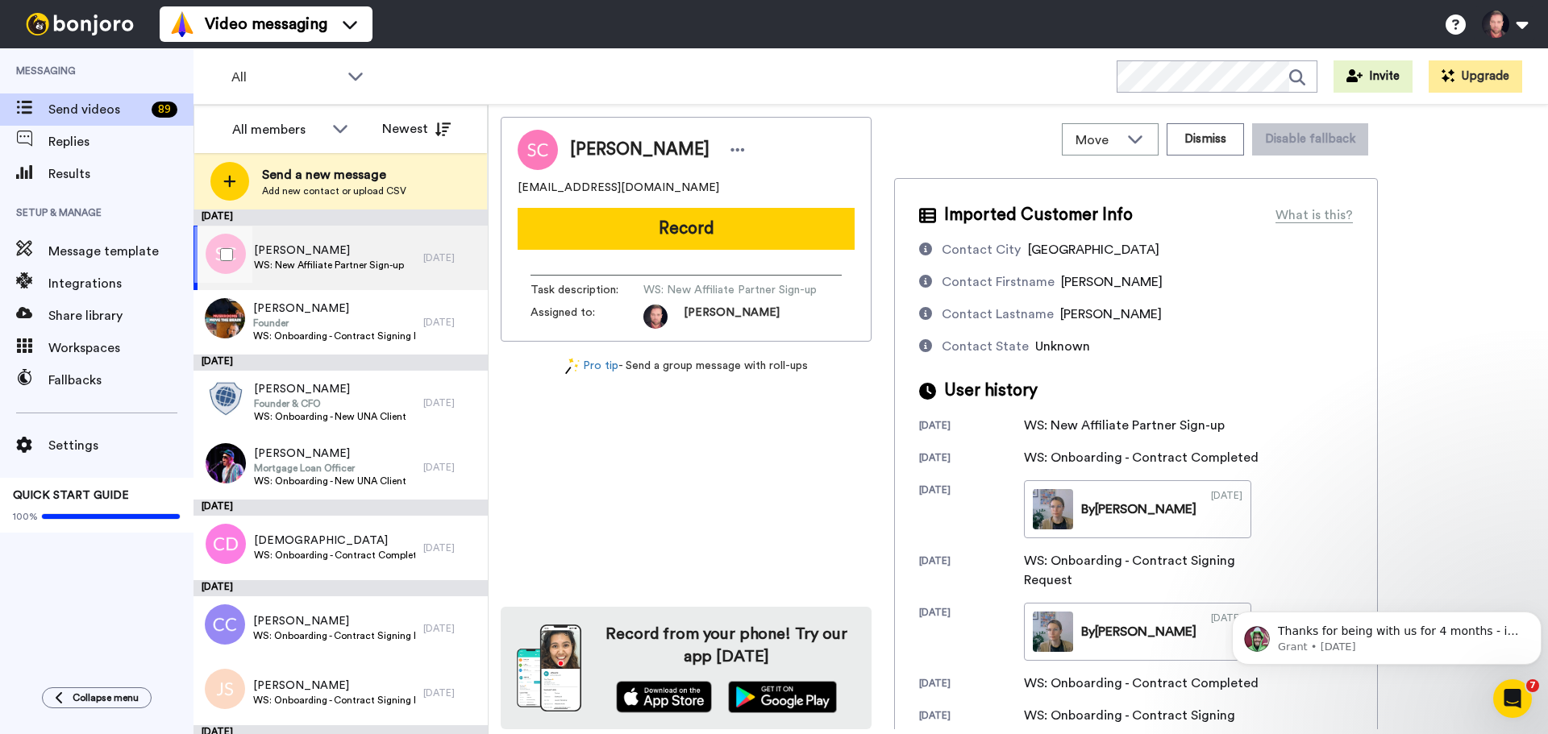
click at [329, 243] on span "Shelly Cox" at bounding box center [329, 251] width 150 height 16
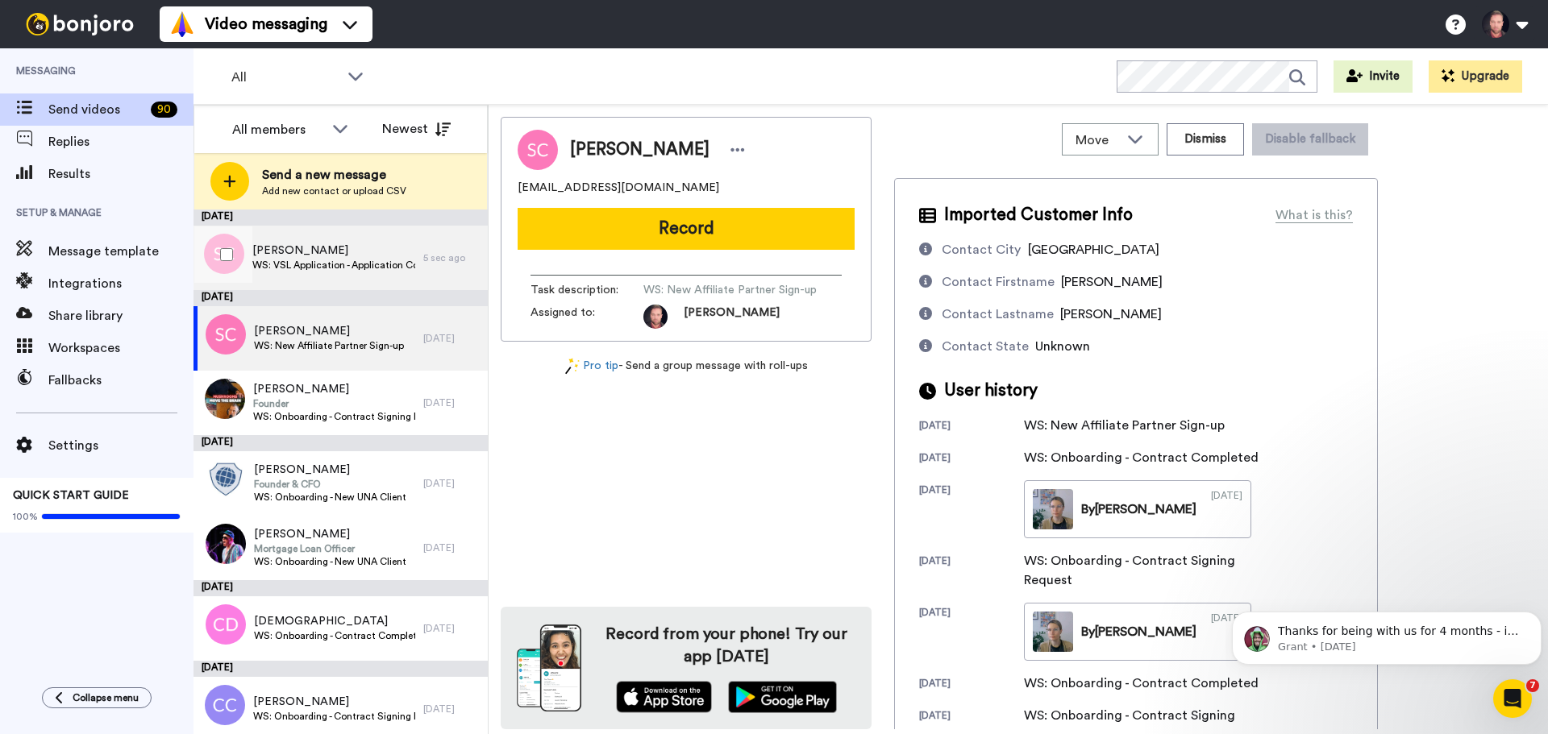
click at [354, 244] on span "Shelly Cox" at bounding box center [333, 251] width 163 height 16
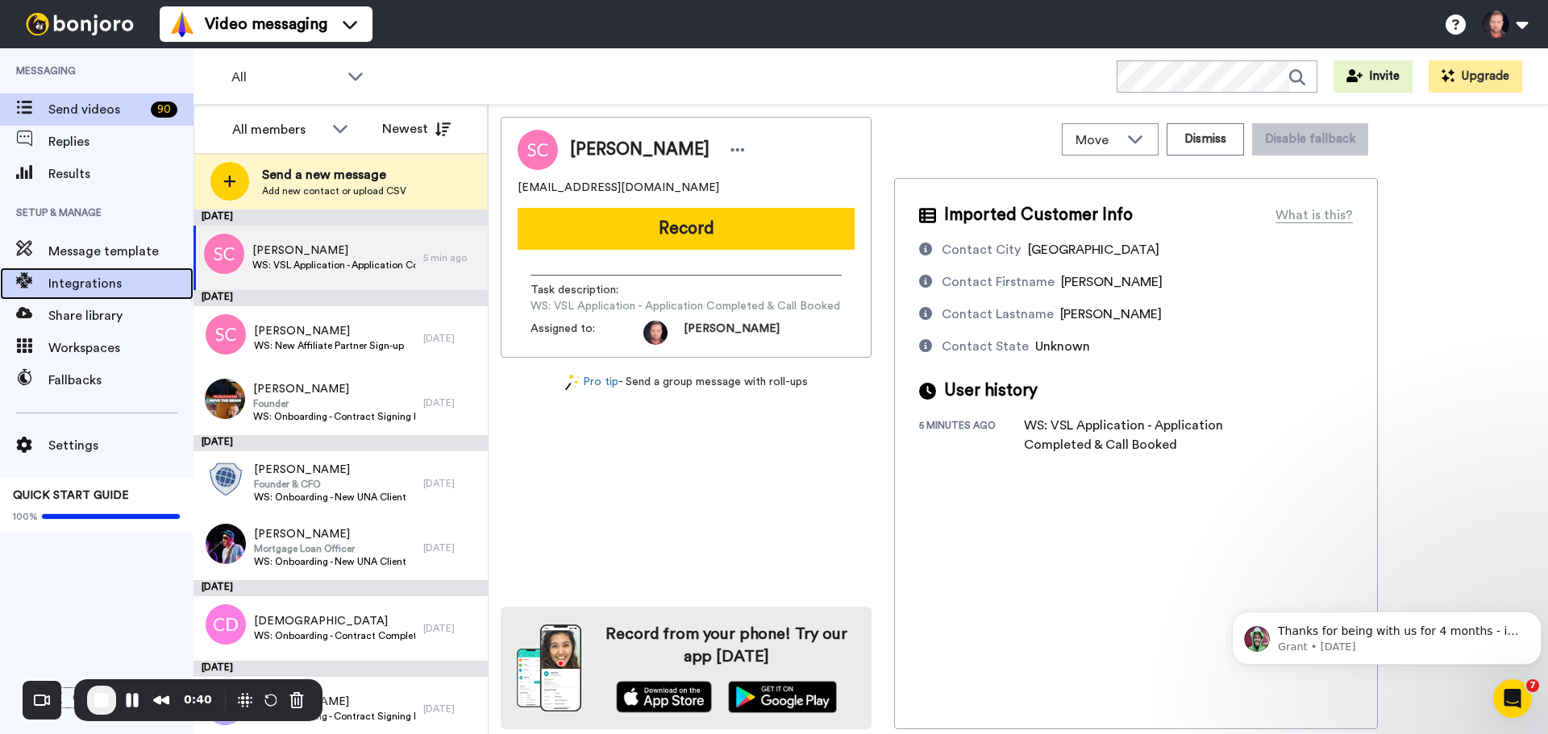
click at [103, 285] on span "Integrations" at bounding box center [120, 283] width 145 height 19
